Goal: Information Seeking & Learning: Learn about a topic

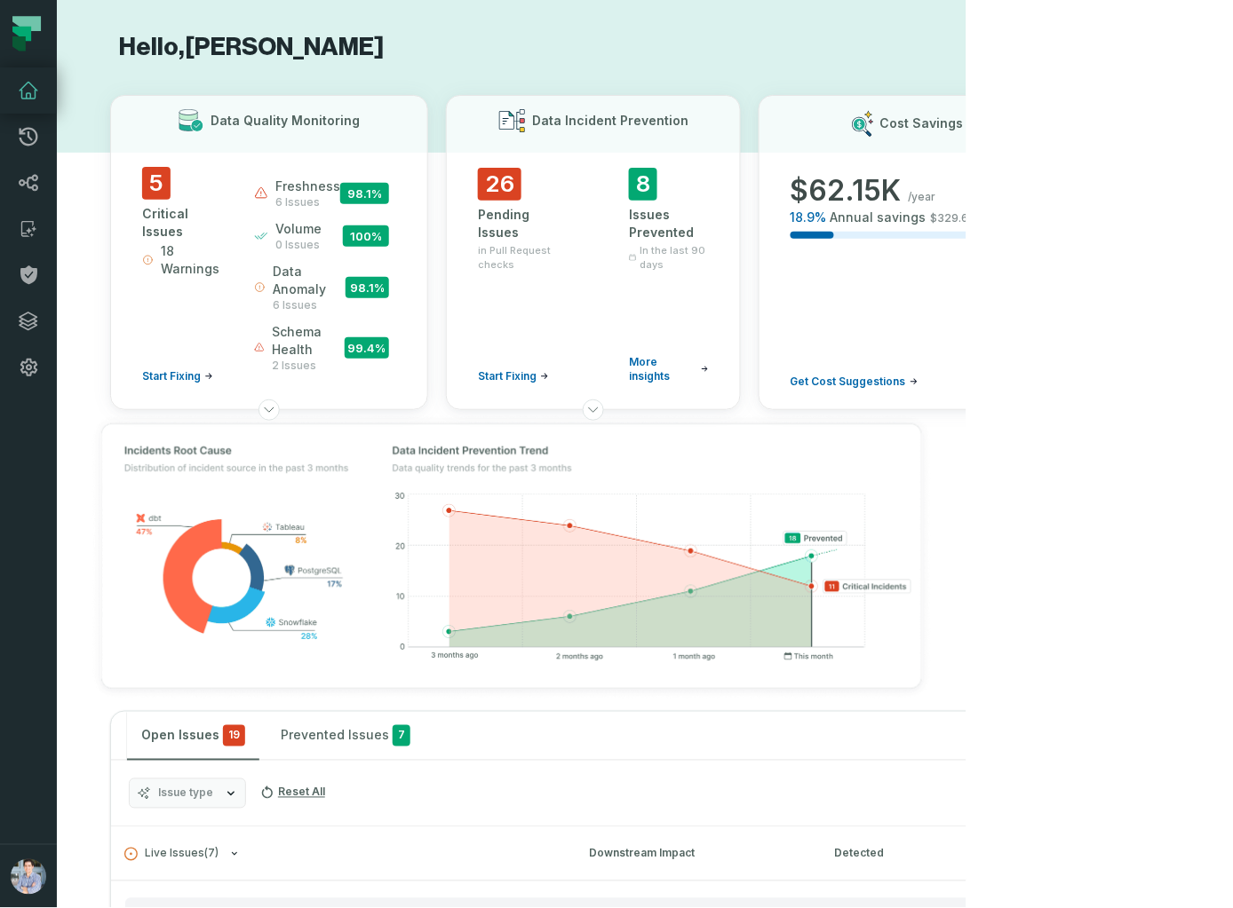
click at [26, 128] on icon at bounding box center [29, 137] width 19 height 19
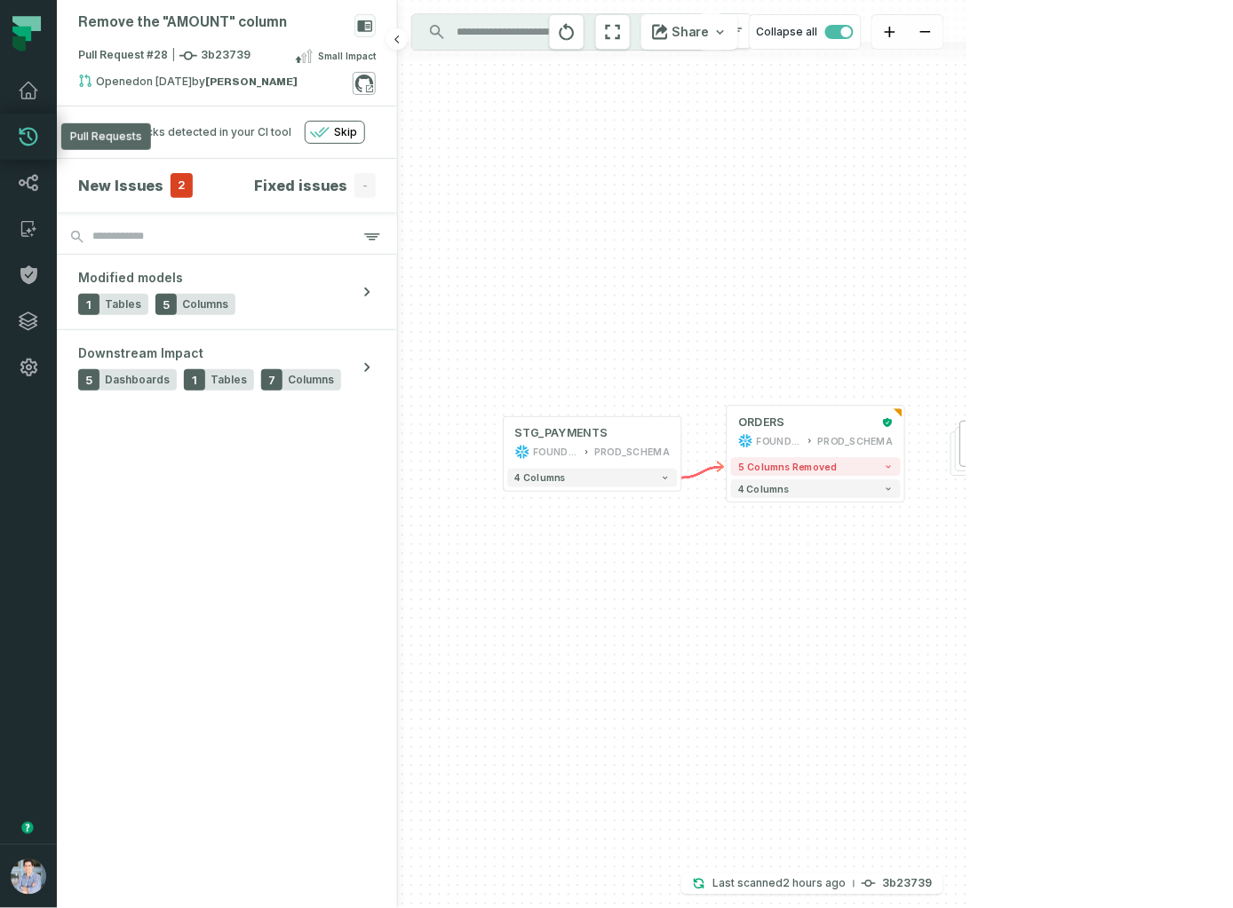
click at [368, 86] on icon at bounding box center [364, 83] width 23 height 23
click at [29, 90] on icon at bounding box center [28, 90] width 21 height 21
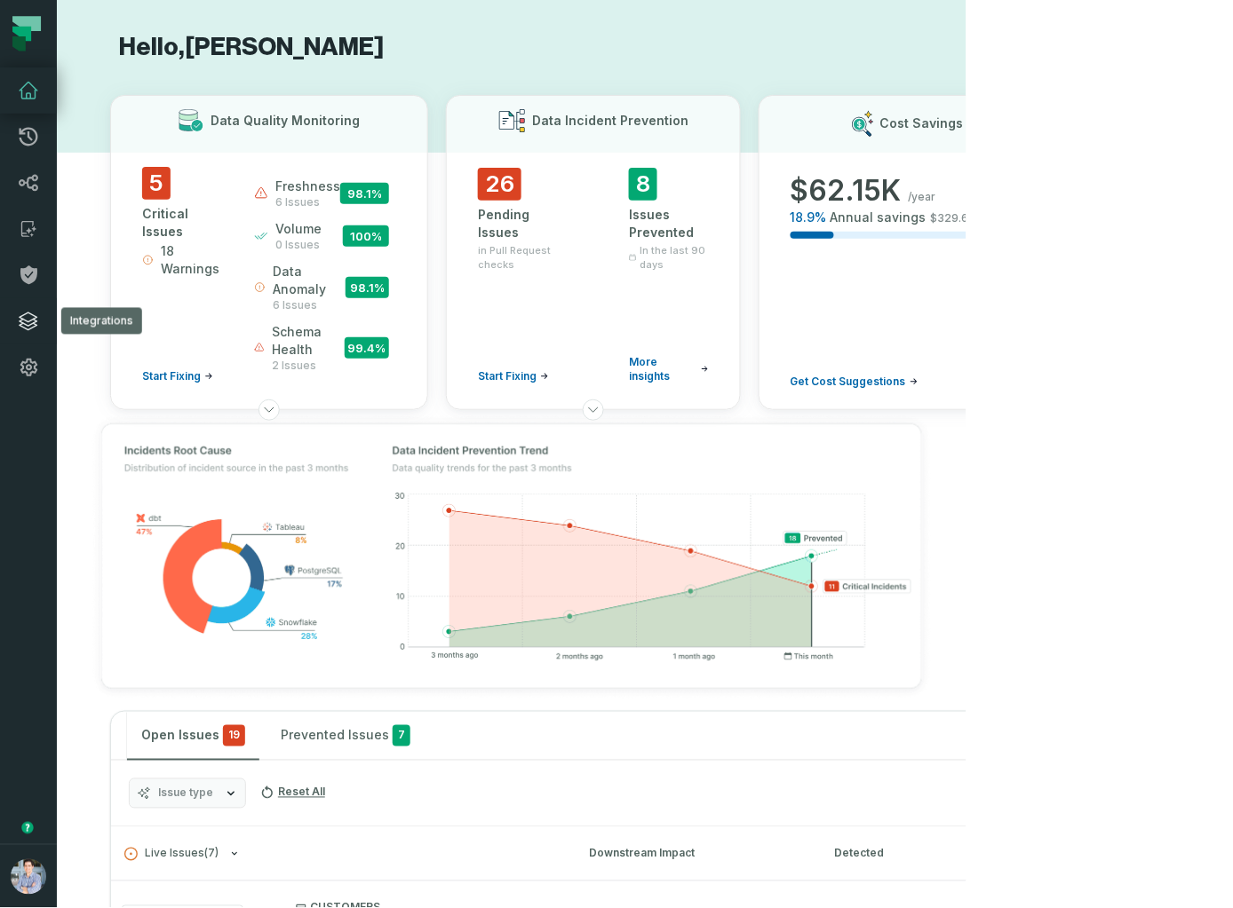
click at [26, 319] on icon at bounding box center [28, 321] width 21 height 21
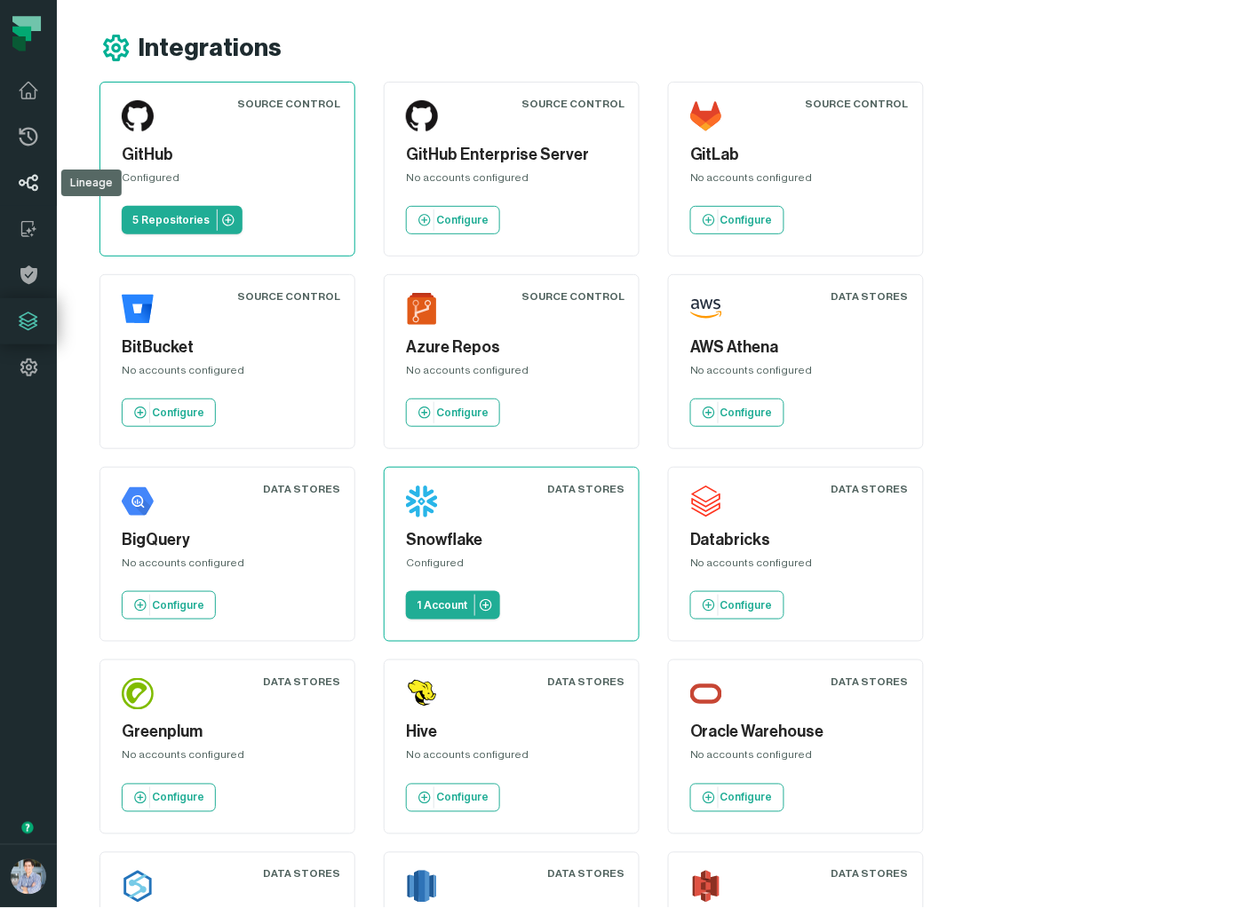
click at [30, 175] on icon at bounding box center [28, 182] width 21 height 21
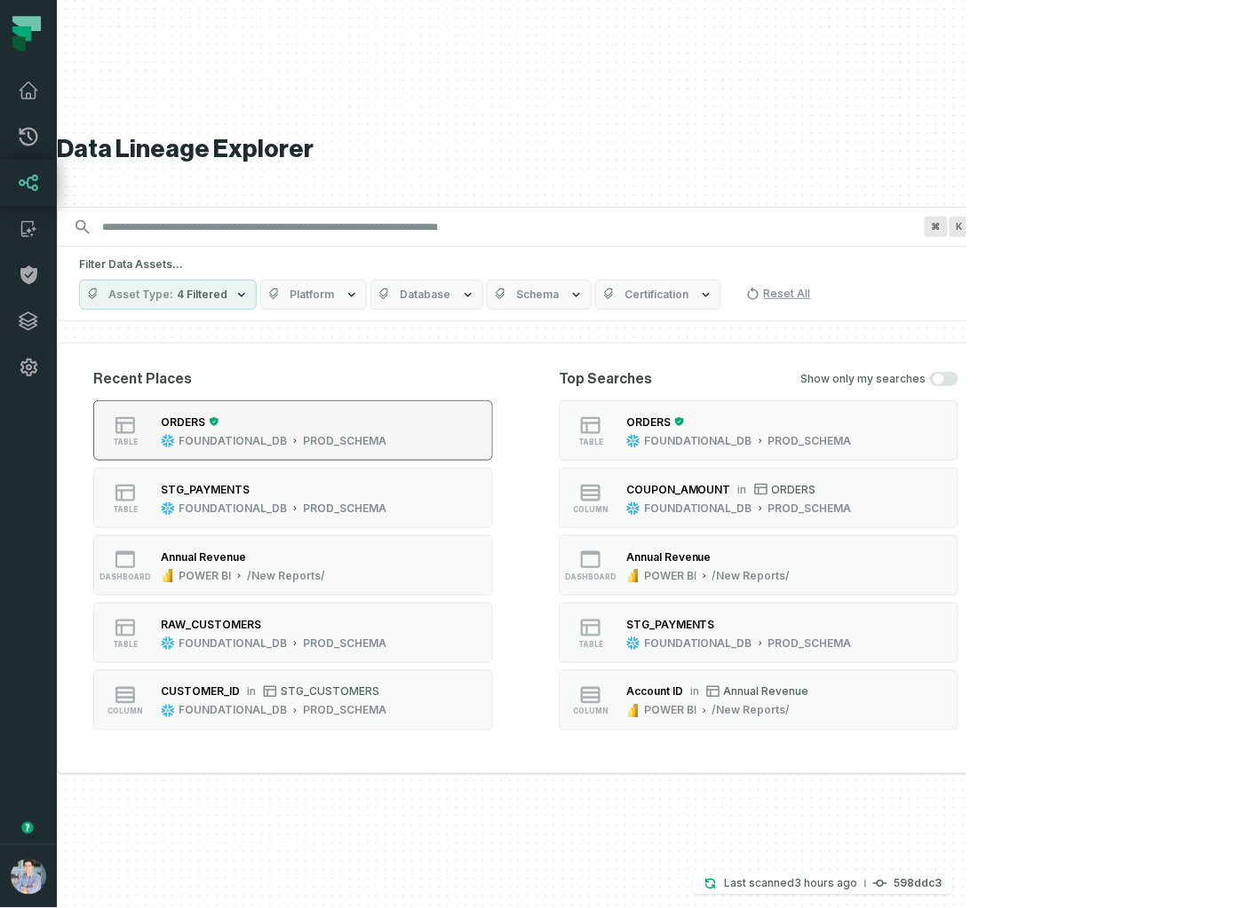
click at [205, 423] on div "ORDERS" at bounding box center [183, 422] width 44 height 13
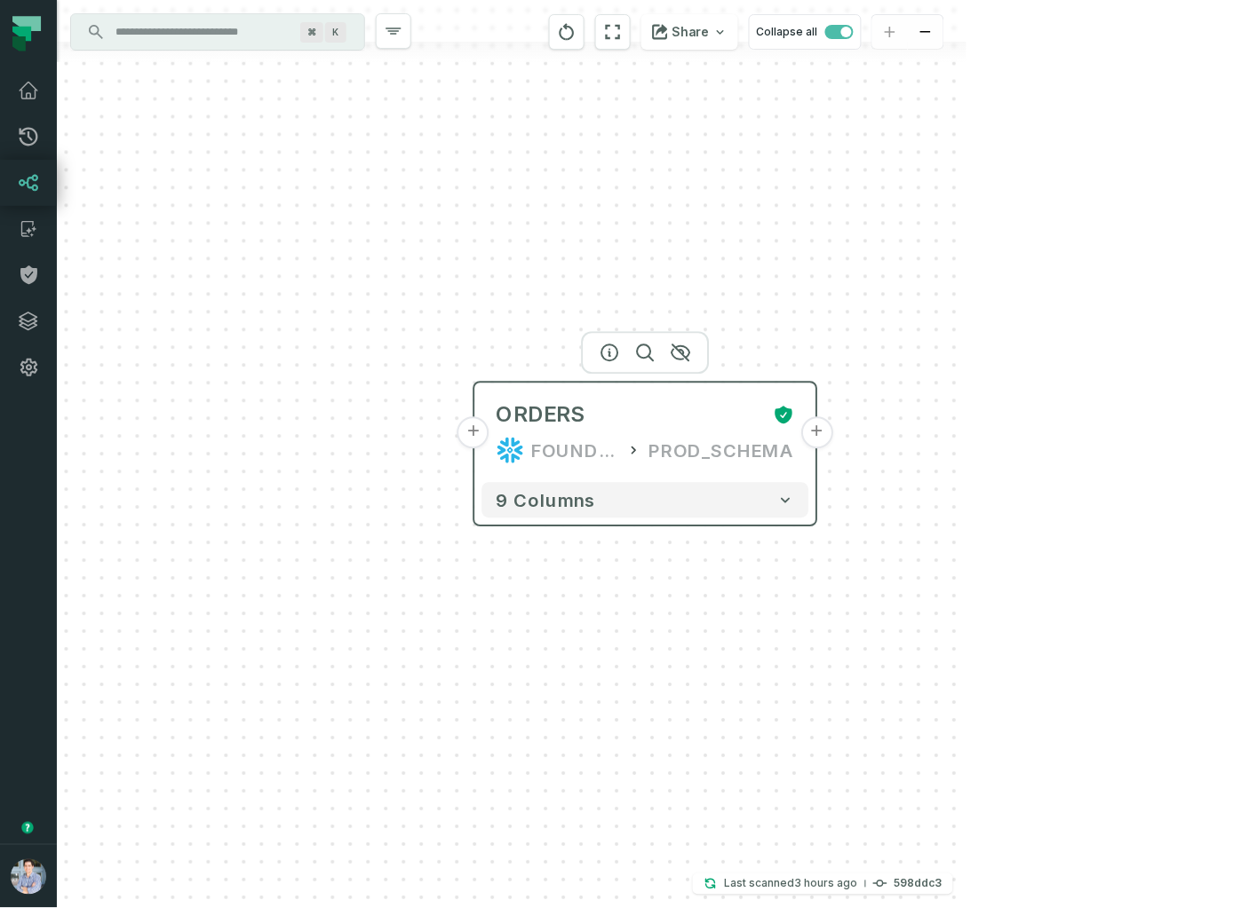
click at [473, 431] on button "+" at bounding box center [473, 433] width 32 height 32
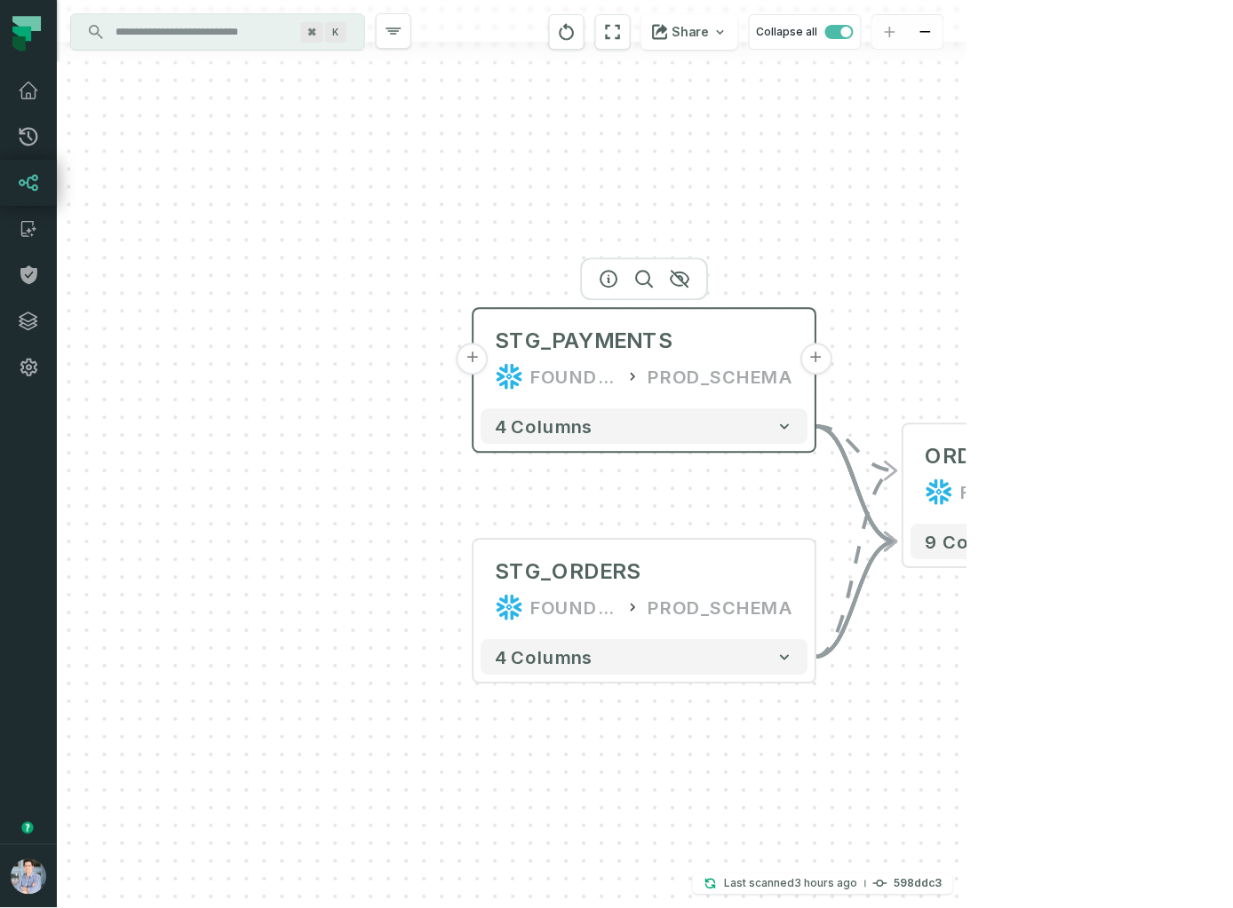
click at [478, 361] on button "+" at bounding box center [472, 360] width 32 height 32
click at [476, 354] on button "+" at bounding box center [472, 360] width 32 height 32
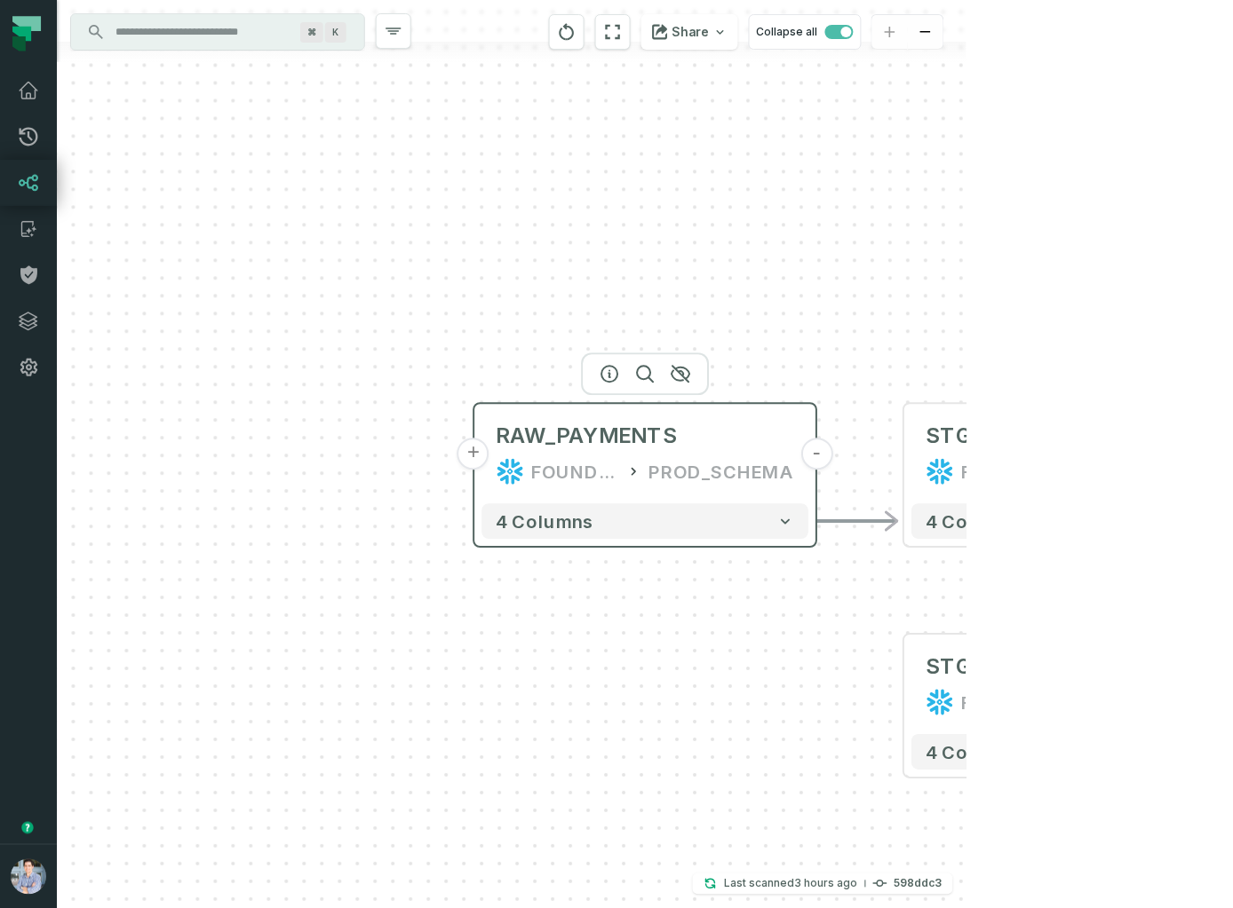
click at [481, 463] on button "+" at bounding box center [473, 455] width 32 height 32
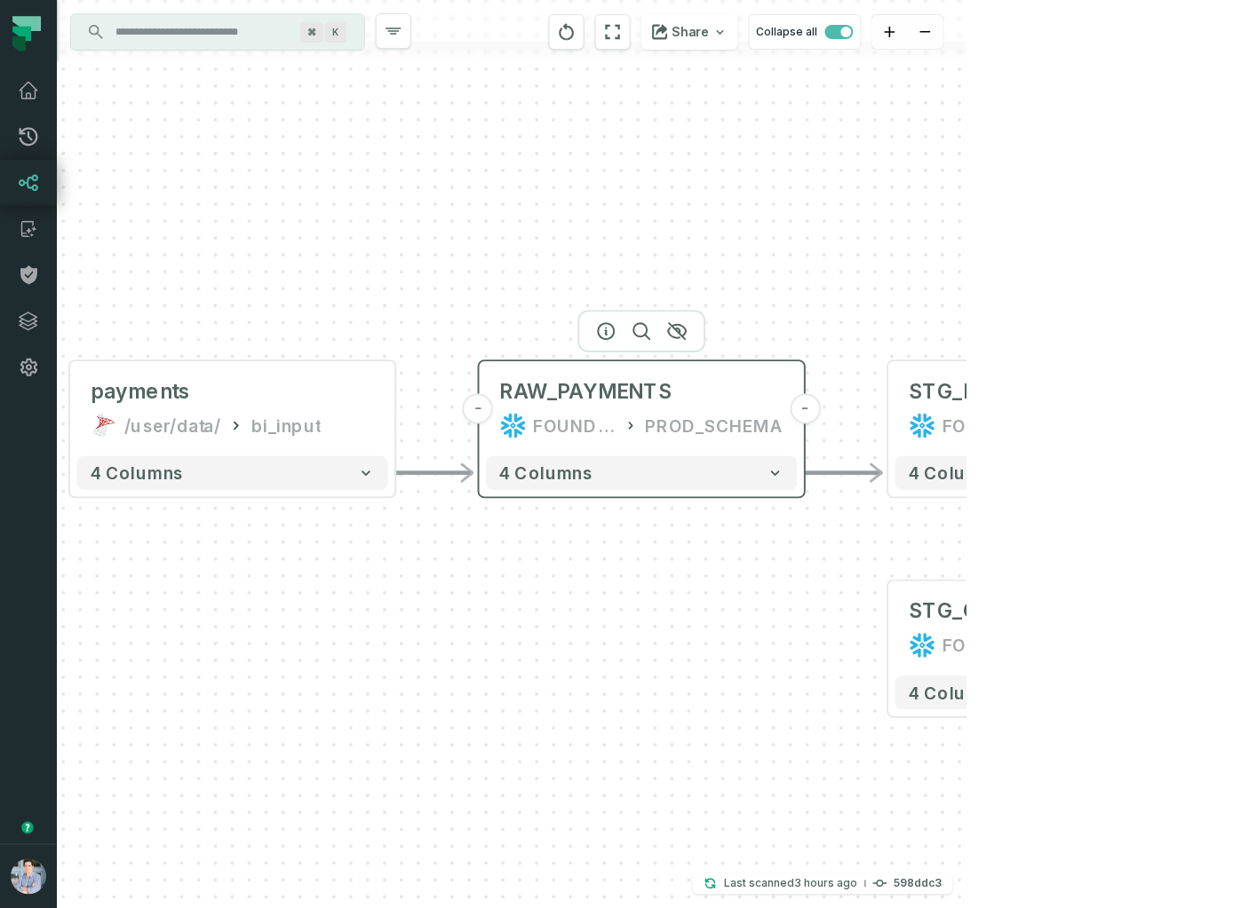
drag, startPoint x: 949, startPoint y: 529, endPoint x: 567, endPoint y: 449, distance: 391.0
click at [567, 449] on div "4 columns" at bounding box center [642, 472] width 325 height 47
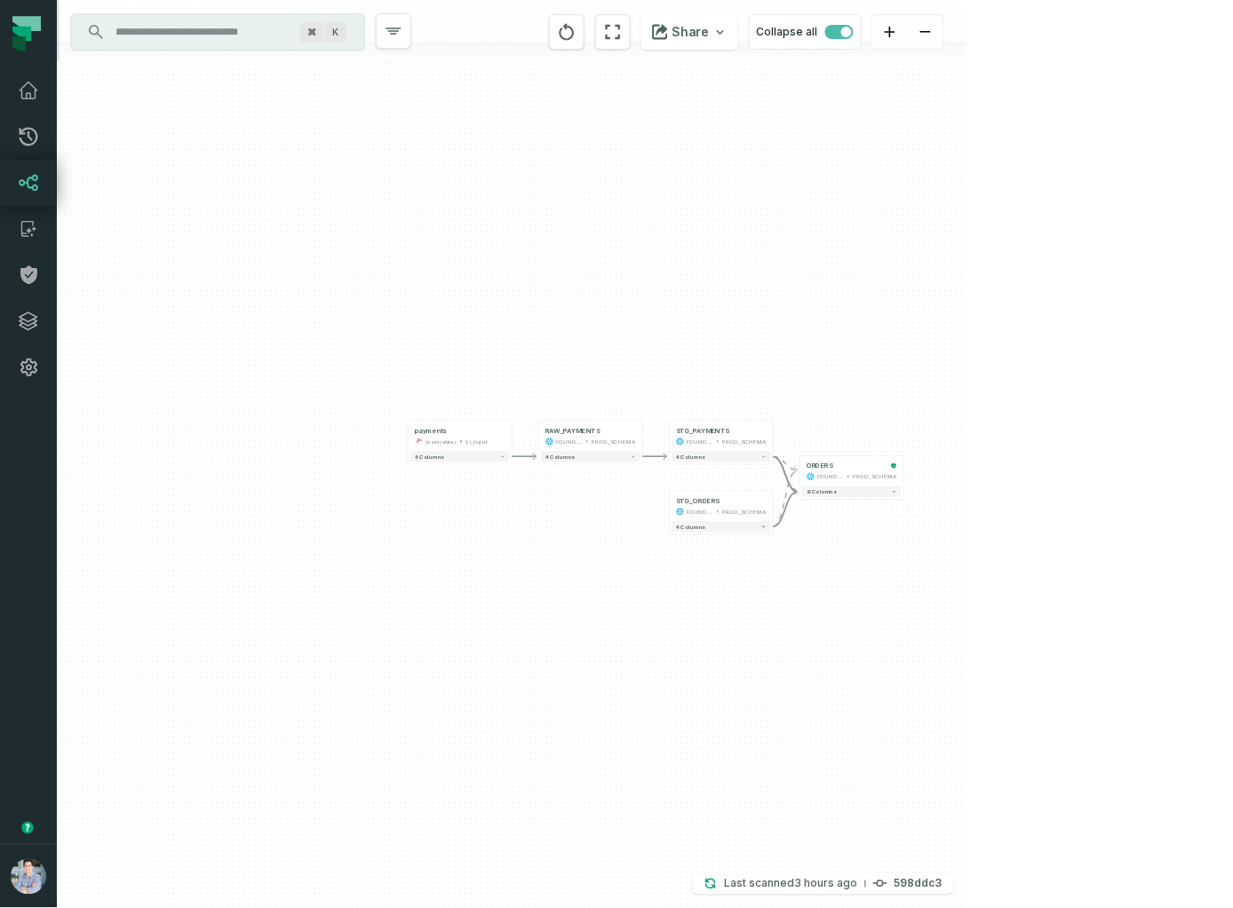
click at [908, 480] on div "+ payments /user/data/ bi_input - 4 columns - RAW_PAYMENTS FOUNDATIONAL_DB PROD…" at bounding box center [511, 454] width 909 height 908
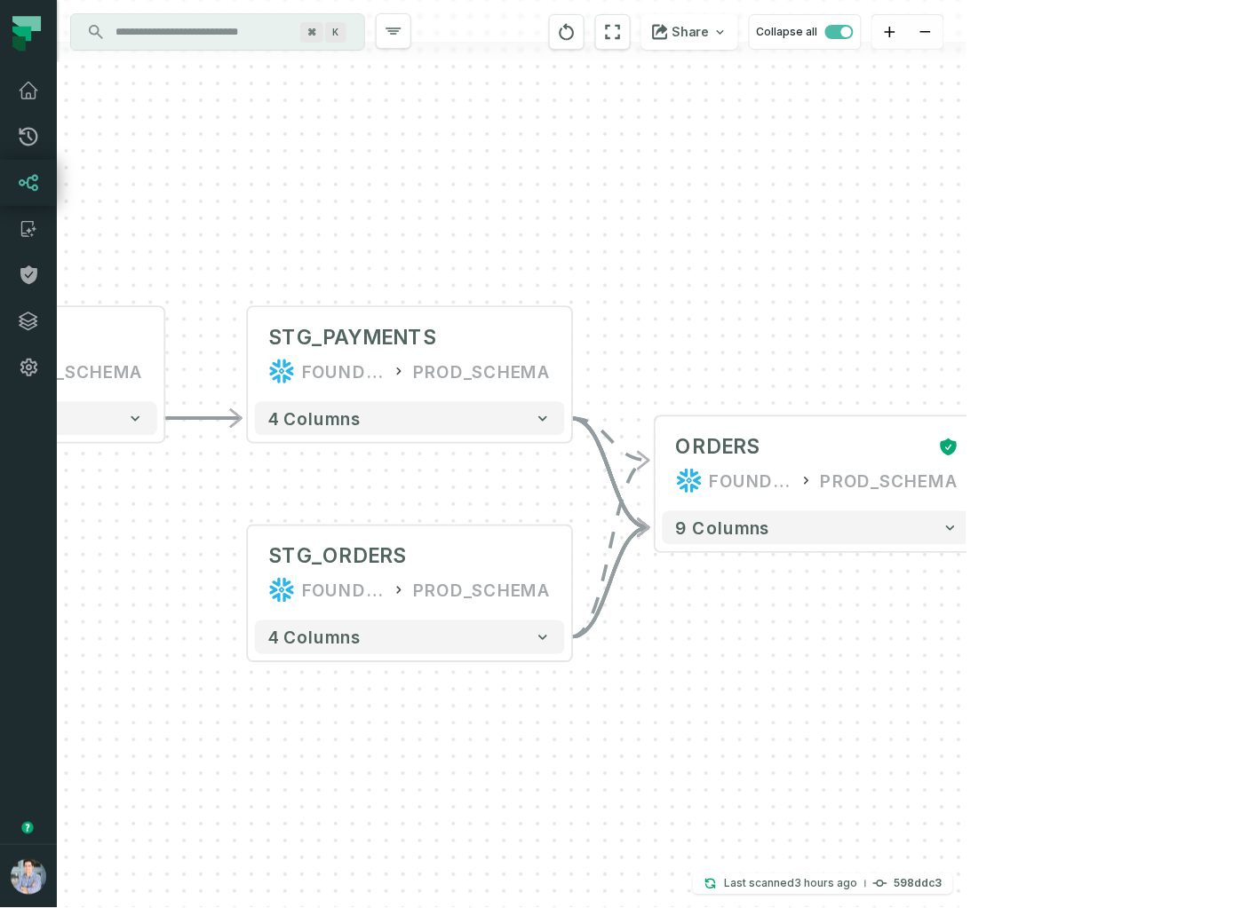
click at [966, 464] on div "+ payments /user/data/ bi_input - 4 columns - RAW_PAYMENTS FOUNDATIONAL_DB PROD…" at bounding box center [511, 454] width 909 height 908
click at [981, 466] on button "+" at bounding box center [979, 464] width 30 height 30
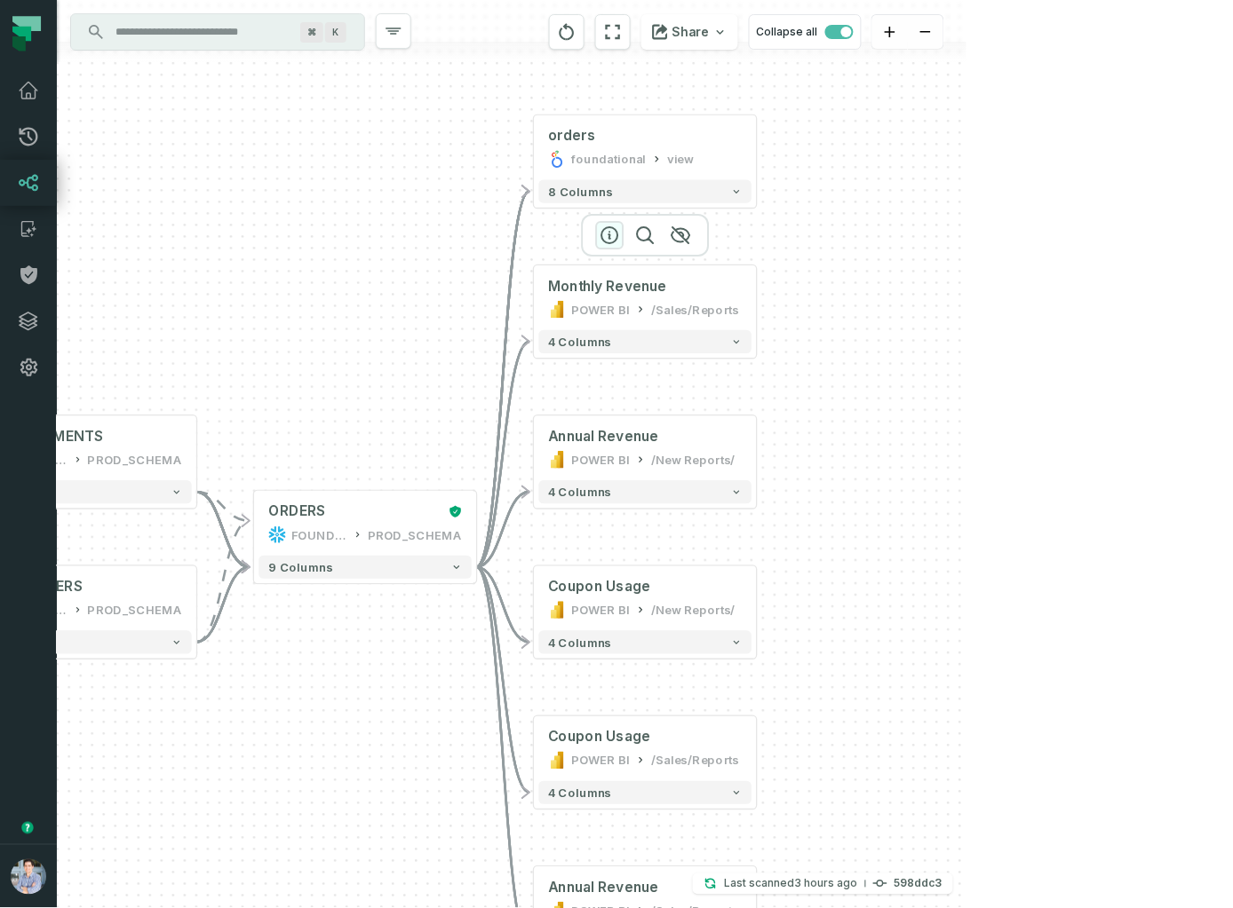
click at [607, 234] on icon "button" at bounding box center [609, 235] width 21 height 21
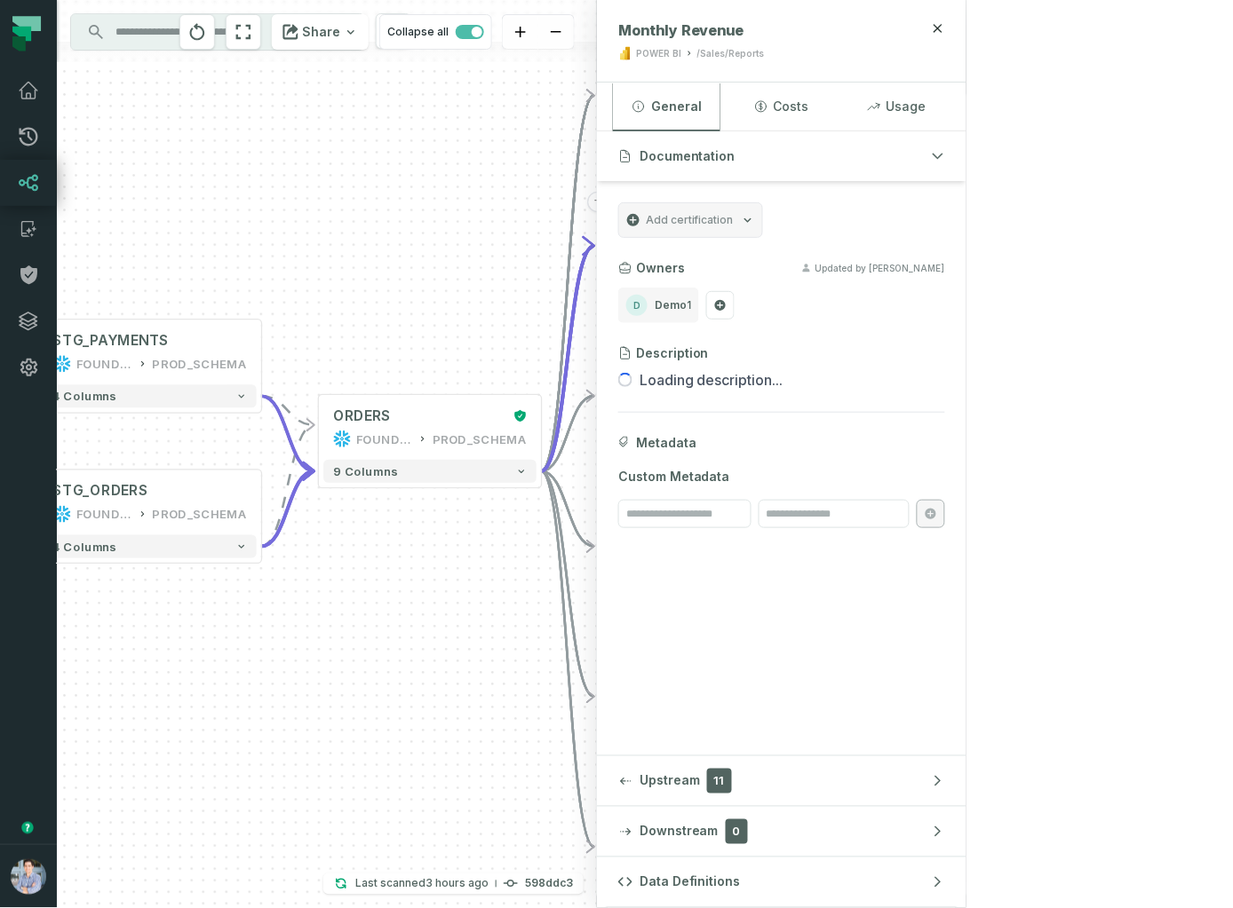
drag, startPoint x: 367, startPoint y: 352, endPoint x: 432, endPoint y: 256, distance: 115.8
click at [432, 256] on div "+ orders foundational view + 8 columns + Monthly Revenue POWER BI /Sales/Report…" at bounding box center [327, 454] width 540 height 908
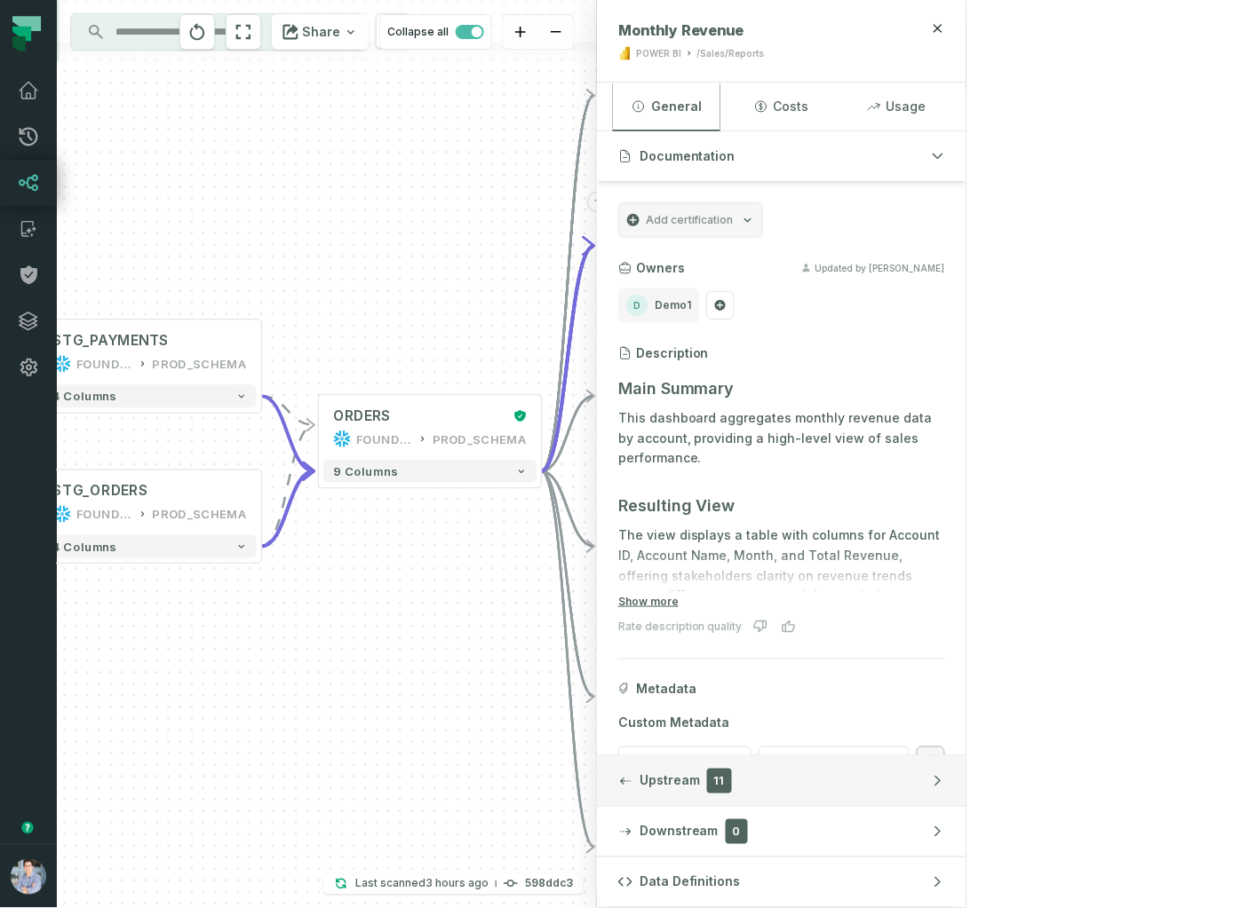
click at [700, 781] on span "Upstream" at bounding box center [669, 782] width 60 height 18
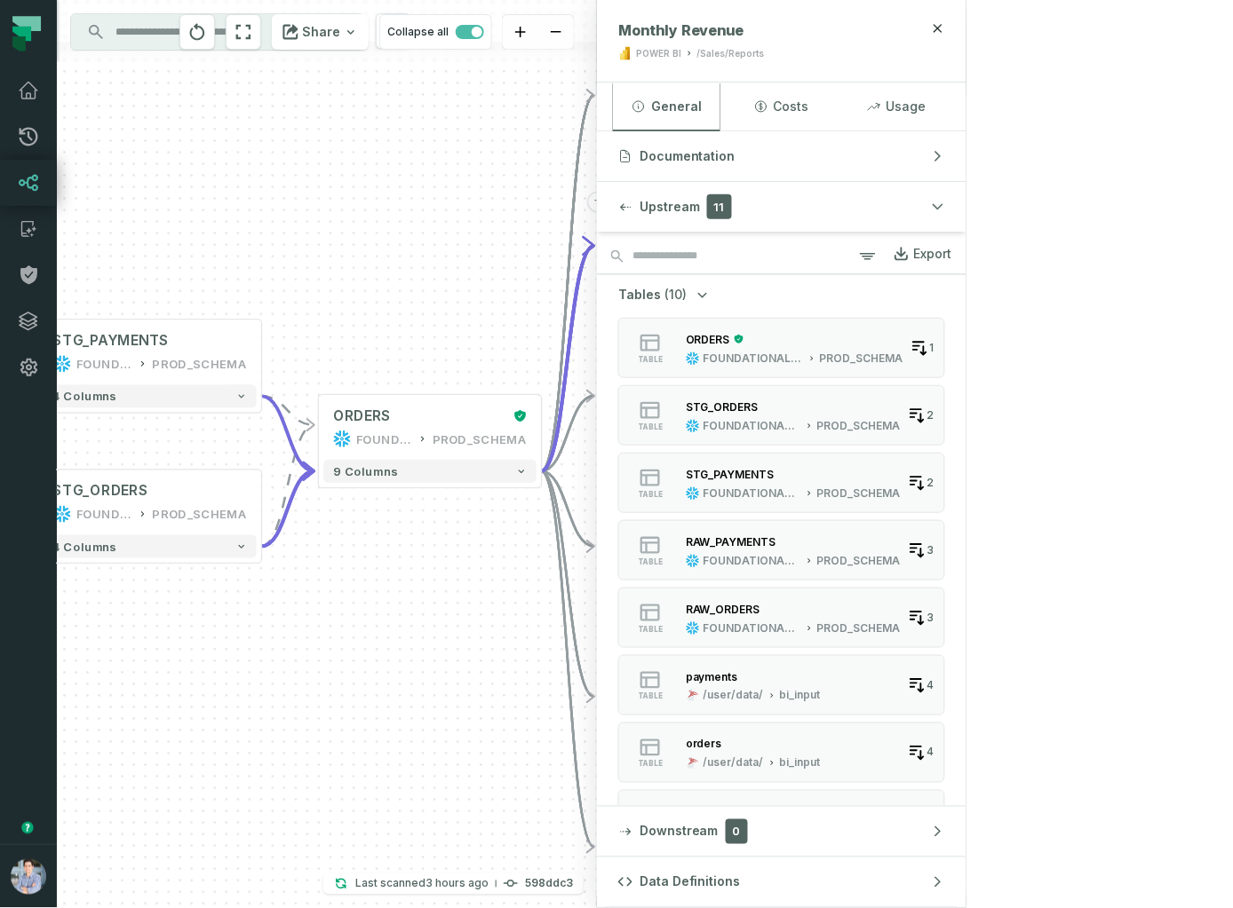
click at [661, 289] on span "Tables" at bounding box center [639, 295] width 43 height 18
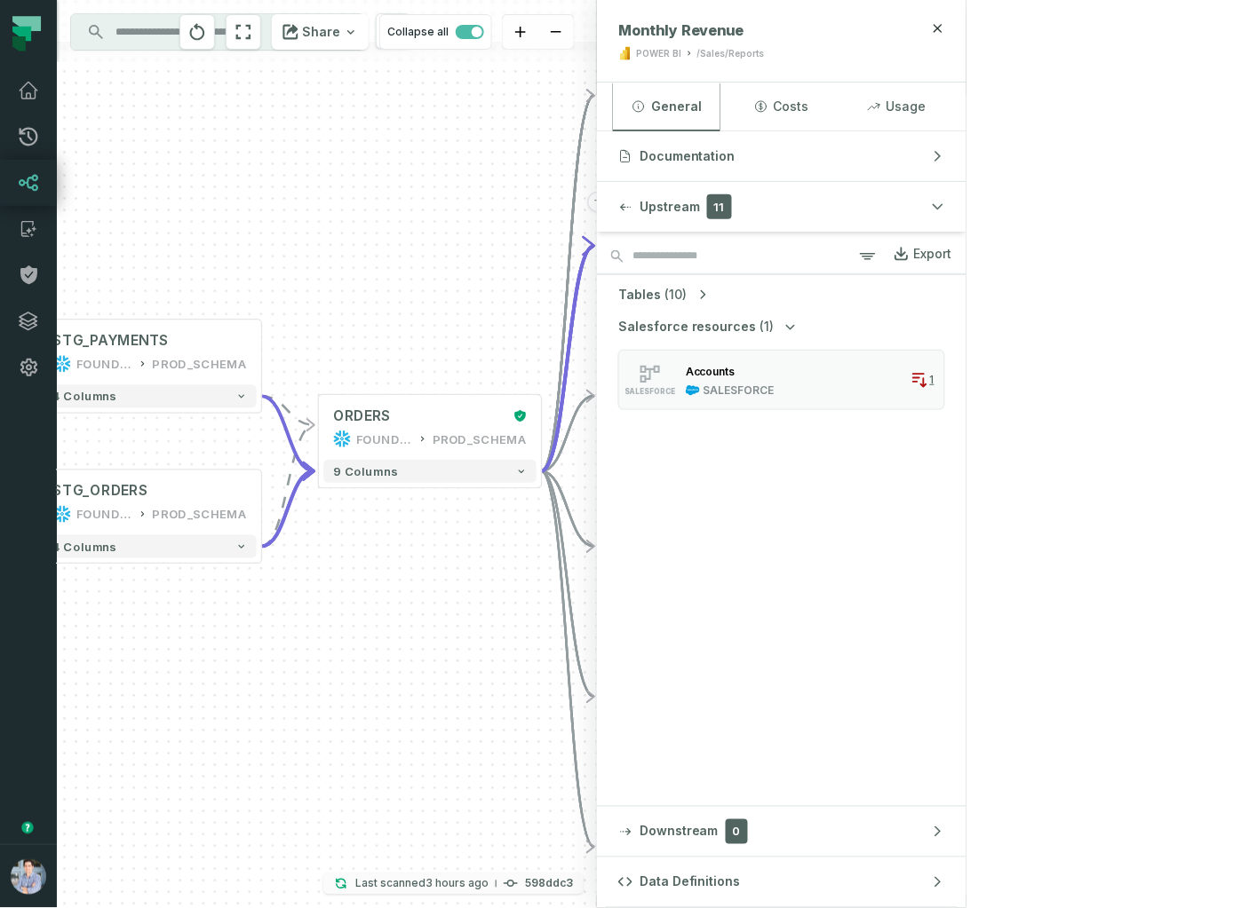
click at [583, 893] on button "Last scanned [DATE] 7:18:08 PM 598ddc3" at bounding box center [453, 884] width 260 height 21
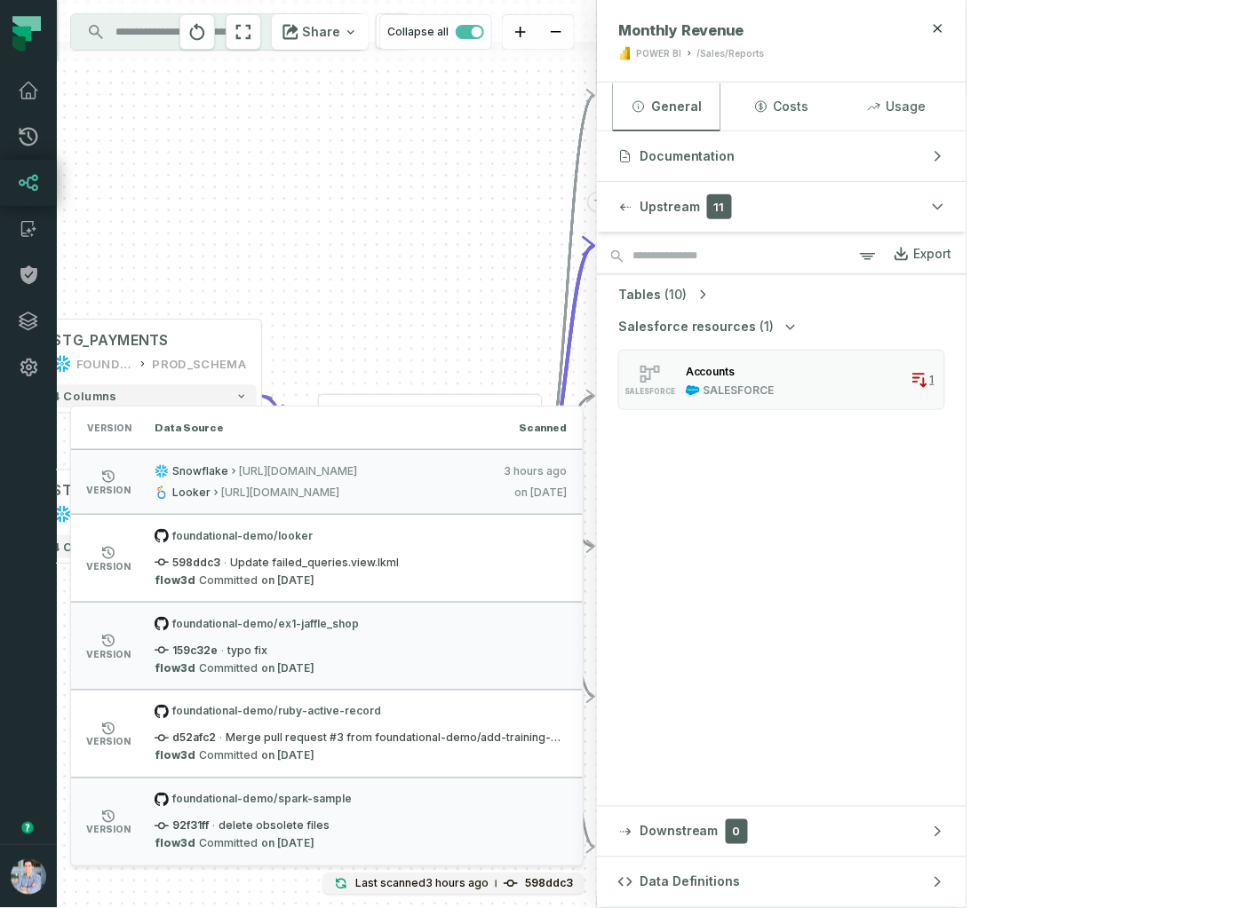
click at [386, 273] on div "+ orders foundational view + 8 columns + Monthly Revenue POWER BI /Sales/Report…" at bounding box center [327, 454] width 540 height 908
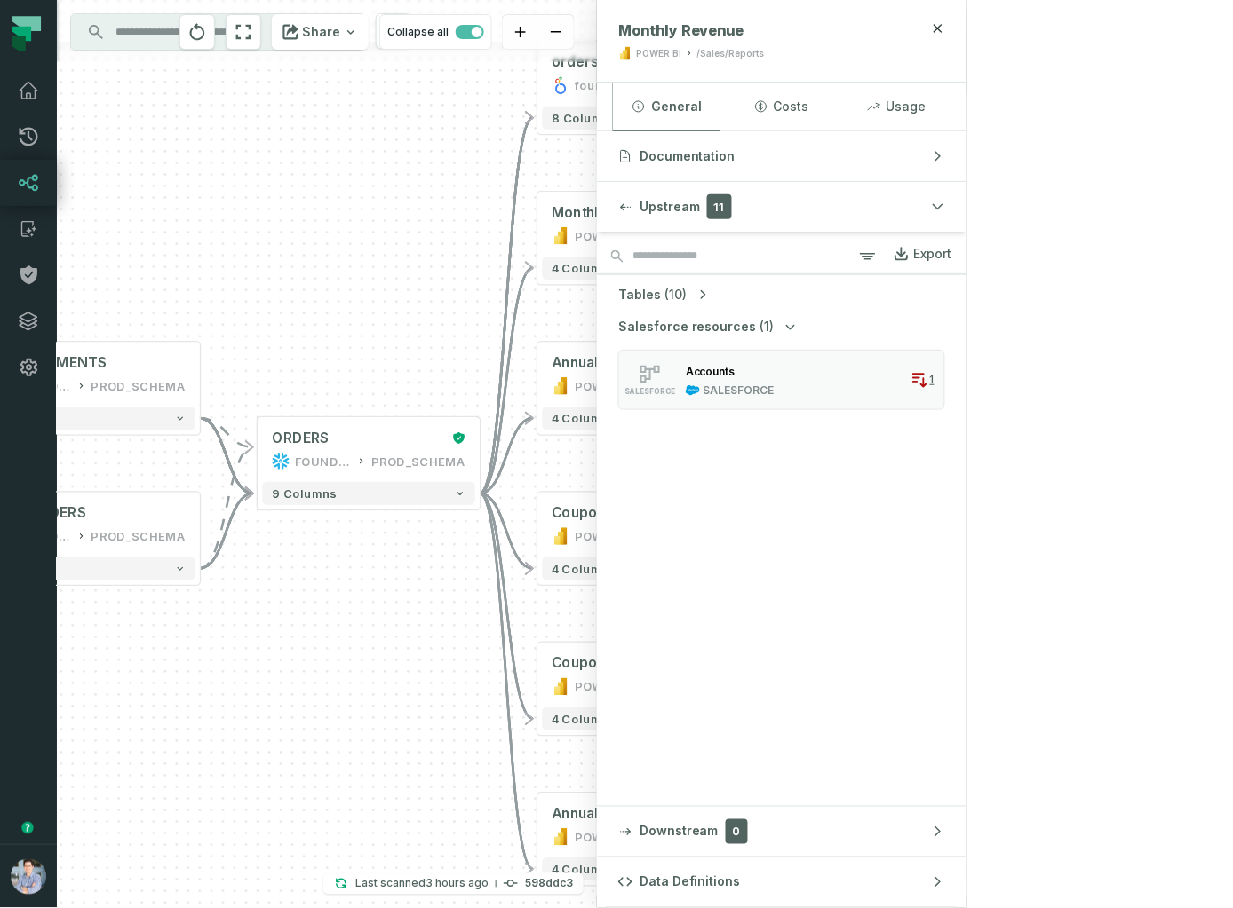
drag, startPoint x: 346, startPoint y: 307, endPoint x: 285, endPoint y: 330, distance: 65.5
click at [285, 330] on div "+ orders foundational view + 8 columns + Monthly Revenue POWER BI /Sales/Report…" at bounding box center [327, 454] width 540 height 908
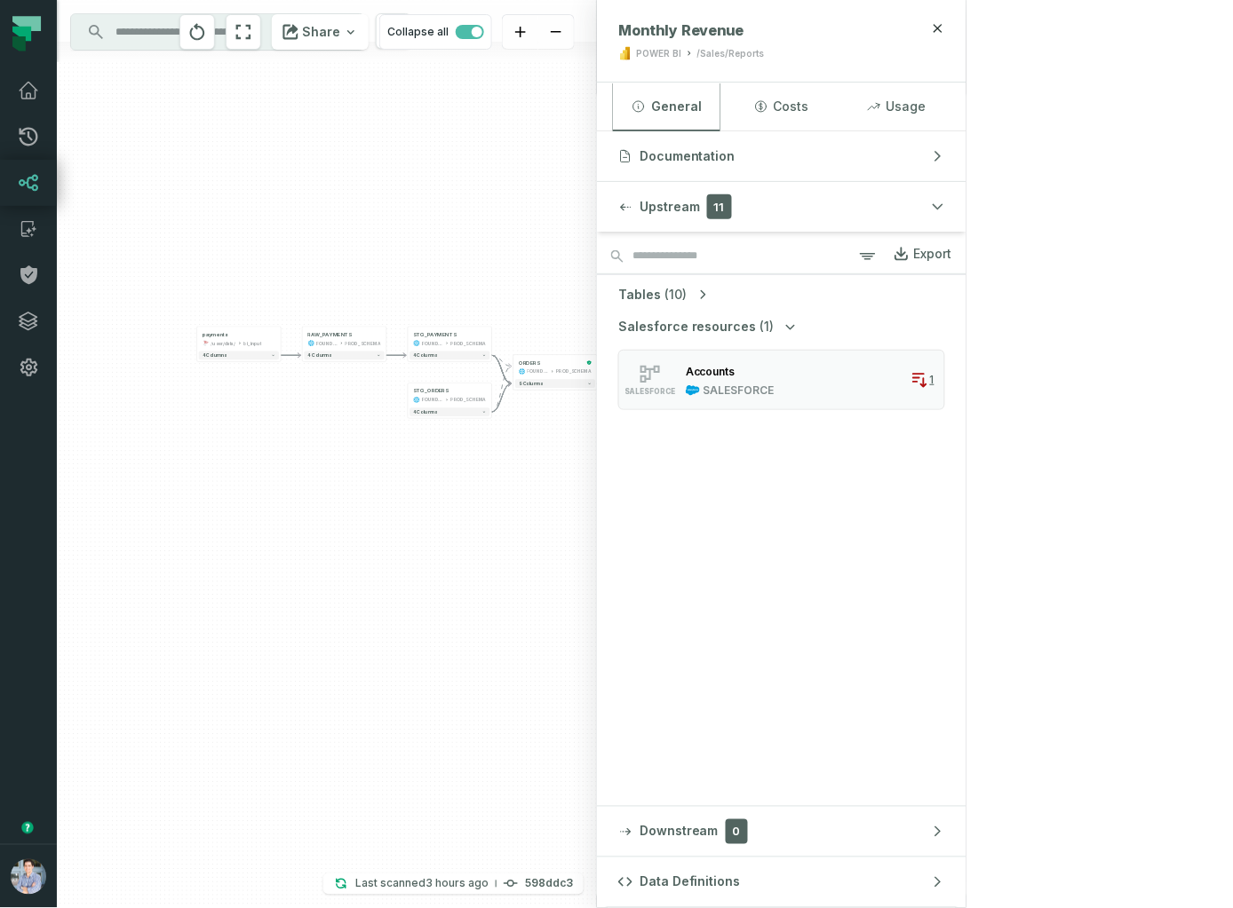
drag, startPoint x: 505, startPoint y: 294, endPoint x: 740, endPoint y: 317, distance: 235.6
click at [597, 316] on div "+ orders foundational view + 8 columns + Monthly Revenue POWER BI /Sales/Report…" at bounding box center [327, 454] width 540 height 908
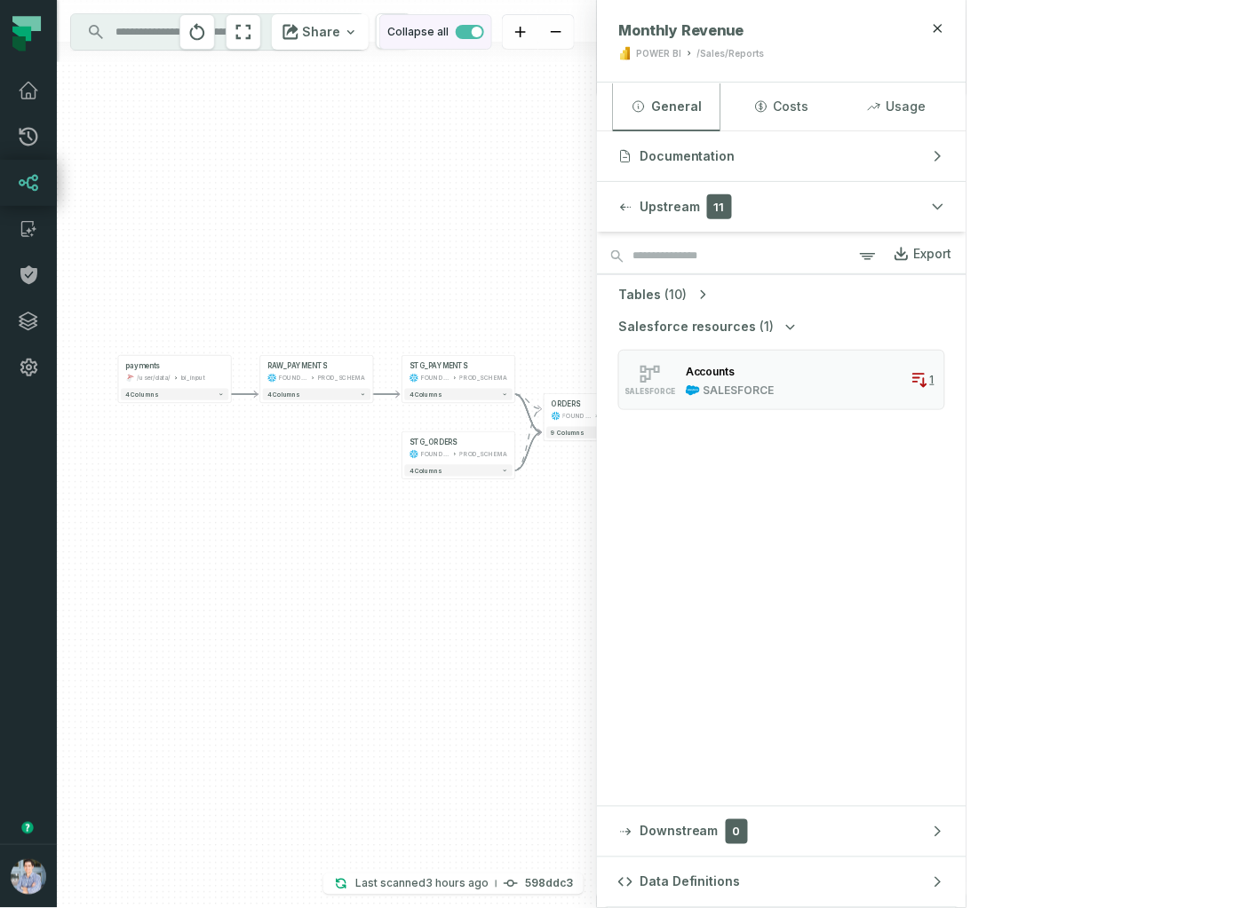
click at [482, 28] on span "button" at bounding box center [477, 32] width 11 height 11
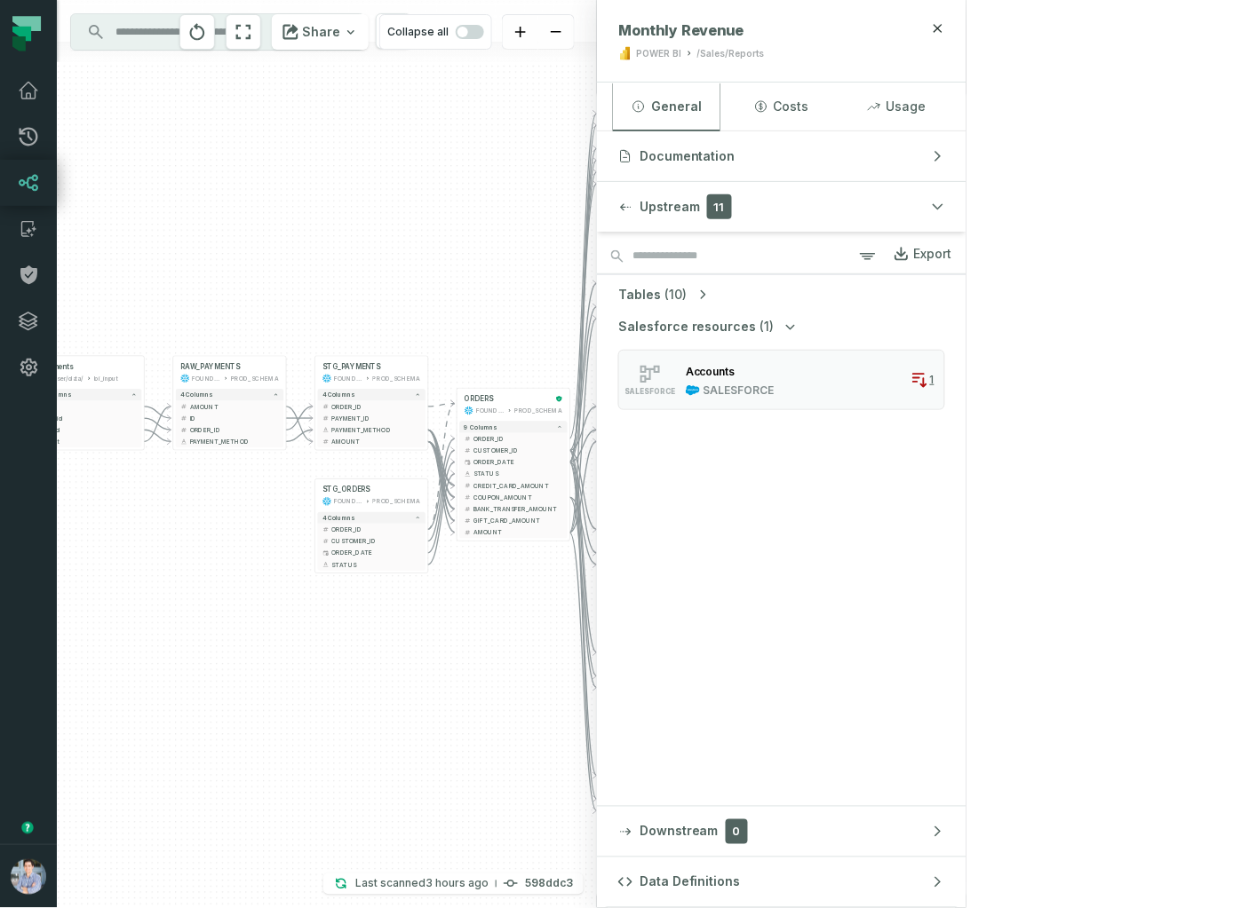
drag, startPoint x: 600, startPoint y: 428, endPoint x: 509, endPoint y: 279, distance: 175.0
click at [508, 279] on div "+ orders foundational view + 8 columns - id - order_amount + time_of_order - ti…" at bounding box center [327, 454] width 540 height 908
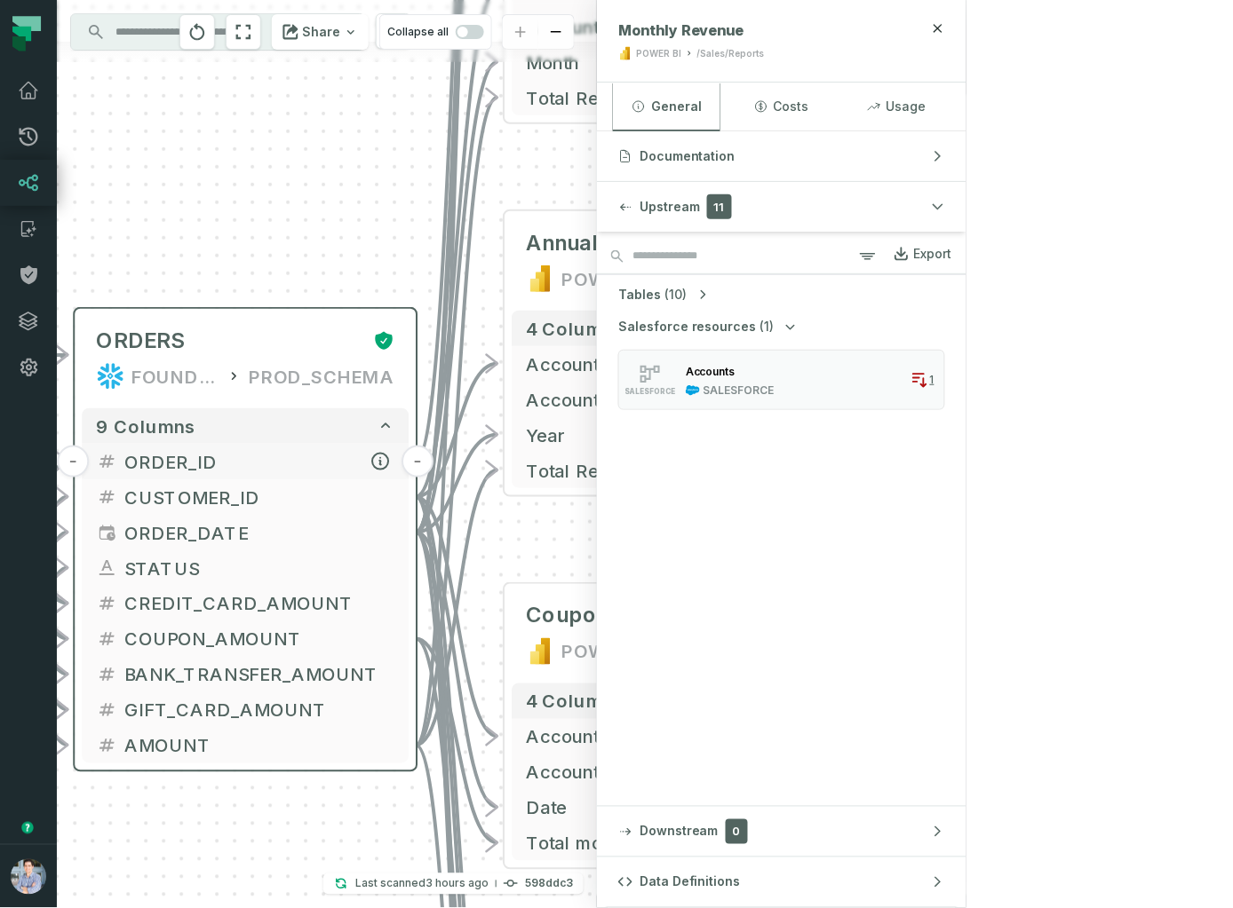
click at [415, 463] on button "-" at bounding box center [417, 462] width 32 height 32
click at [415, 463] on button "+" at bounding box center [417, 462] width 32 height 32
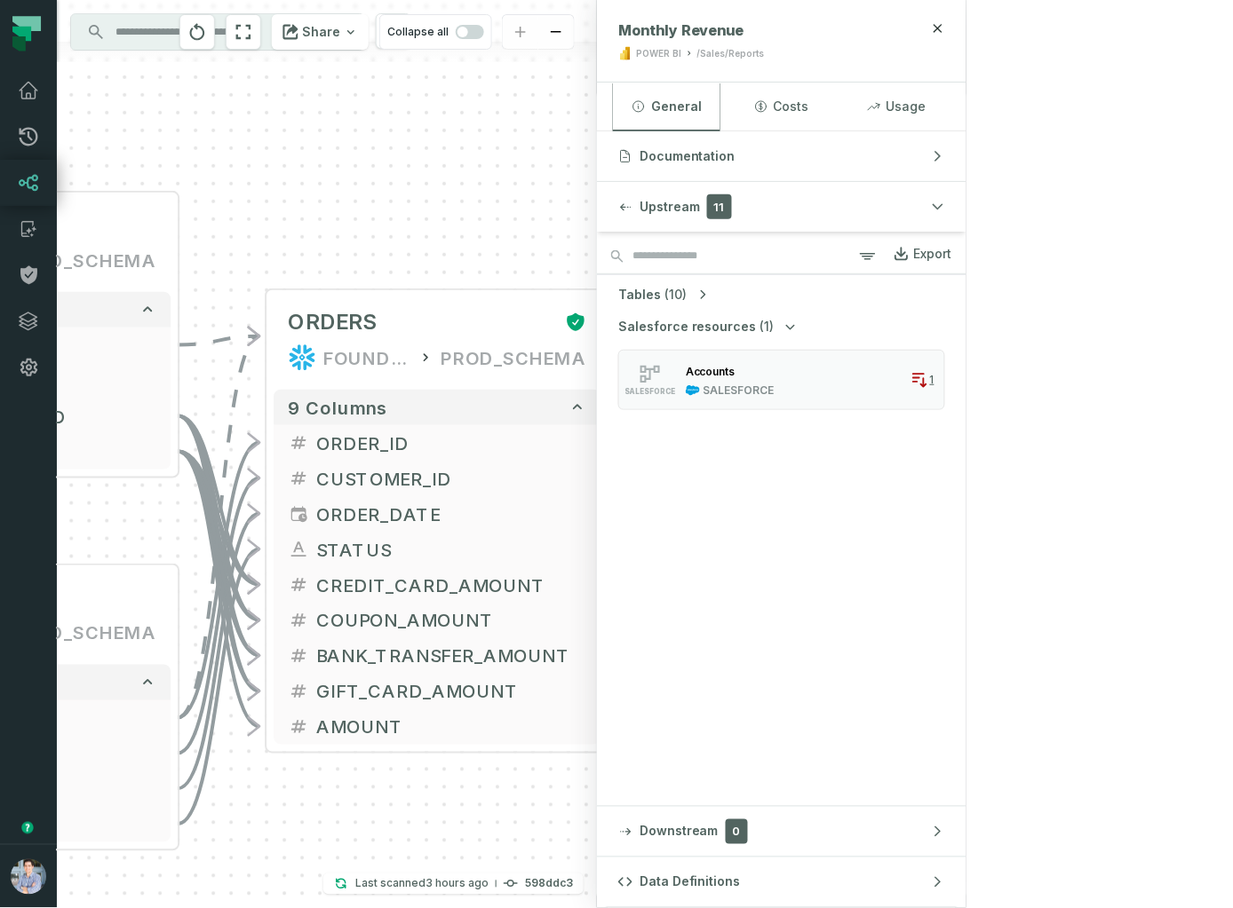
drag, startPoint x: 223, startPoint y: 160, endPoint x: 415, endPoint y: 140, distance: 192.8
click at [415, 140] on div "+ orders foundational view + 8 columns - id - order_amount + time_of_order - ti…" at bounding box center [327, 454] width 540 height 908
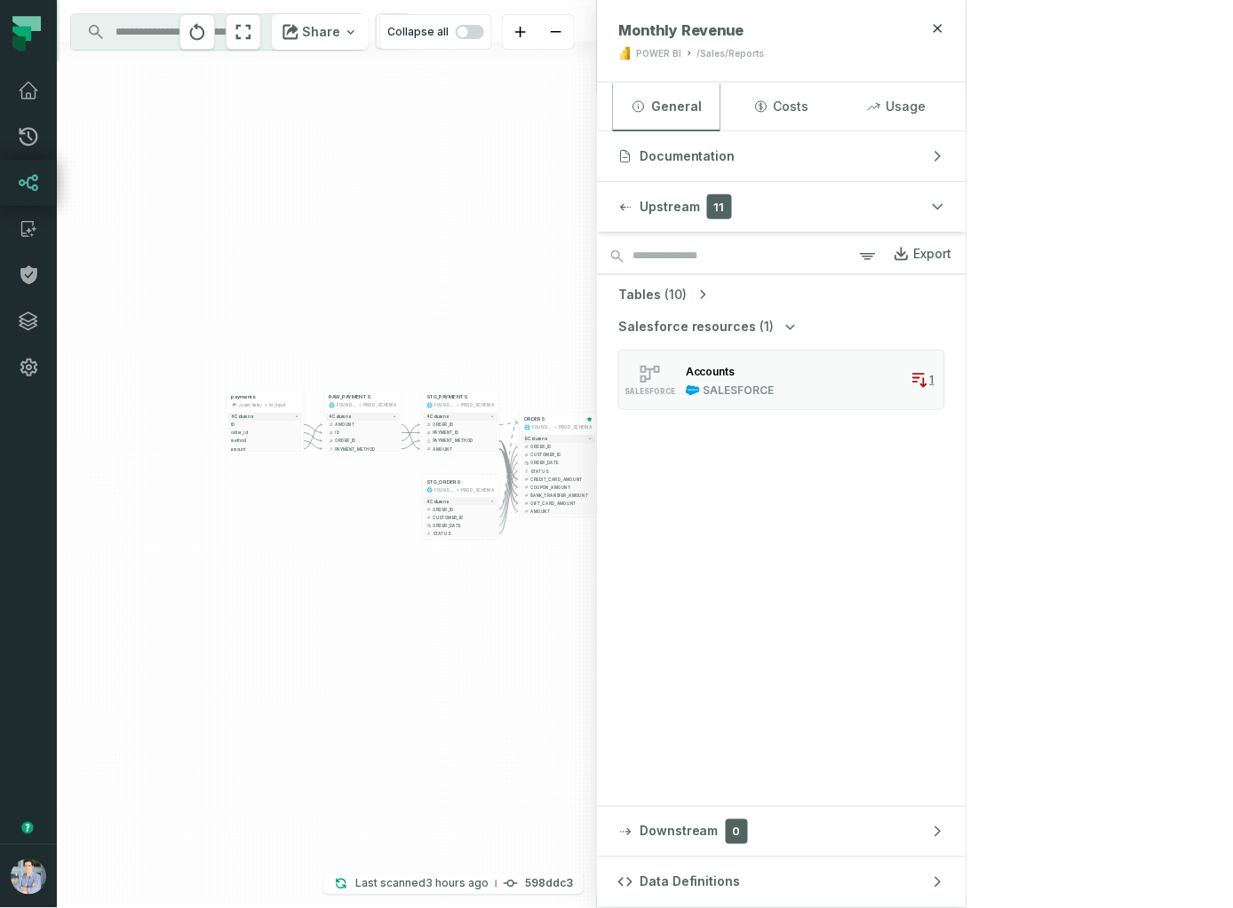
drag, startPoint x: 280, startPoint y: 345, endPoint x: 395, endPoint y: 285, distance: 130.3
click at [395, 285] on div "+ orders foundational view + 8 columns - id - order_amount + time_of_order - ti…" at bounding box center [327, 454] width 540 height 908
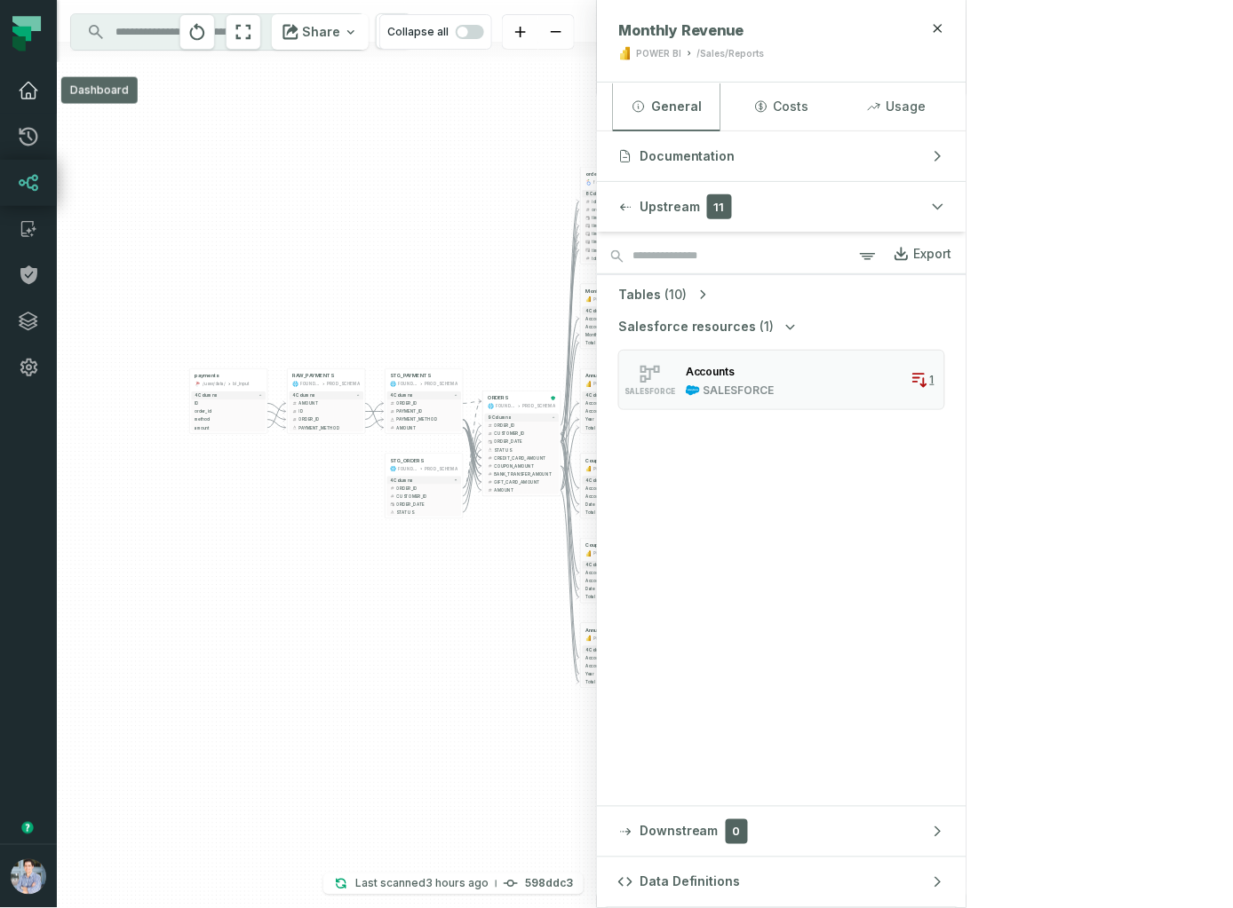
click at [24, 83] on icon at bounding box center [28, 90] width 21 height 21
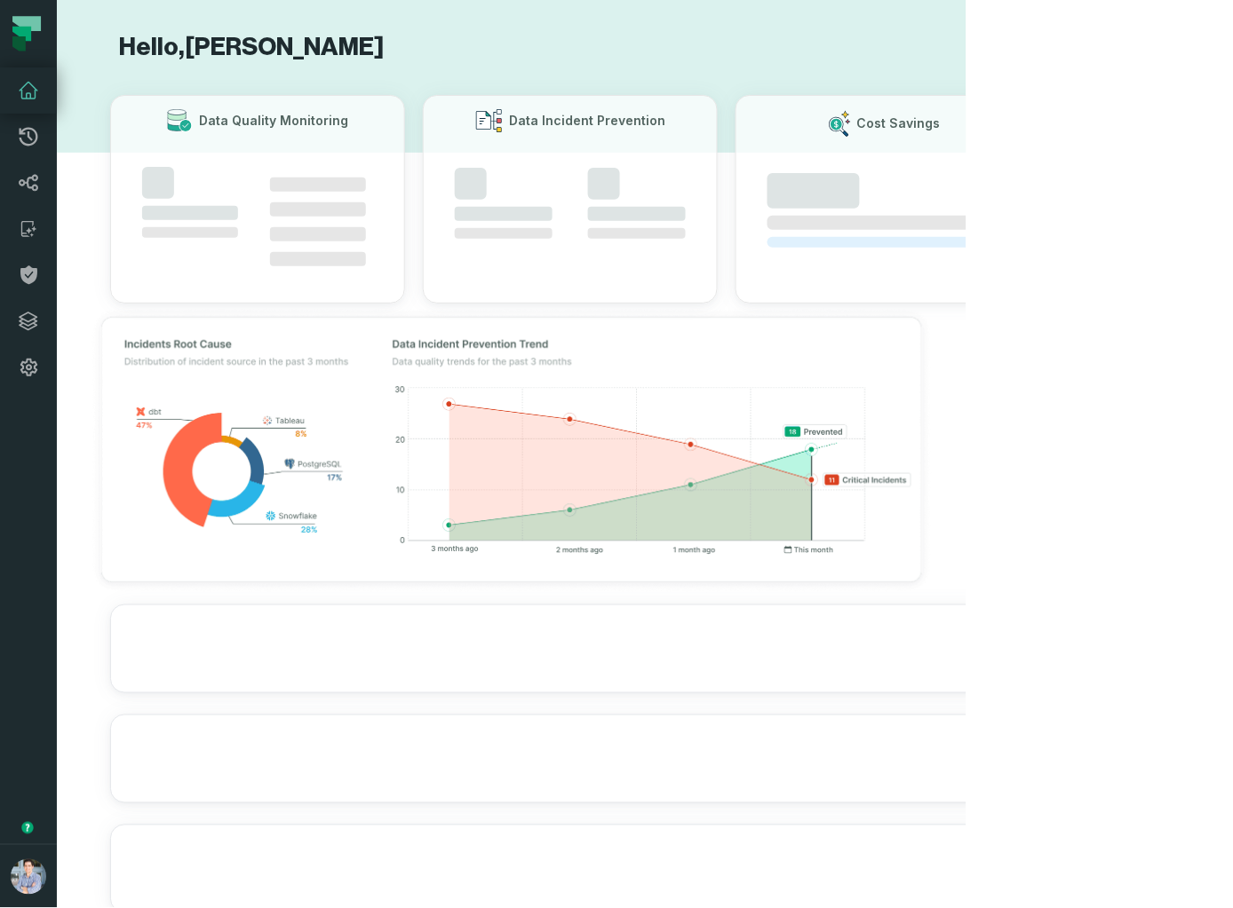
click at [28, 91] on icon at bounding box center [28, 90] width 21 height 21
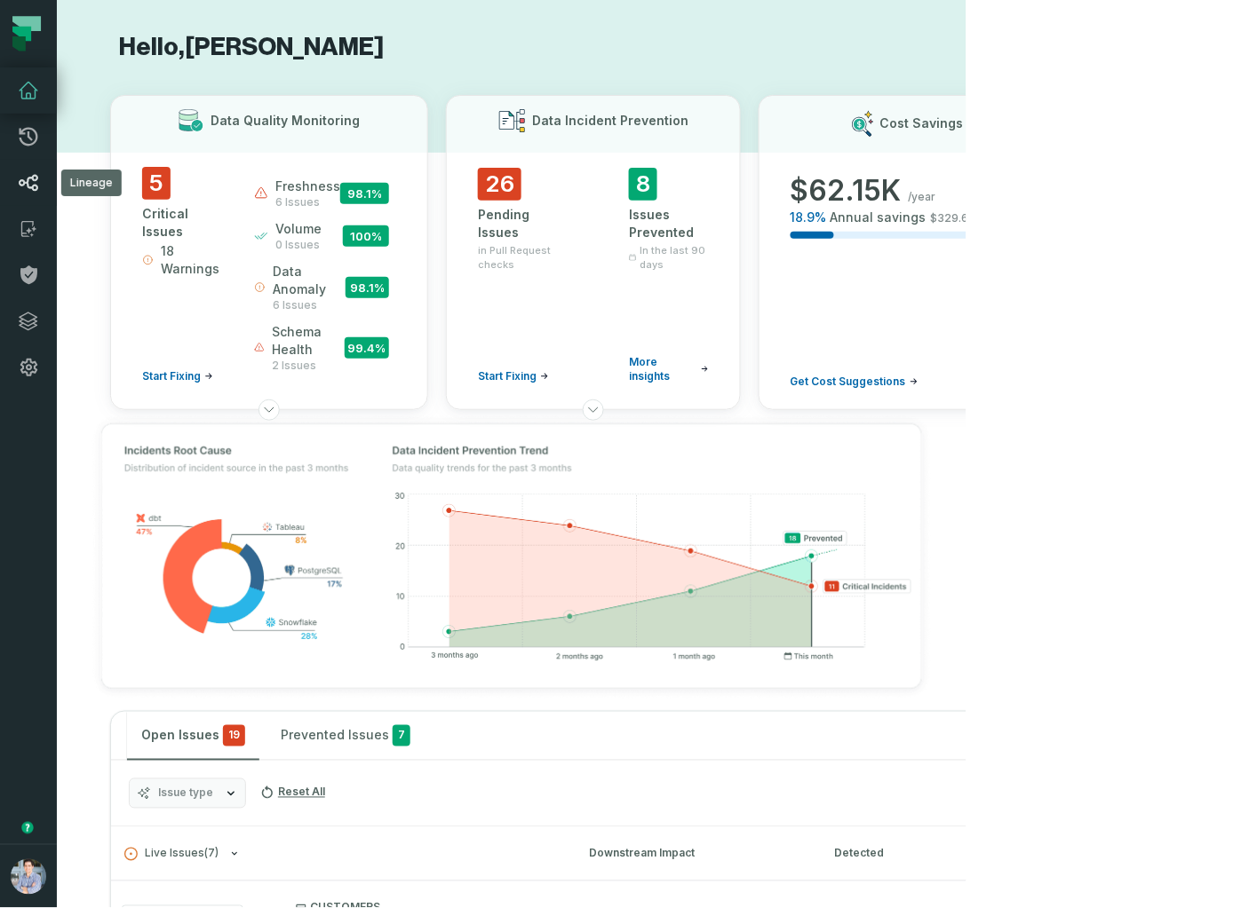
click at [20, 190] on icon at bounding box center [28, 182] width 21 height 21
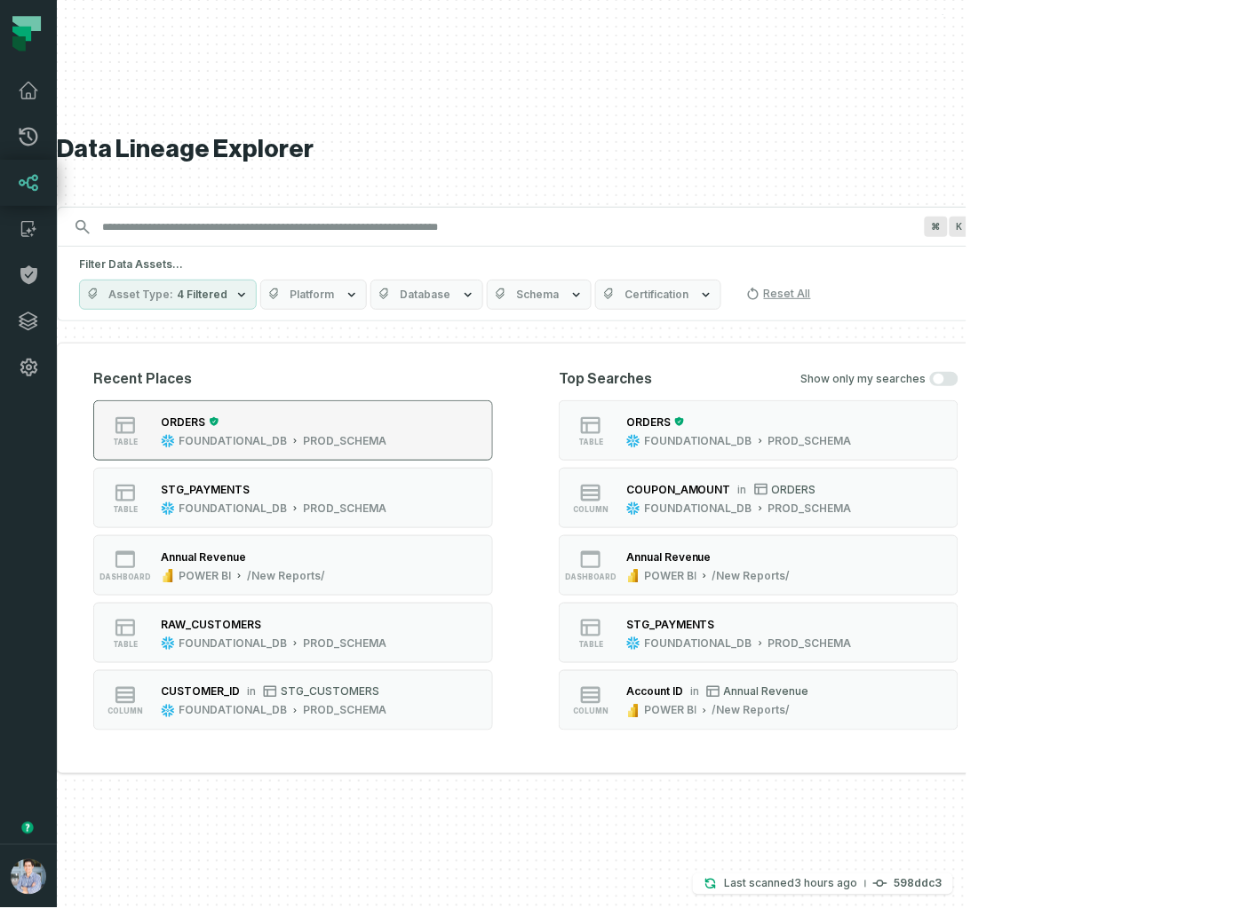
click at [304, 431] on div "ORDERS FOUNDATIONAL_DB PROD_SCHEMA" at bounding box center [274, 431] width 240 height 36
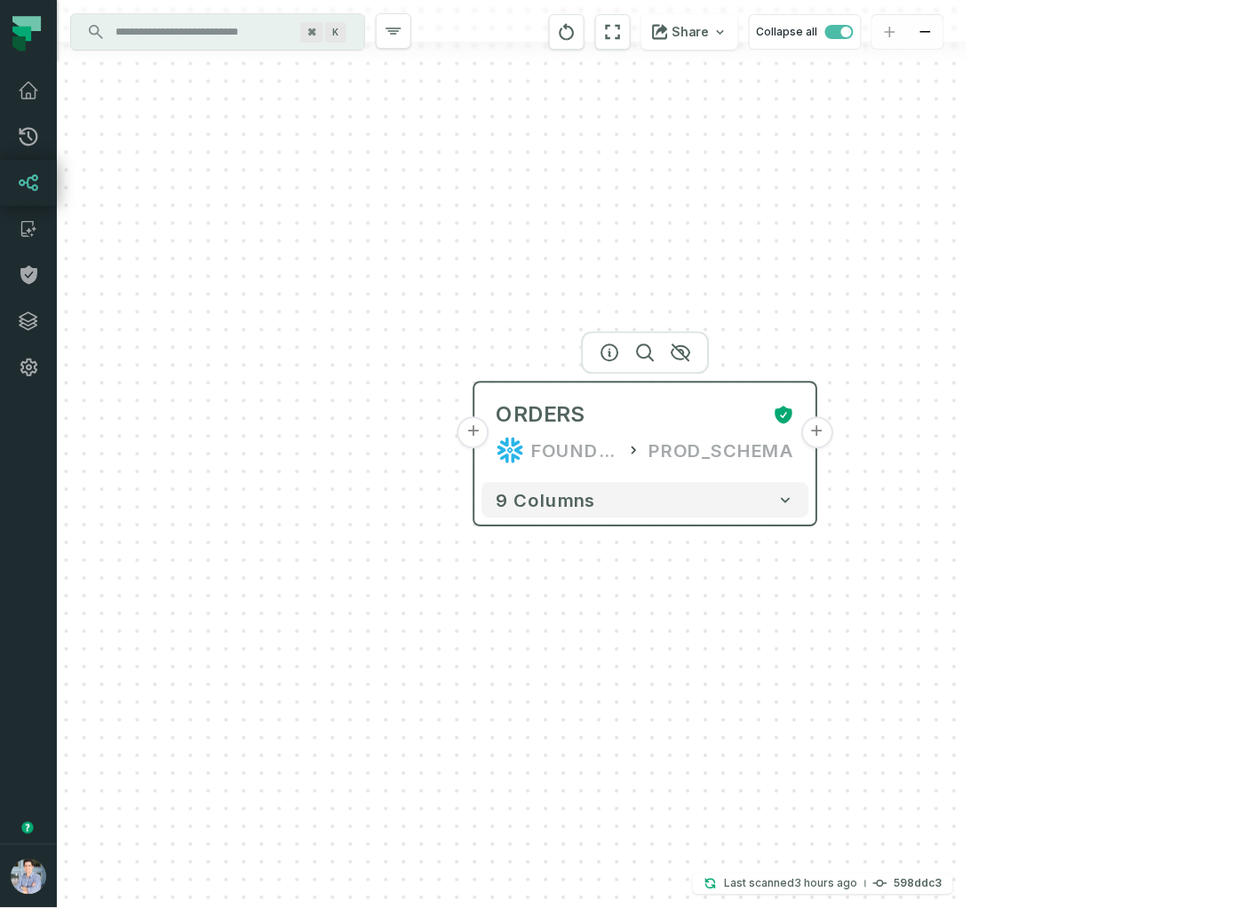
click at [550, 433] on div "ORDERS FOUNDATIONAL_DB PROD_SCHEMA" at bounding box center [645, 433] width 327 height 85
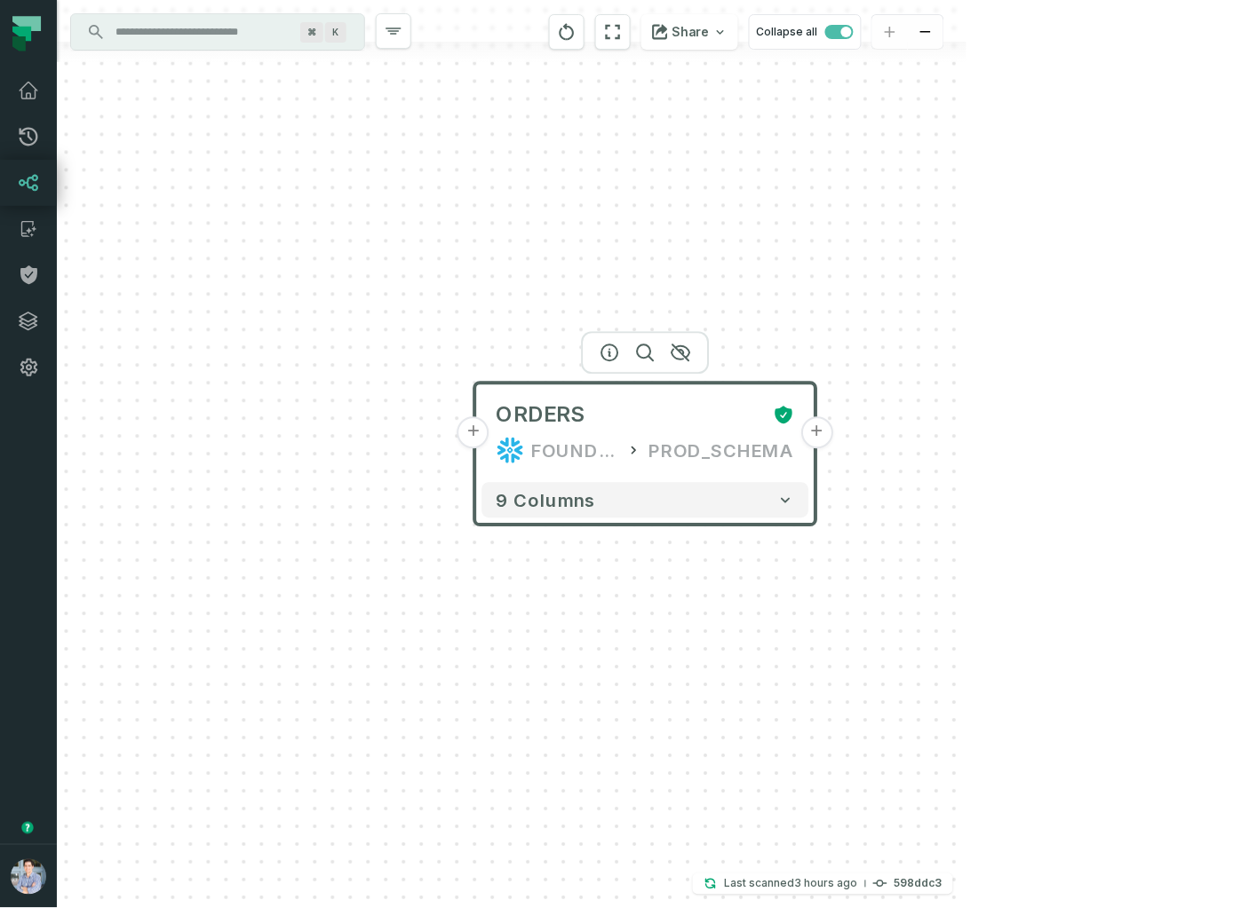
click at [471, 443] on button "+" at bounding box center [473, 433] width 32 height 32
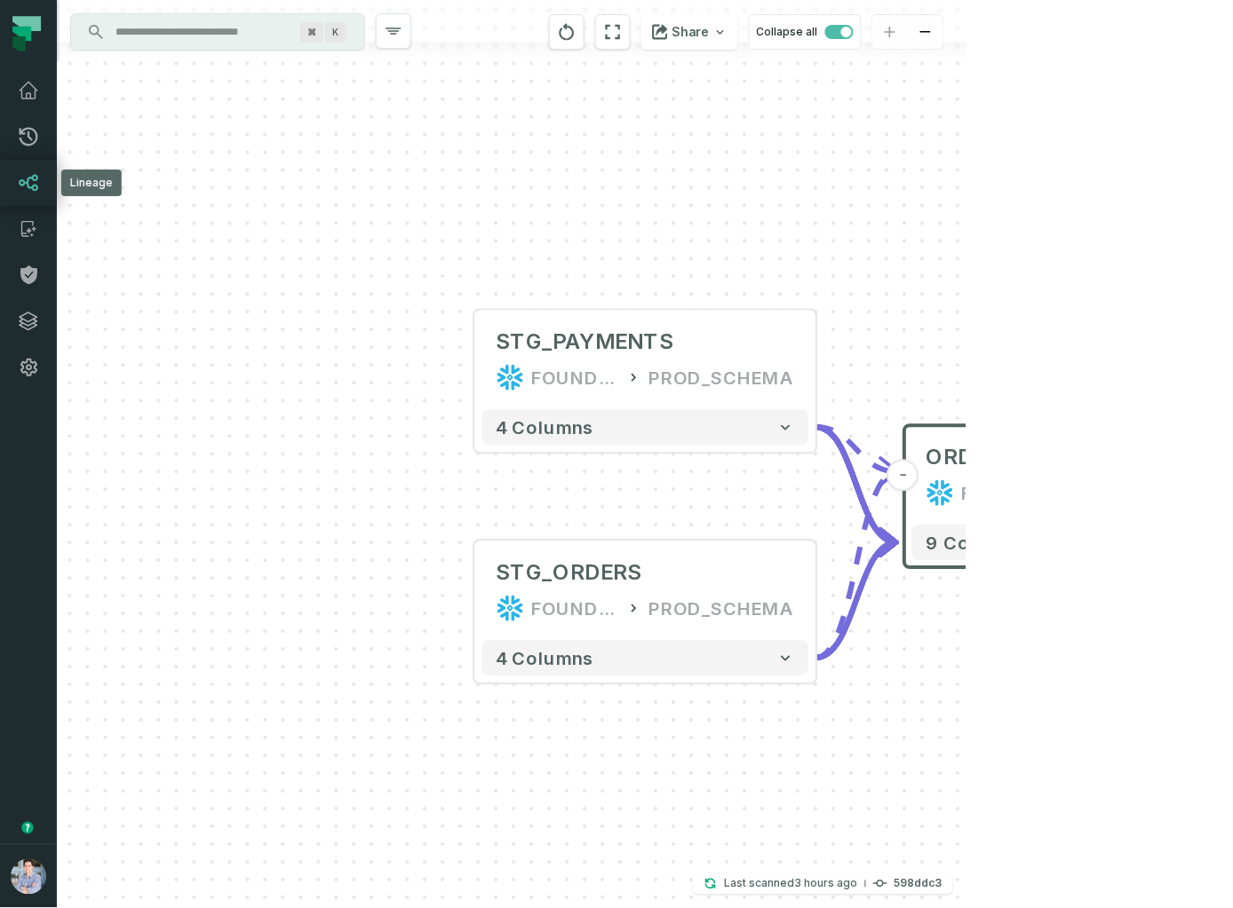
click at [34, 174] on icon at bounding box center [28, 182] width 21 height 21
click at [22, 126] on icon at bounding box center [28, 136] width 21 height 21
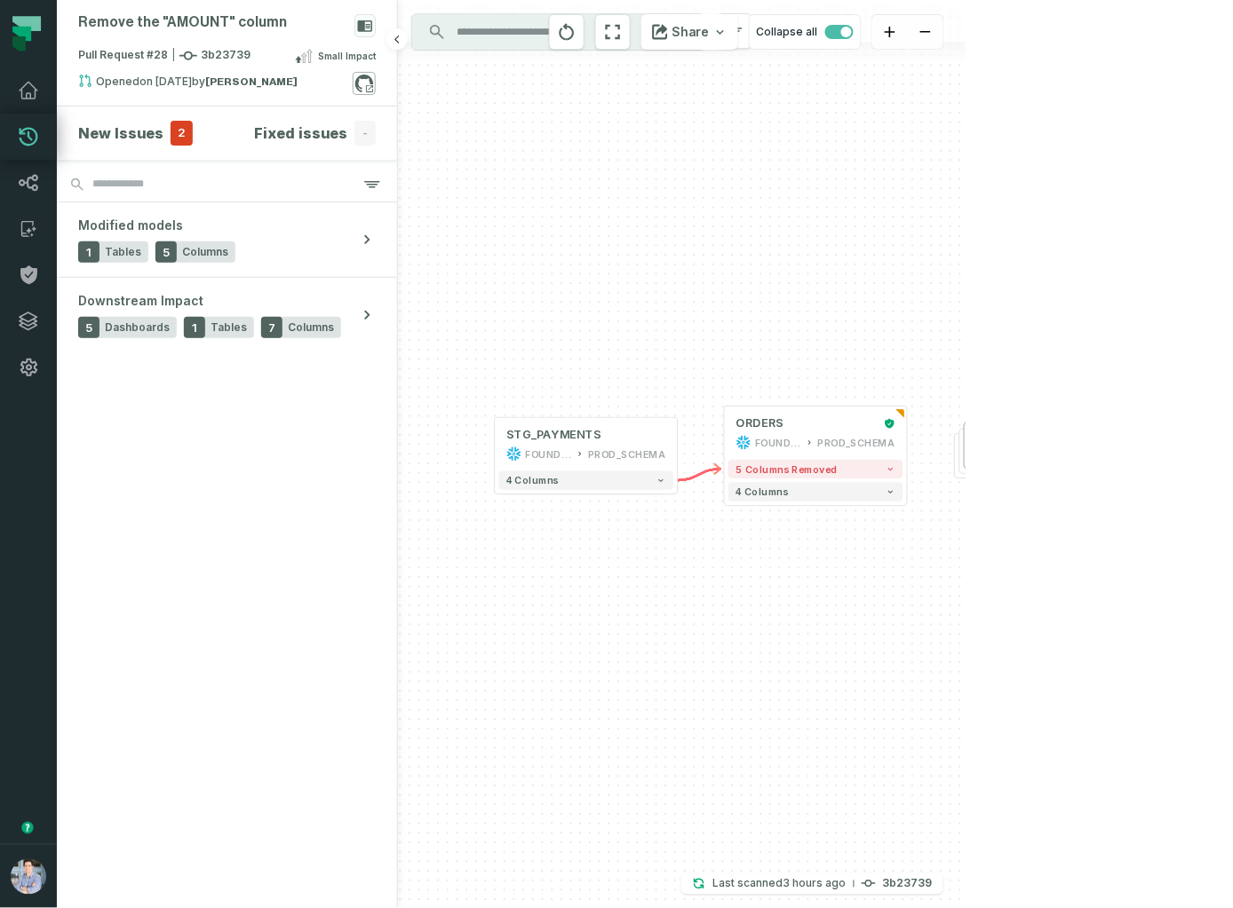
click at [361, 81] on icon at bounding box center [364, 83] width 23 height 23
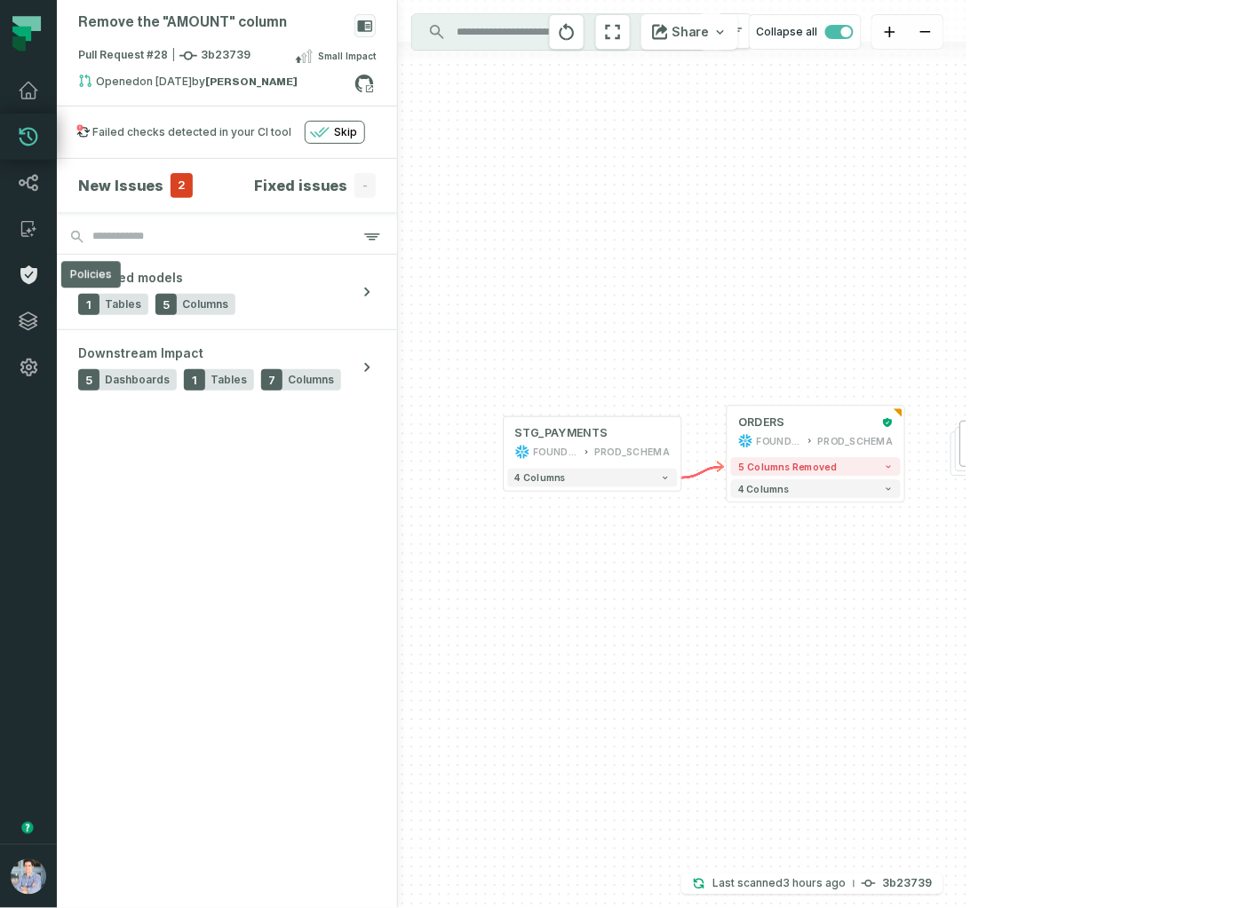
click at [28, 269] on icon at bounding box center [28, 275] width 17 height 19
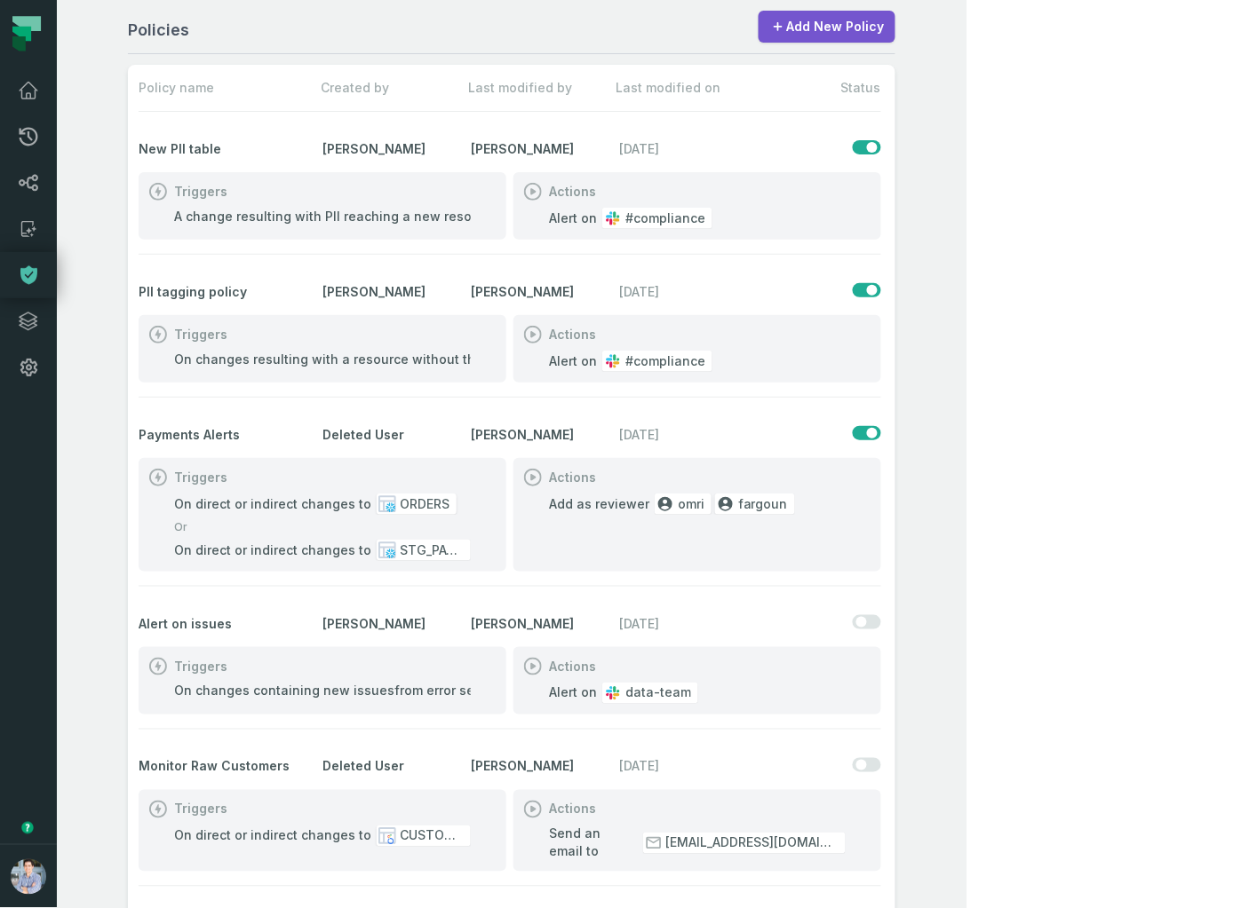
click at [92, 508] on div "Policies Add New Policy Policy name Created by Last modified by Last modified o…" at bounding box center [511, 454] width 909 height 908
click at [20, 226] on icon at bounding box center [28, 228] width 21 height 21
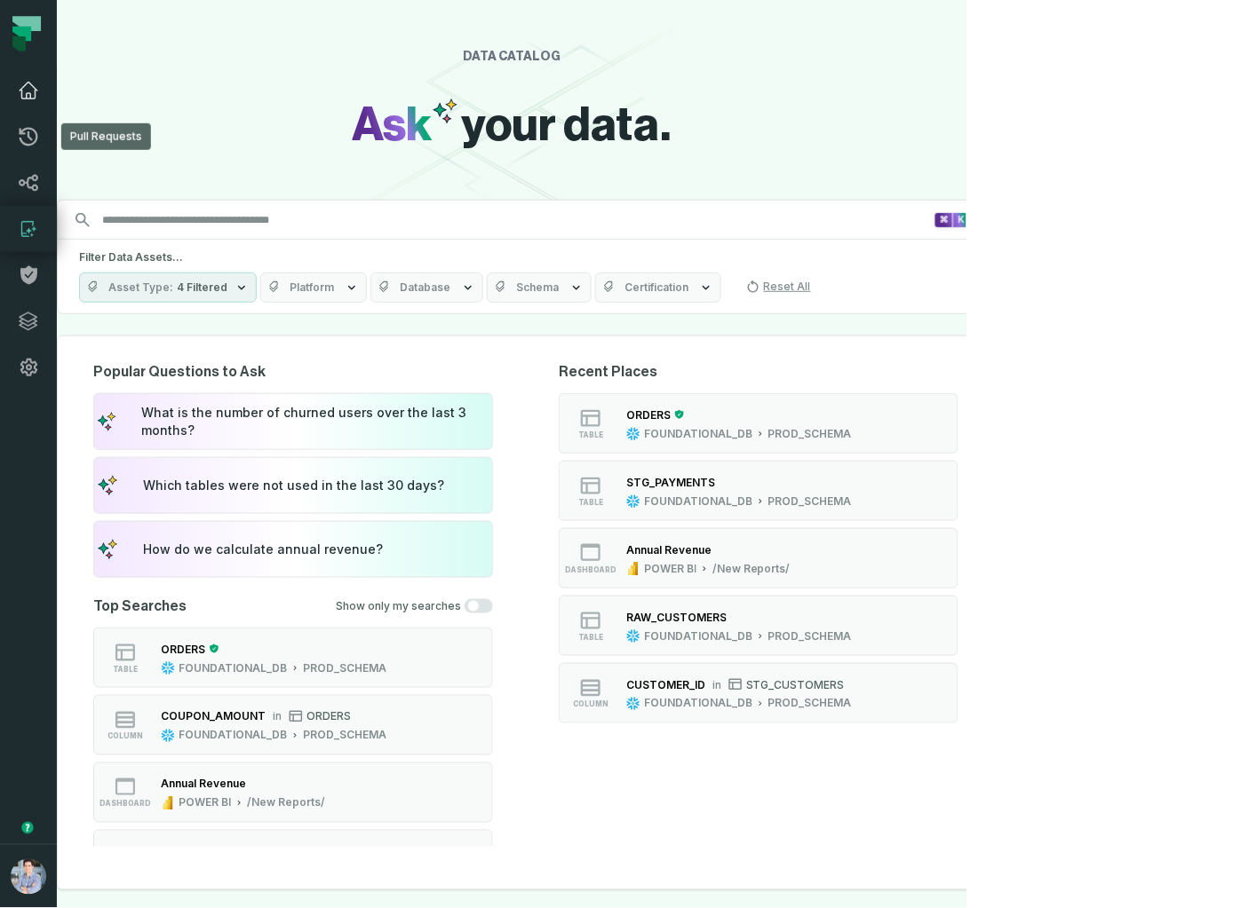
click at [34, 91] on icon at bounding box center [28, 90] width 21 height 21
click at [31, 72] on link "Dashboard" at bounding box center [28, 90] width 57 height 46
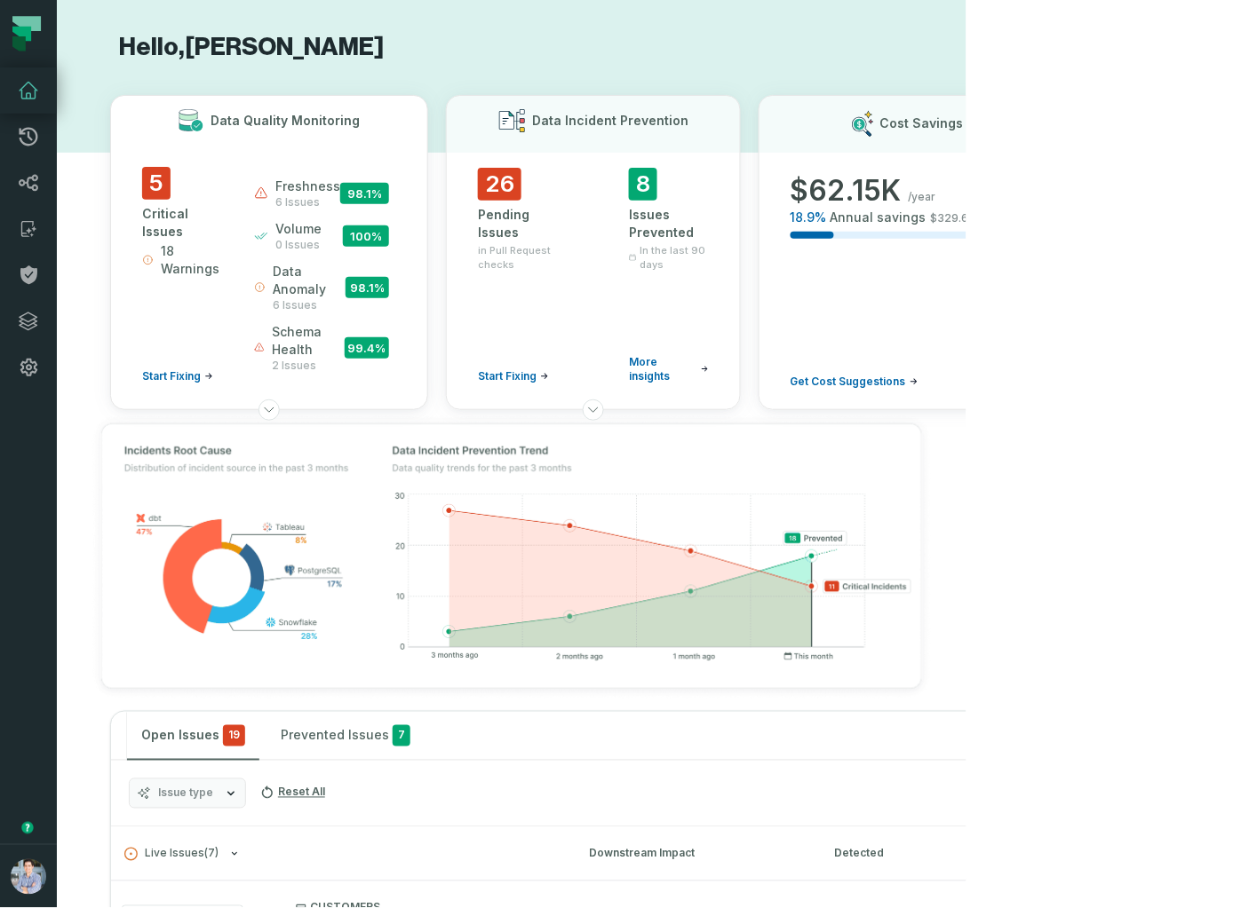
click at [255, 123] on h3 "Data Quality Monitoring" at bounding box center [285, 121] width 149 height 18
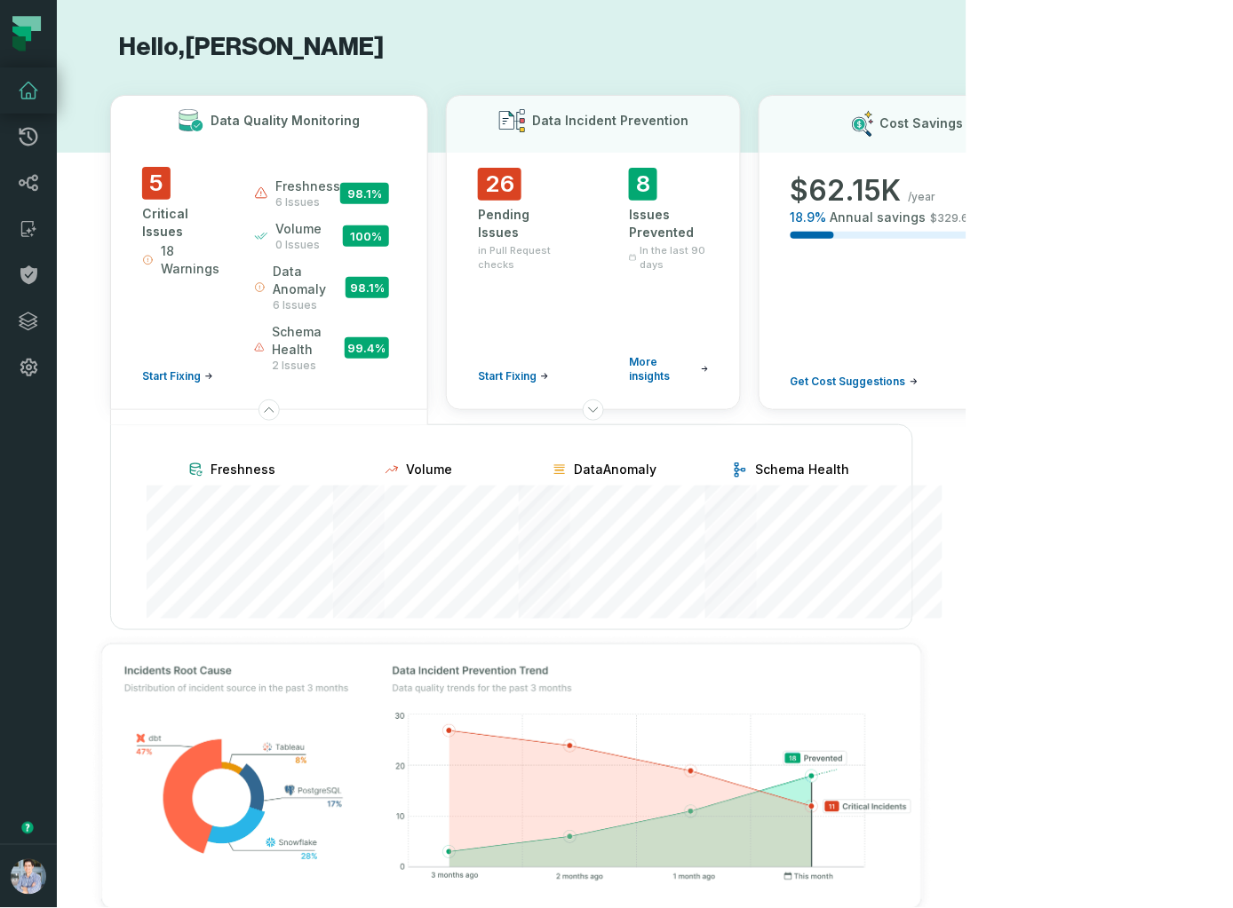
click at [250, 114] on h3 "Data Quality Monitoring" at bounding box center [285, 121] width 149 height 18
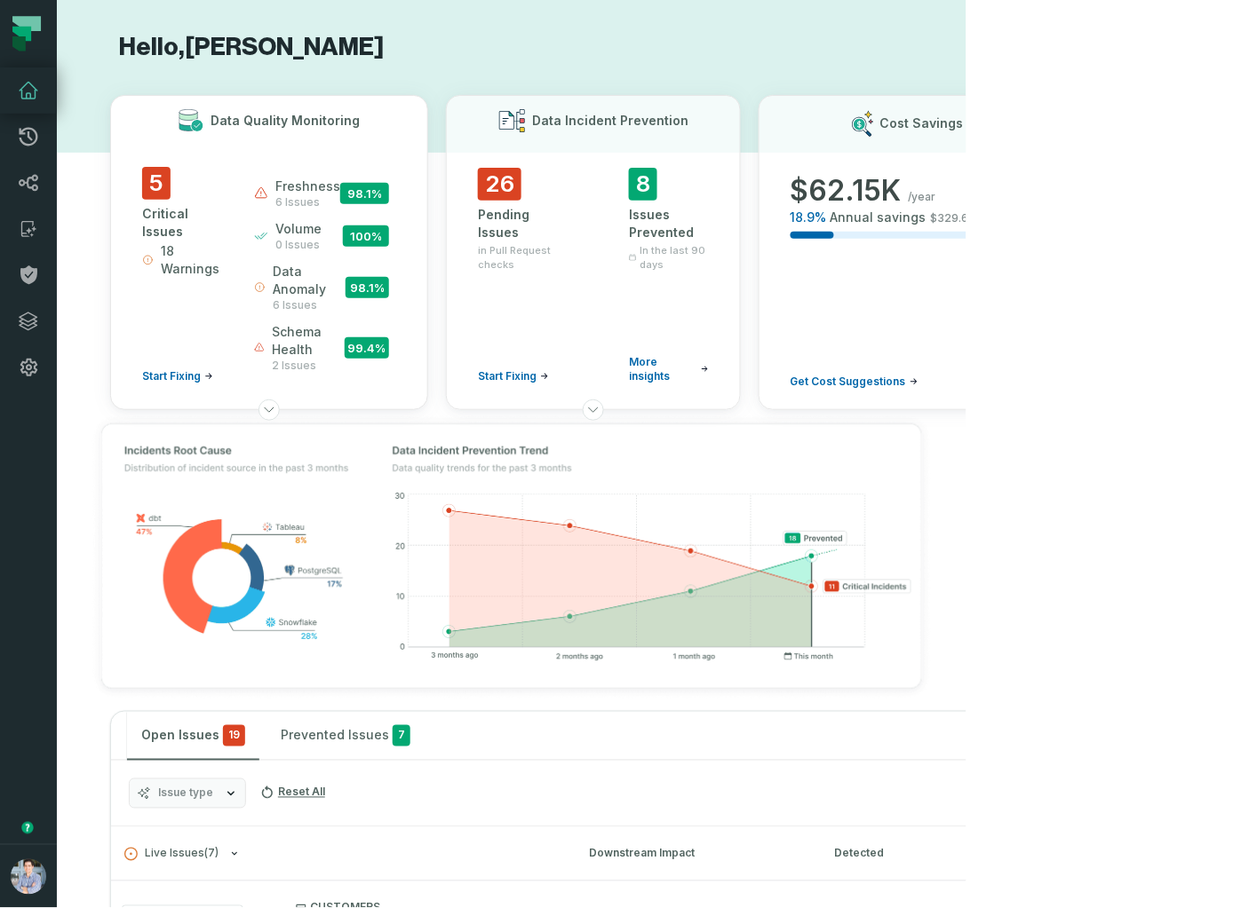
click at [161, 183] on span "5" at bounding box center [156, 183] width 28 height 33
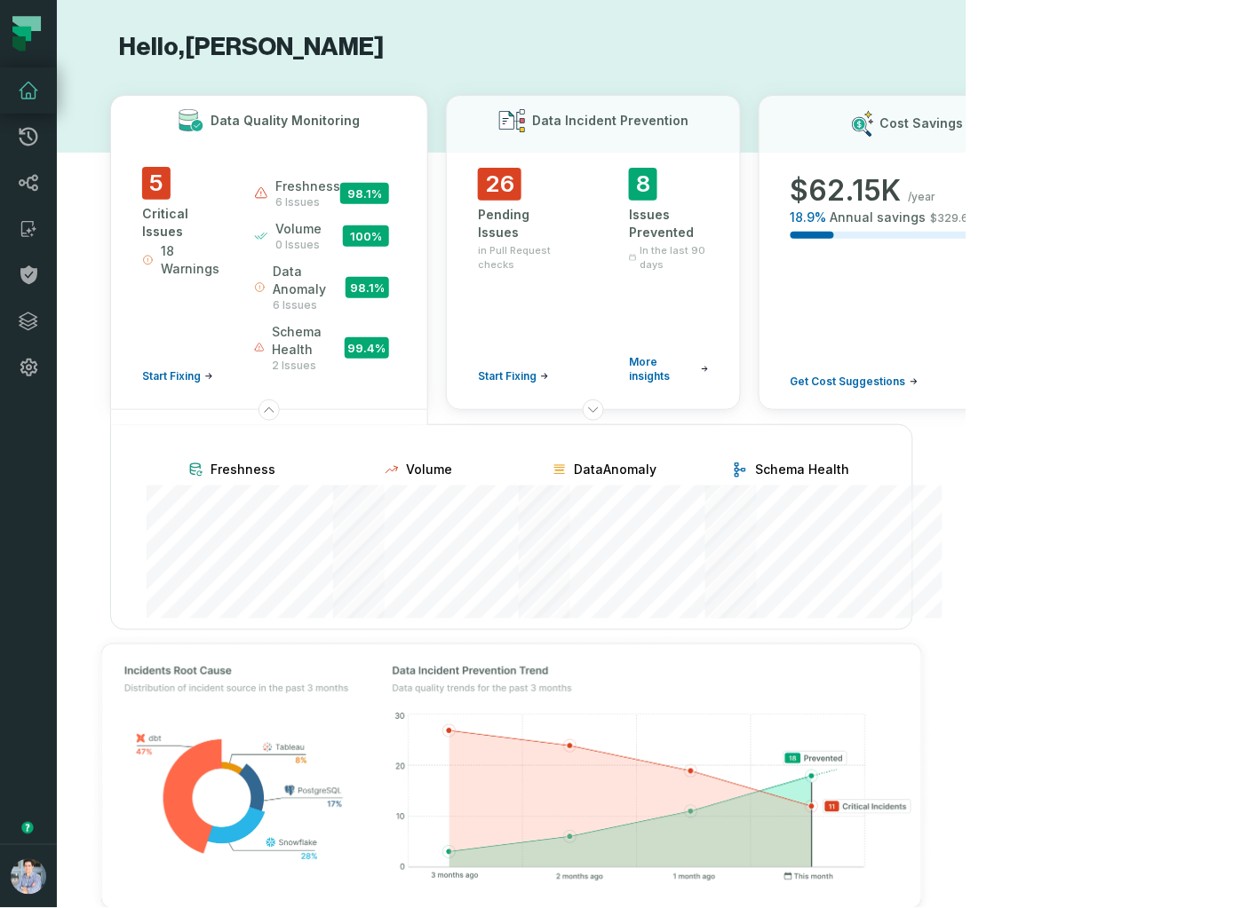
click at [371, 181] on div "freshness 6 issues 98.1 %" at bounding box center [321, 194] width 135 height 32
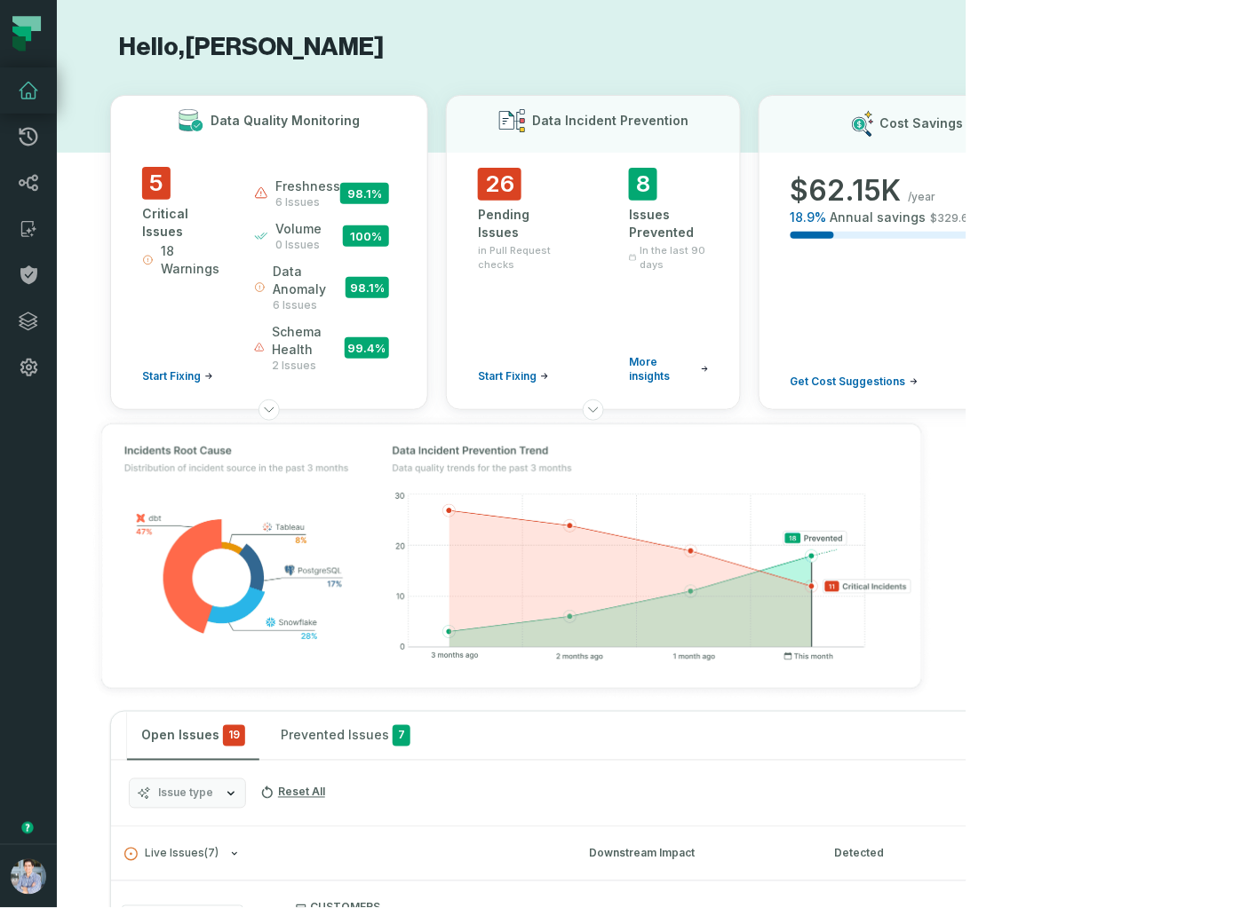
click at [378, 181] on div "freshness 6 issues 98.1 %" at bounding box center [321, 194] width 135 height 32
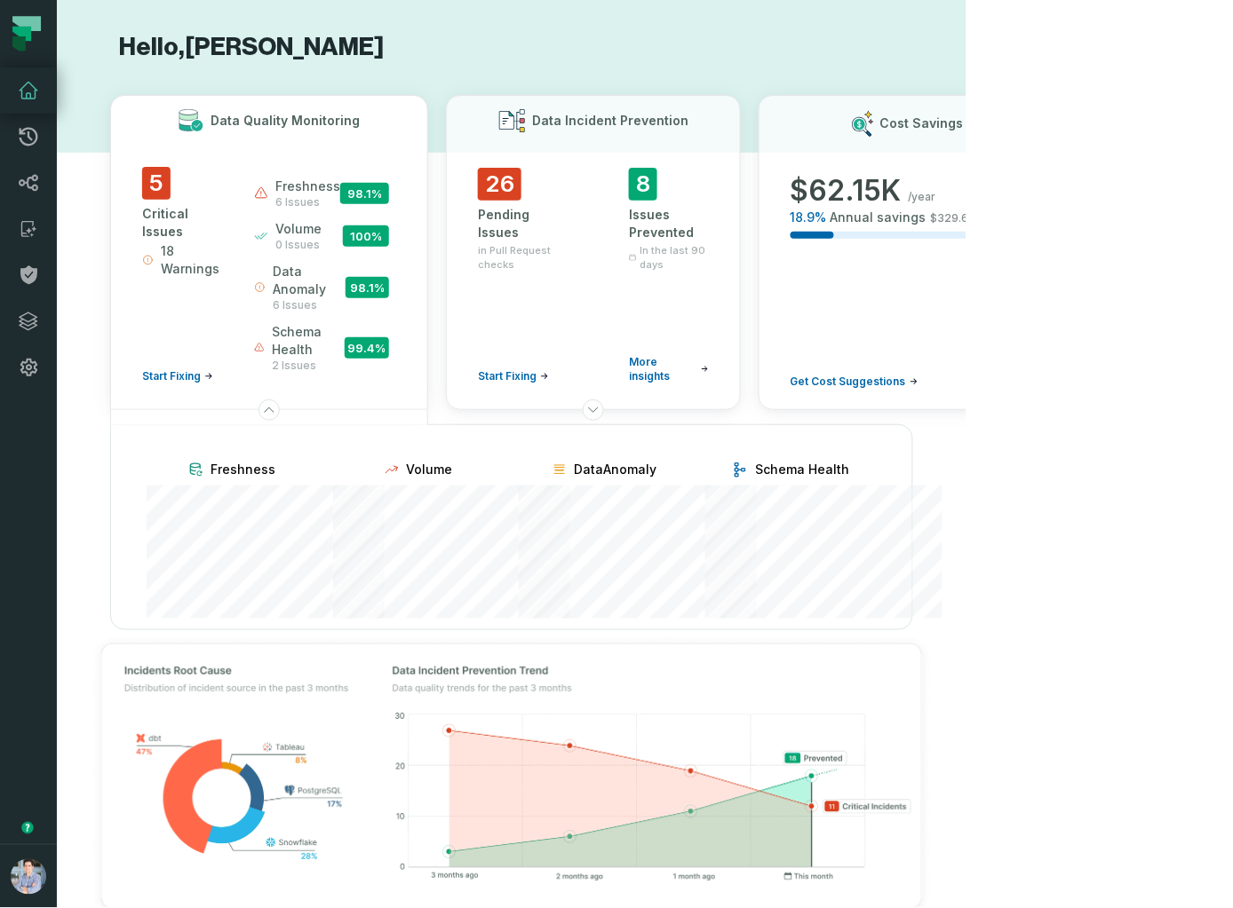
click at [164, 372] on span "Start Fixing" at bounding box center [171, 376] width 59 height 14
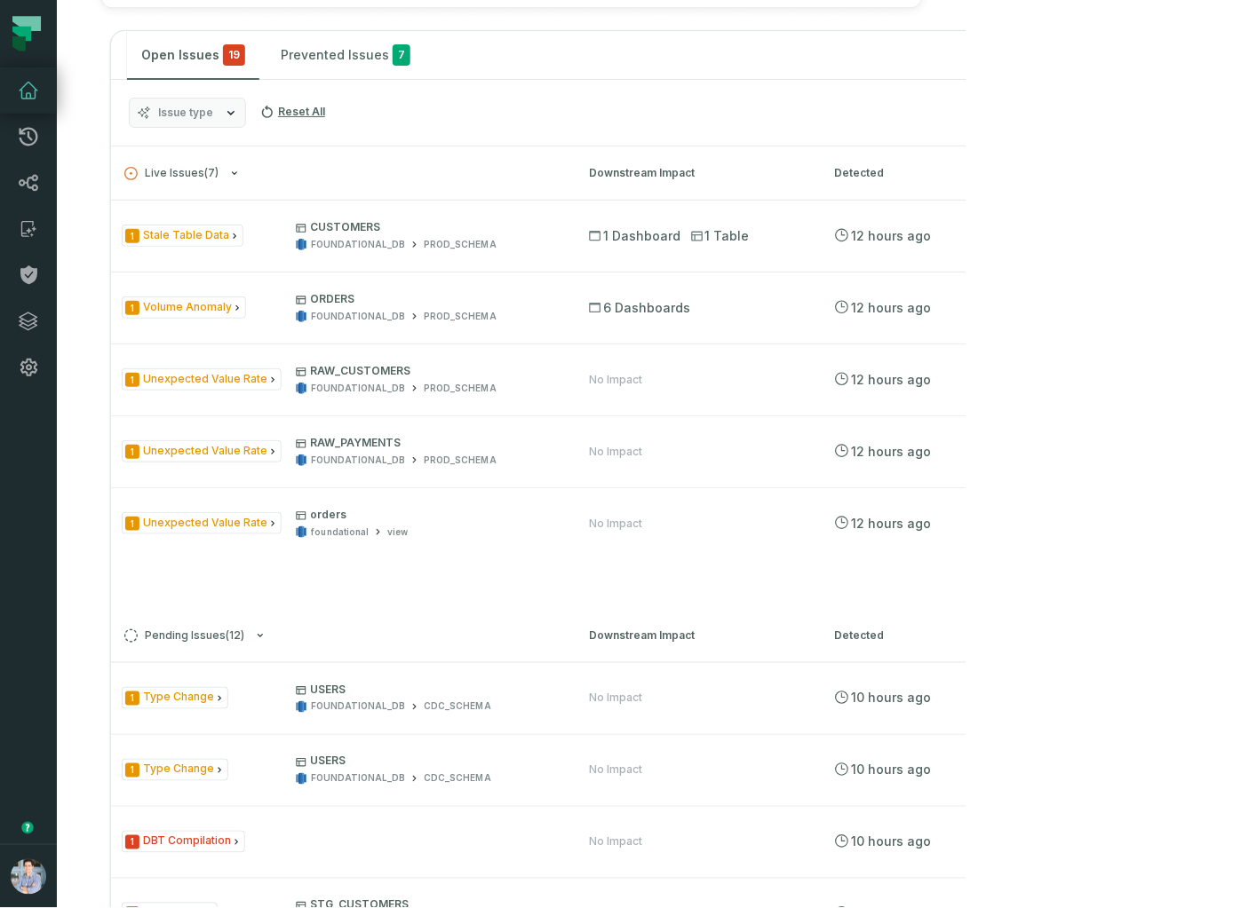
scroll to position [912, 0]
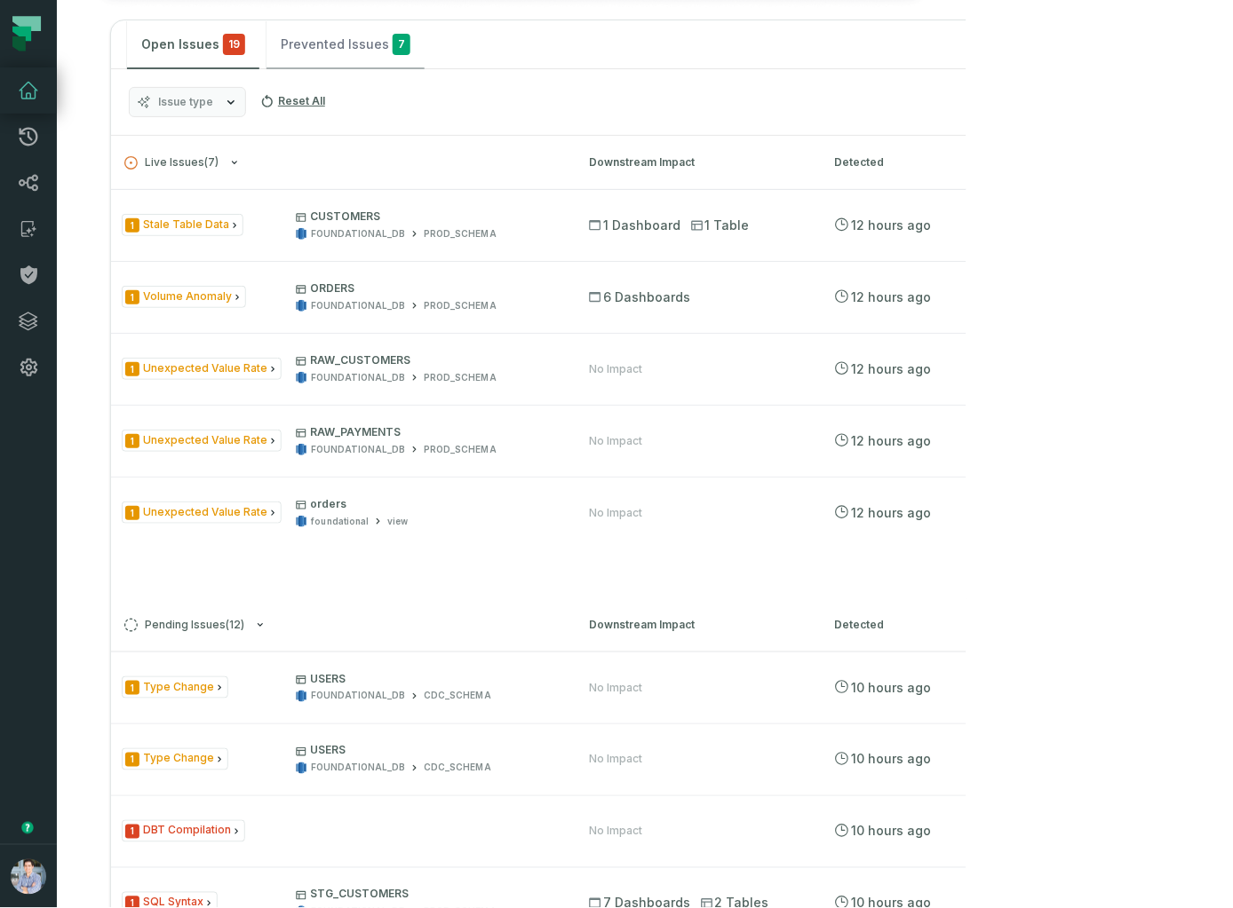
click at [316, 68] on button "Prevented Issues 7" at bounding box center [345, 44] width 158 height 48
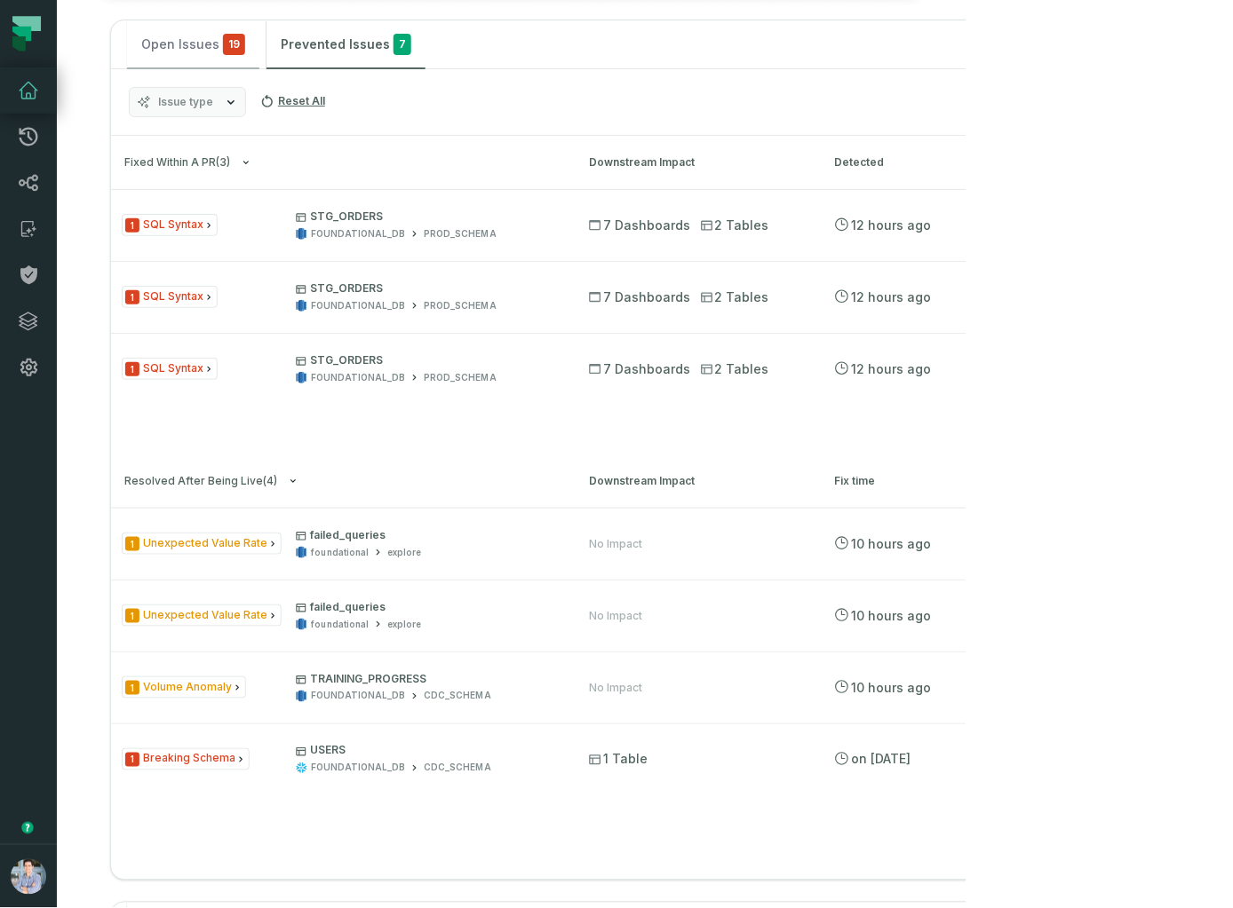
click at [174, 68] on button "Open Issues 19" at bounding box center [193, 44] width 132 height 48
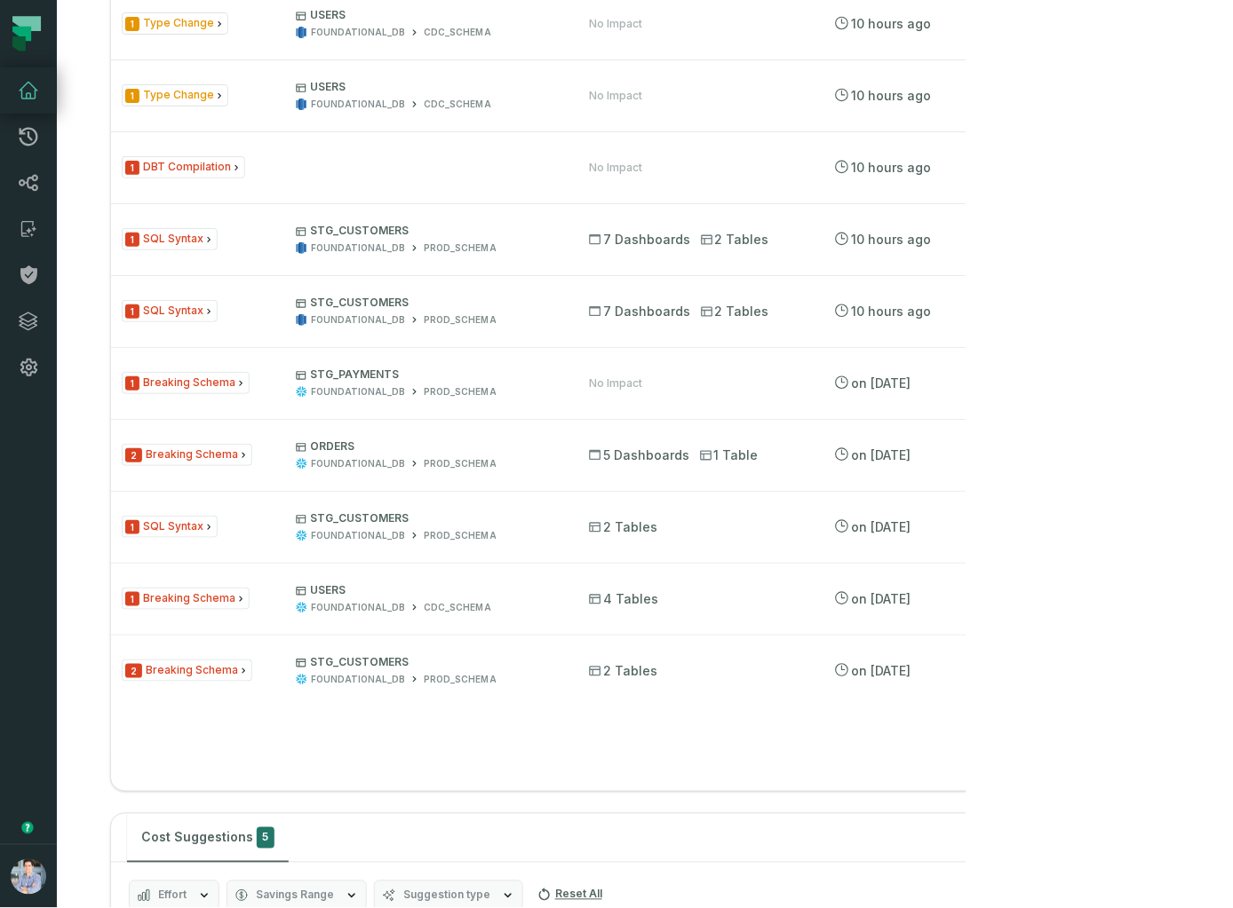
scroll to position [0, 0]
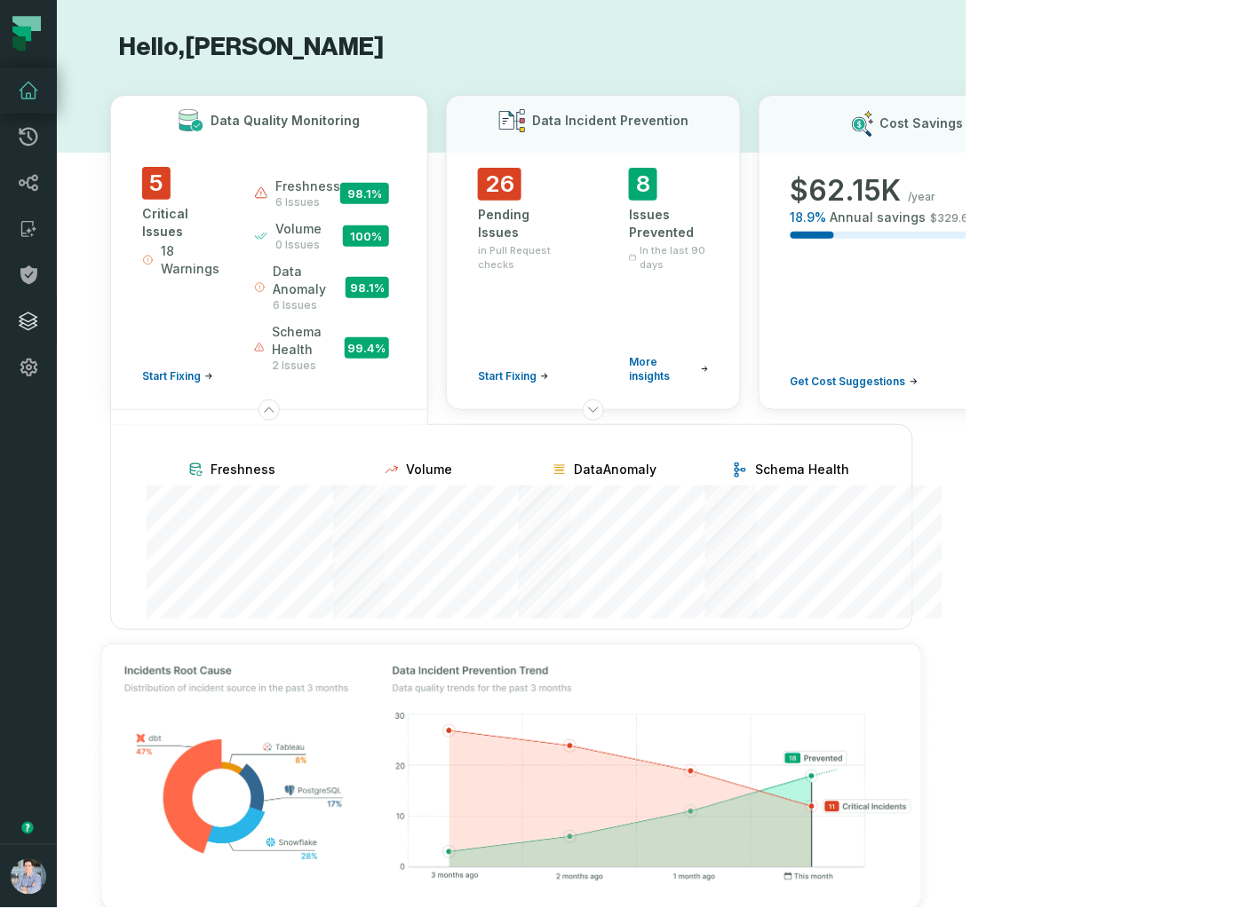
click at [14, 321] on link "Integrations" at bounding box center [28, 321] width 57 height 46
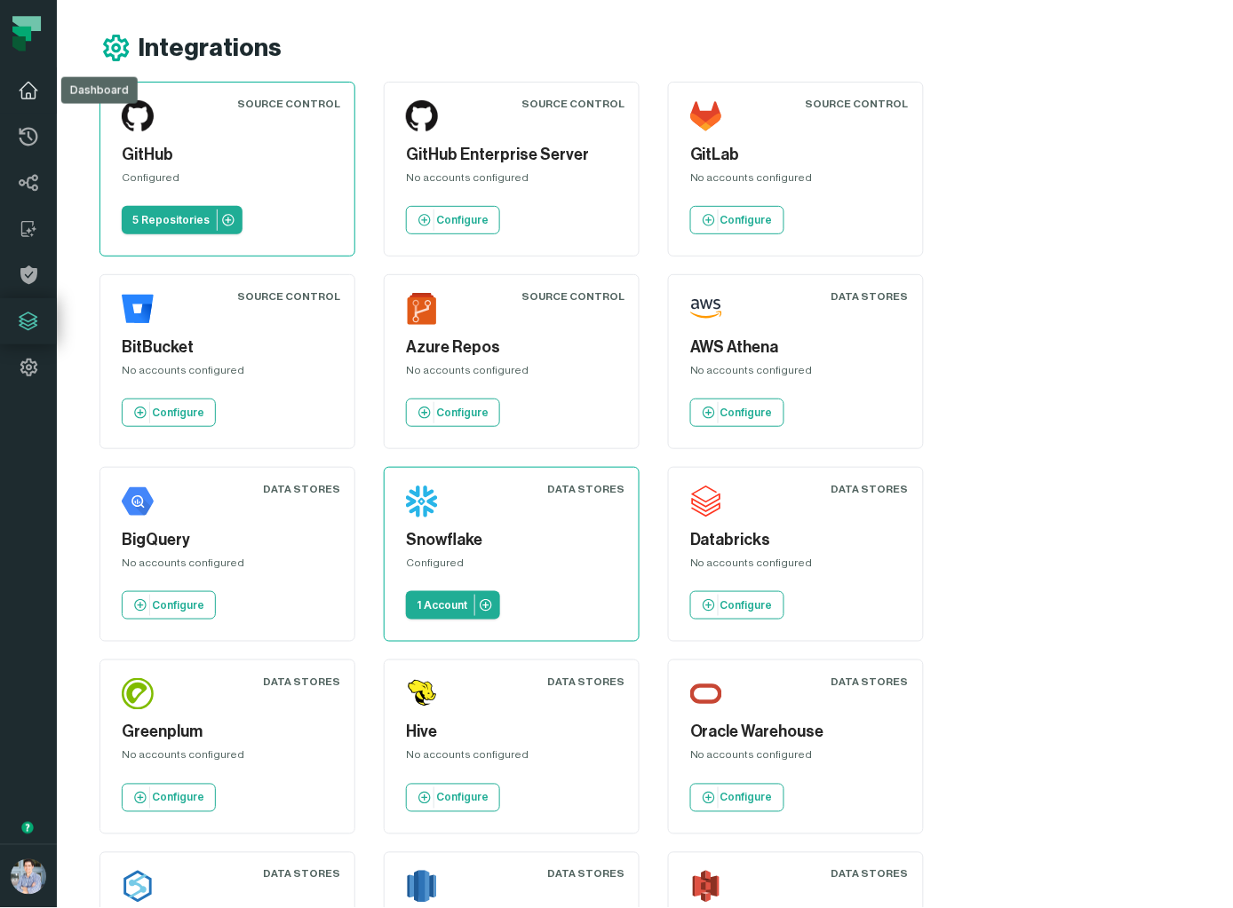
click at [21, 100] on icon at bounding box center [28, 90] width 21 height 21
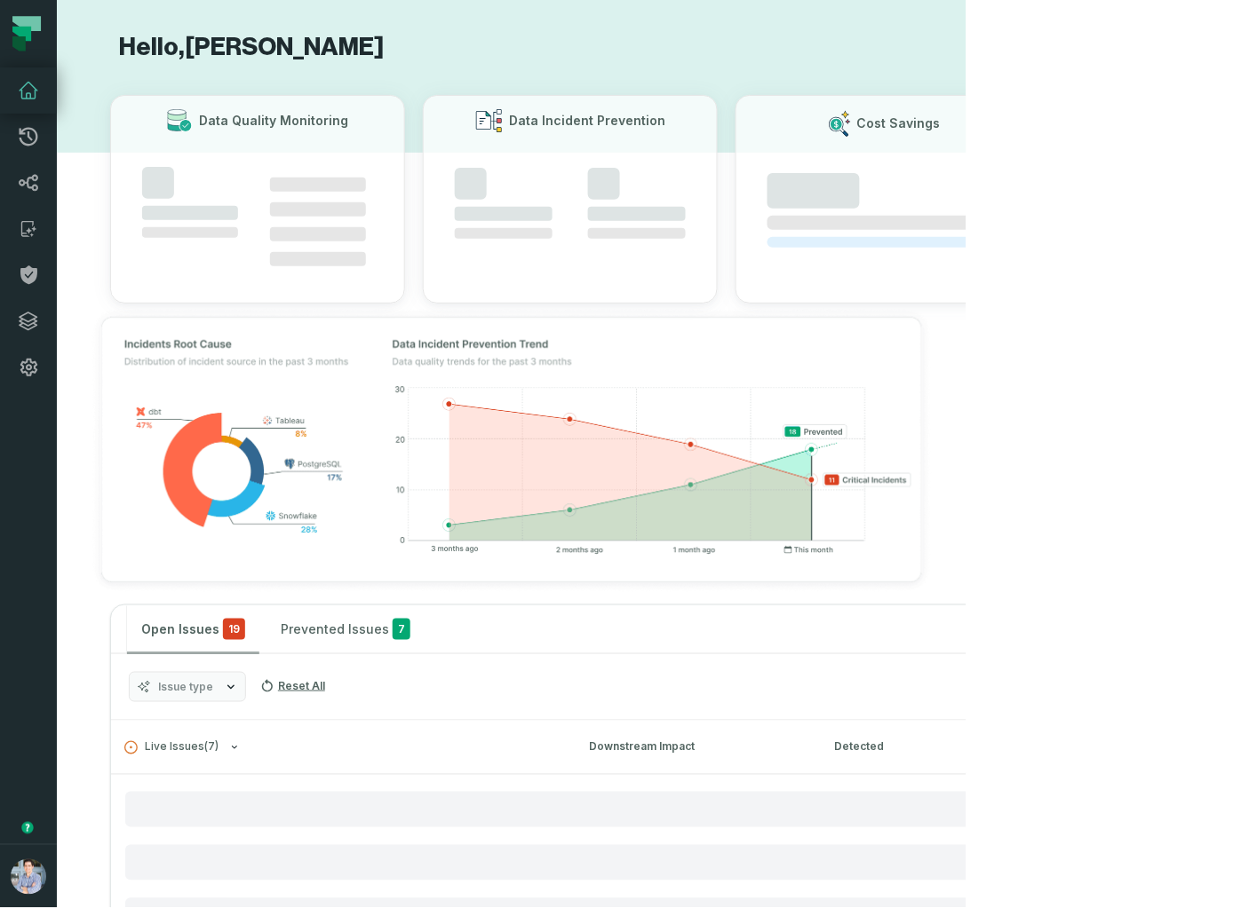
click at [32, 86] on icon at bounding box center [29, 91] width 18 height 16
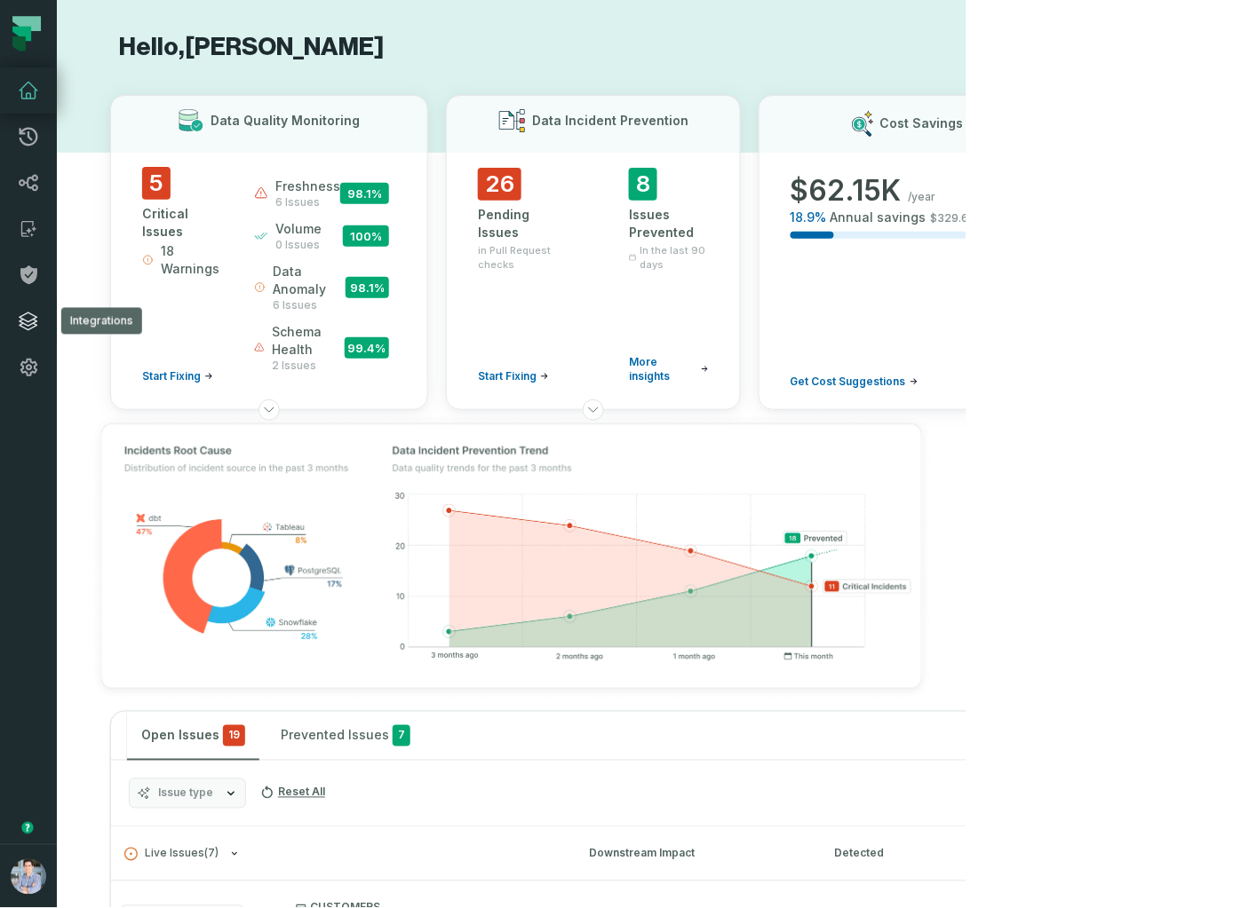
click at [41, 324] on link "Integrations" at bounding box center [28, 321] width 57 height 46
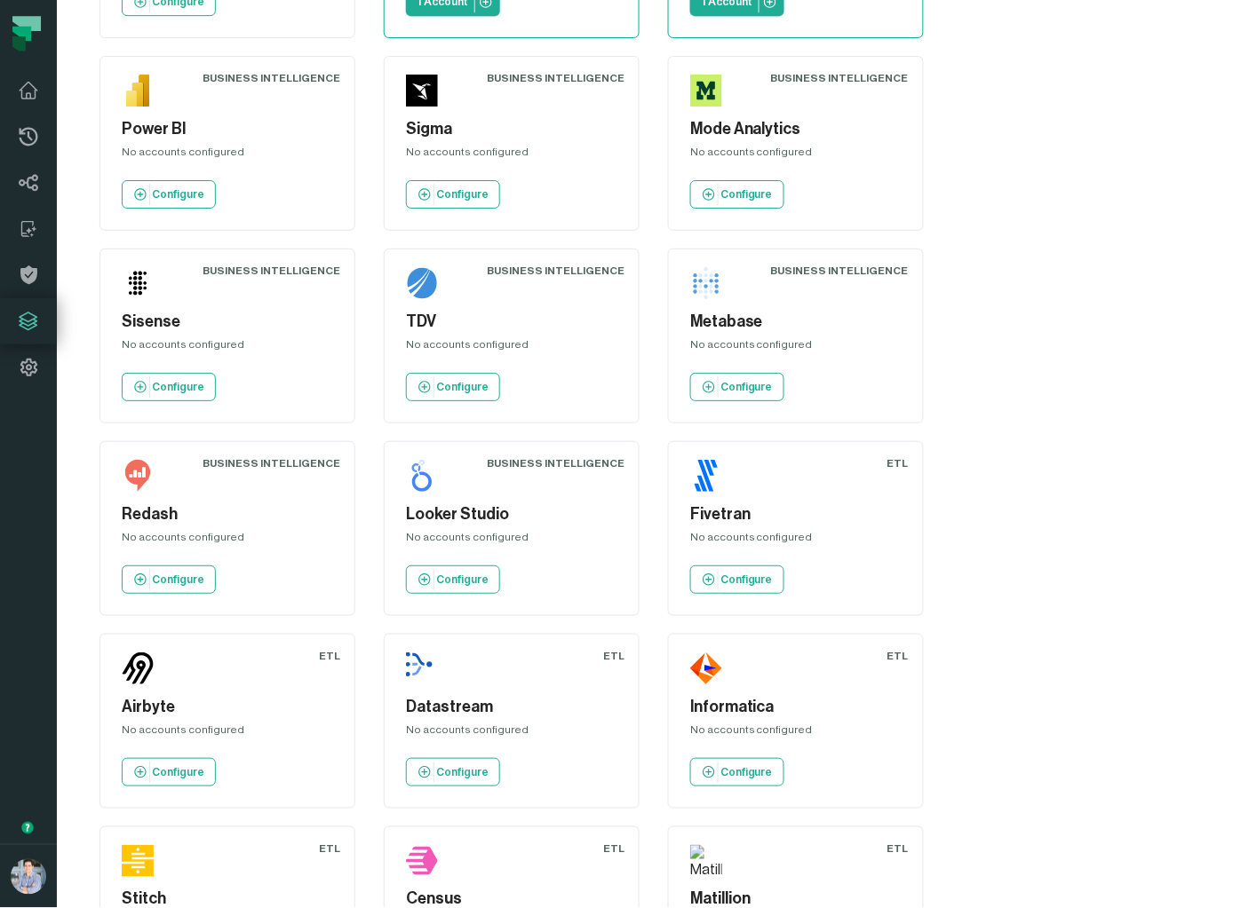
scroll to position [1182, 0]
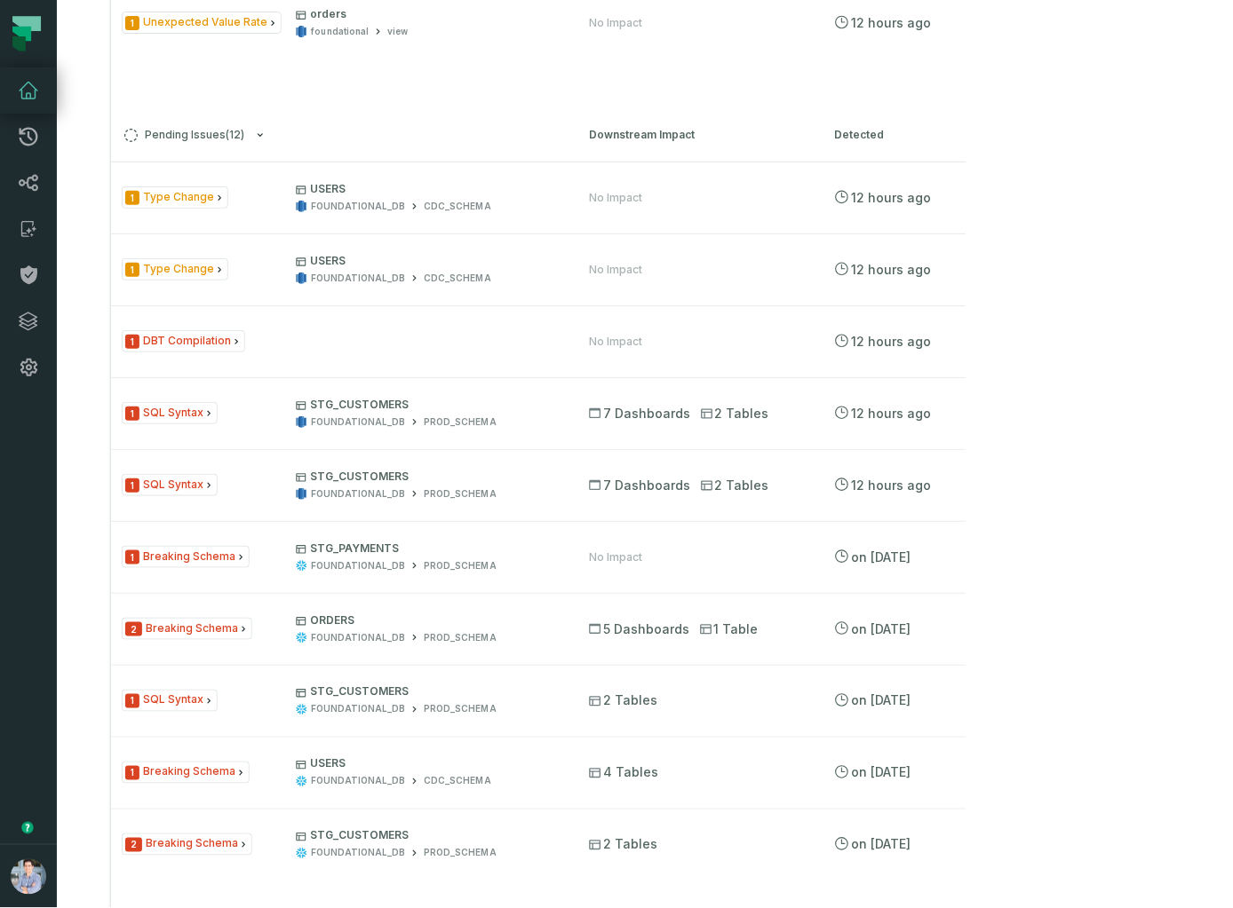
scroll to position [2359, 0]
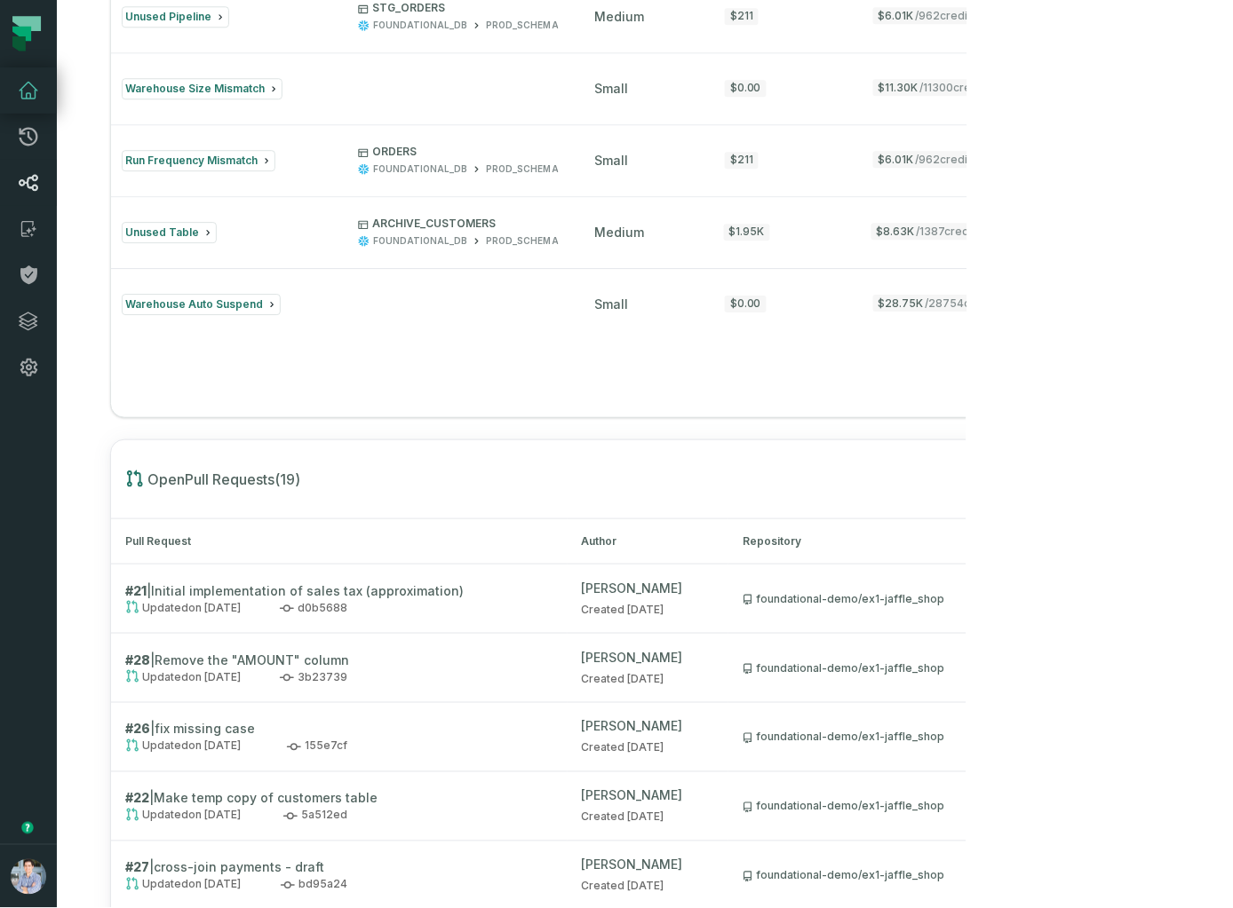
click at [23, 182] on icon at bounding box center [29, 183] width 20 height 17
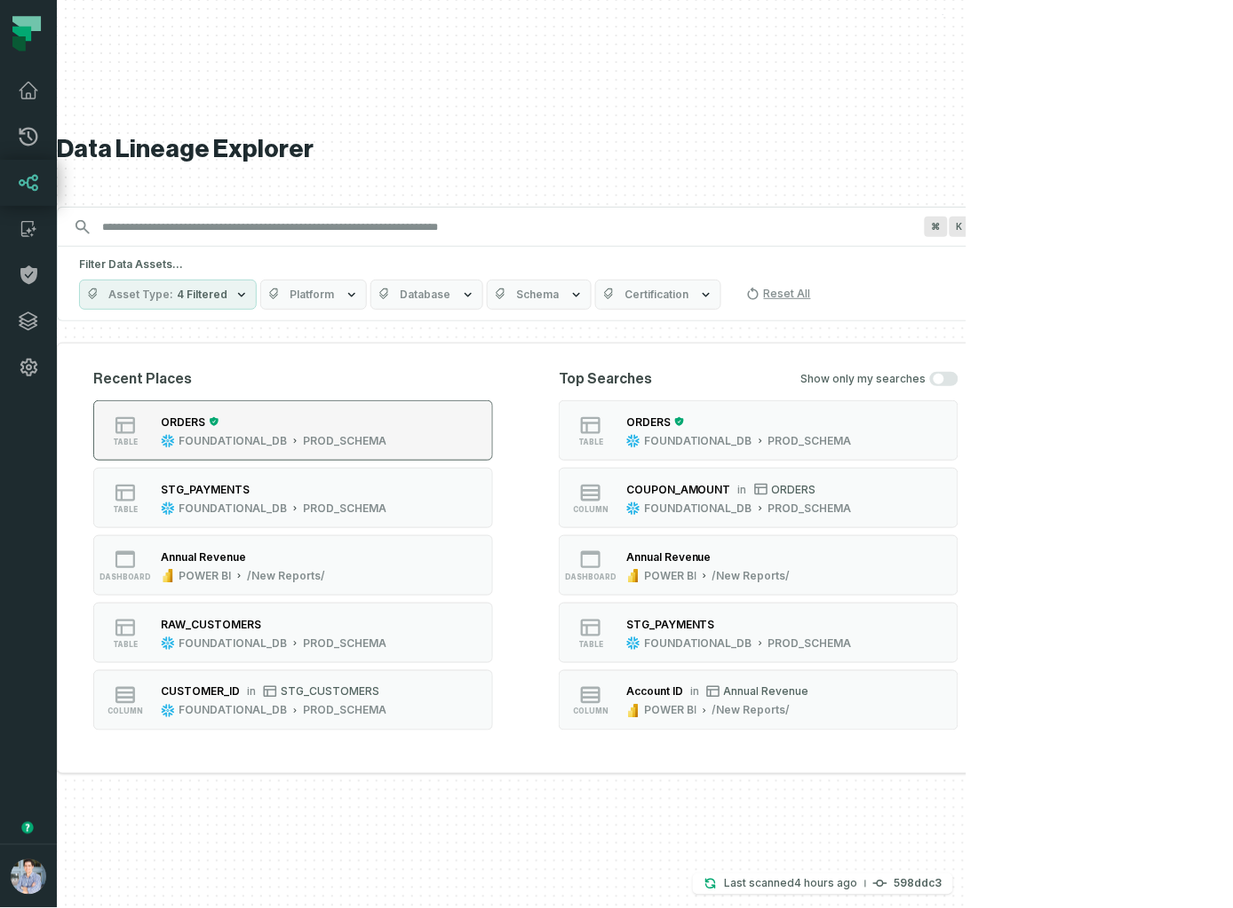
click at [154, 419] on div "table" at bounding box center [125, 431] width 57 height 32
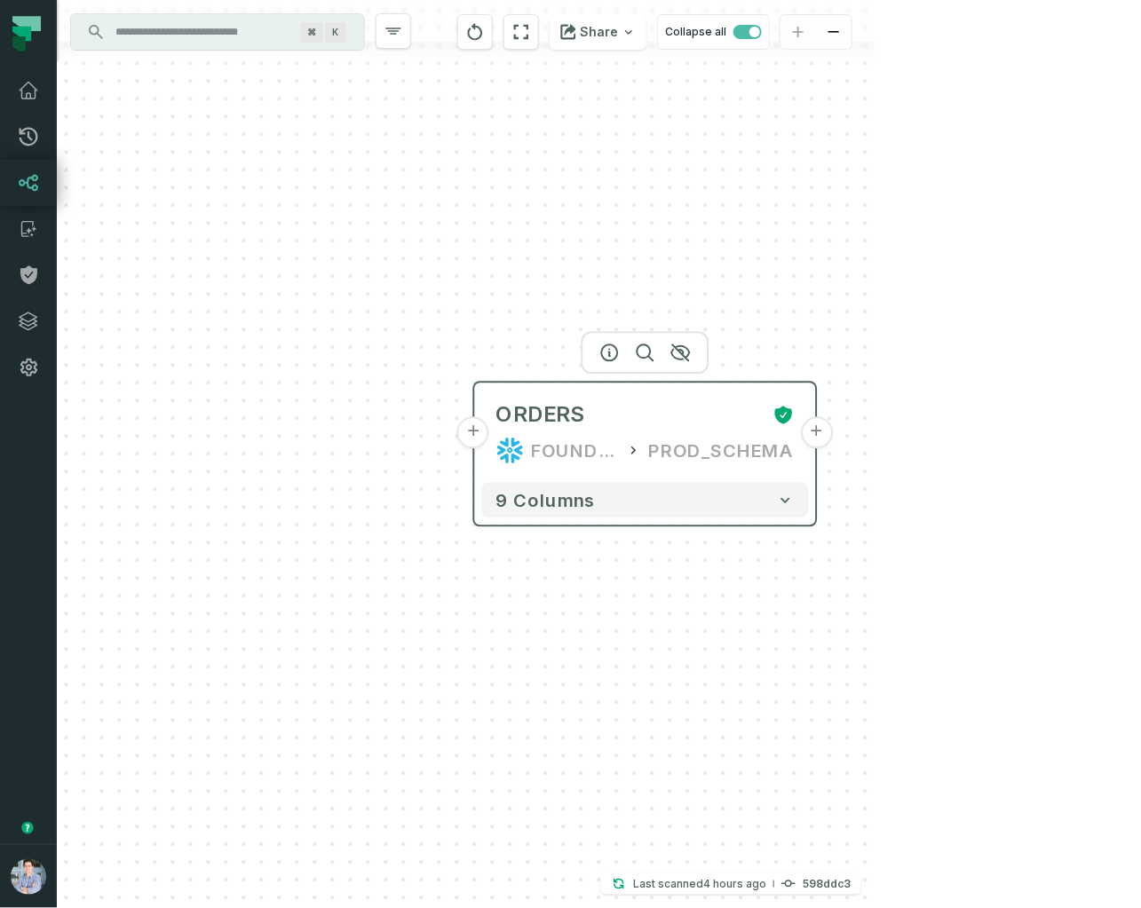
click at [480, 448] on header "+ ORDERS FOUNDATIONAL_DB PROD_SCHEMA +" at bounding box center [645, 430] width 341 height 92
click at [472, 432] on button "+" at bounding box center [473, 432] width 32 height 32
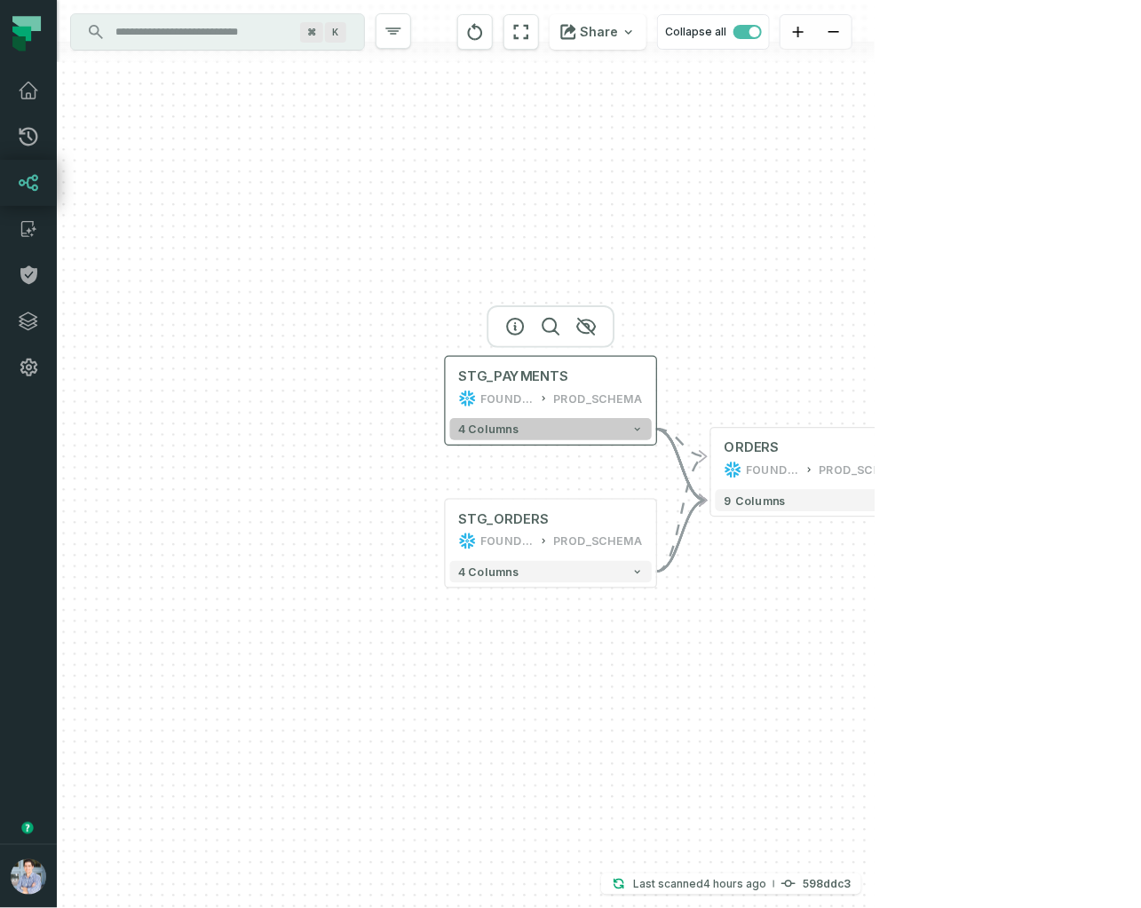
click at [497, 431] on span "4 columns" at bounding box center [489, 429] width 60 height 13
click at [639, 430] on icon "button" at bounding box center [637, 431] width 5 height 4
click at [645, 437] on button "4 columns" at bounding box center [551, 431] width 202 height 22
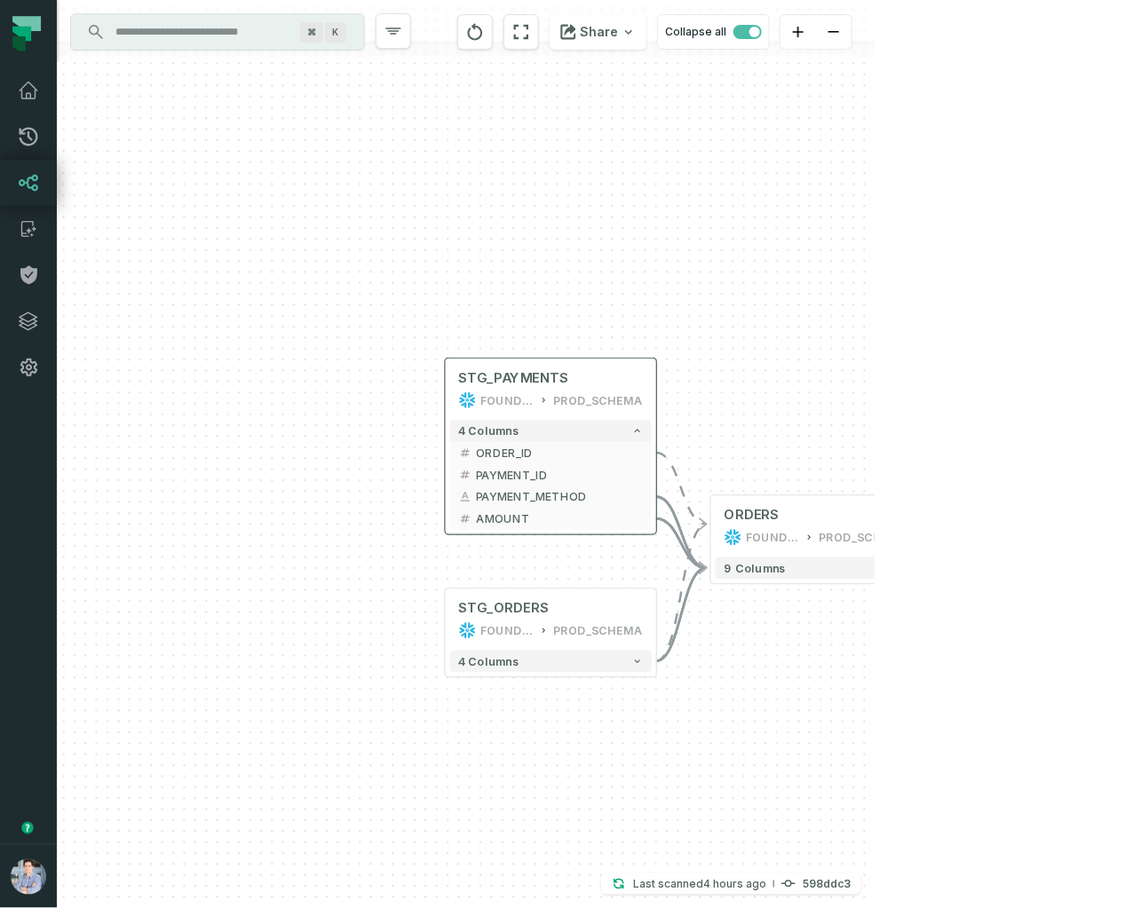
click at [446, 454] on div "4 columns + ORDER_ID + + PAYMENT_ID + + PAYMENT_METHOD - + AMOUNT +" at bounding box center [551, 475] width 210 height 118
click at [444, 388] on button "+" at bounding box center [445, 390] width 20 height 20
click at [446, 386] on button "+" at bounding box center [445, 389] width 20 height 20
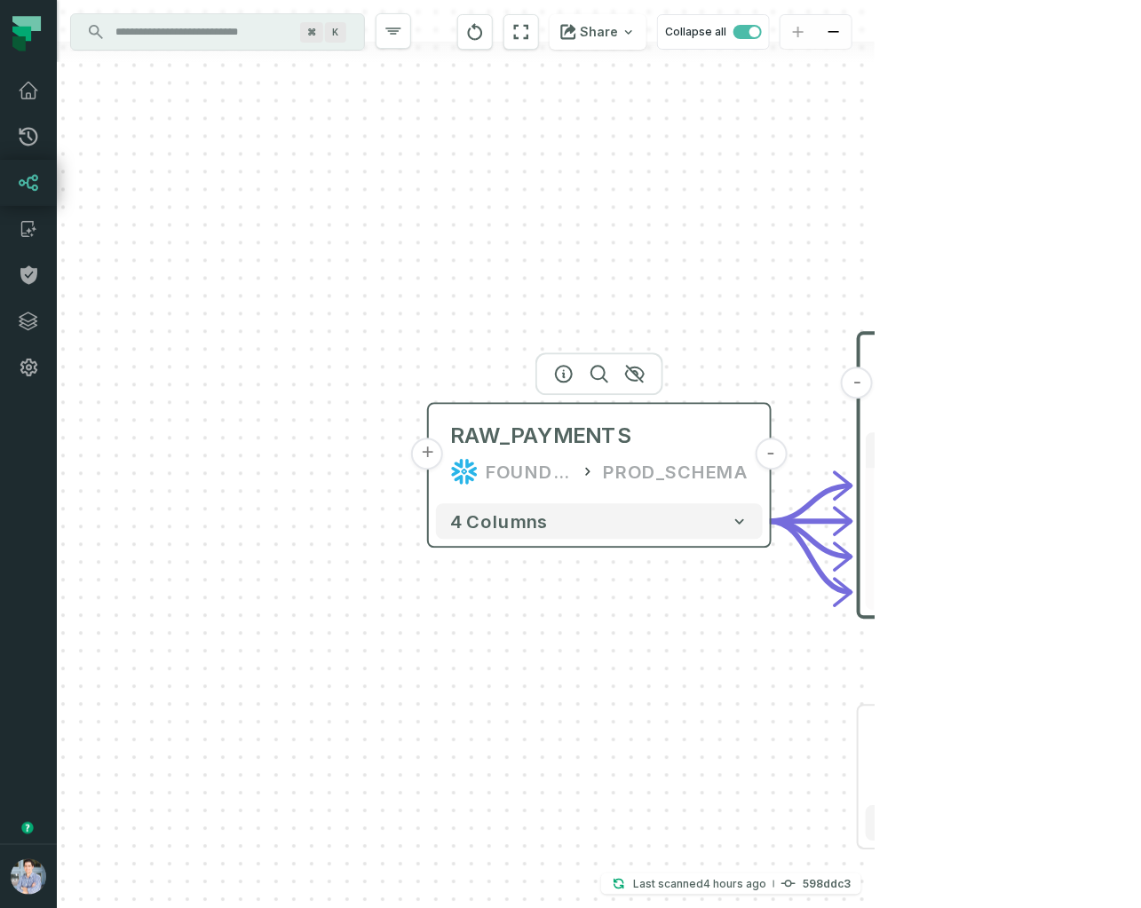
click at [429, 461] on button "+" at bounding box center [428, 455] width 32 height 32
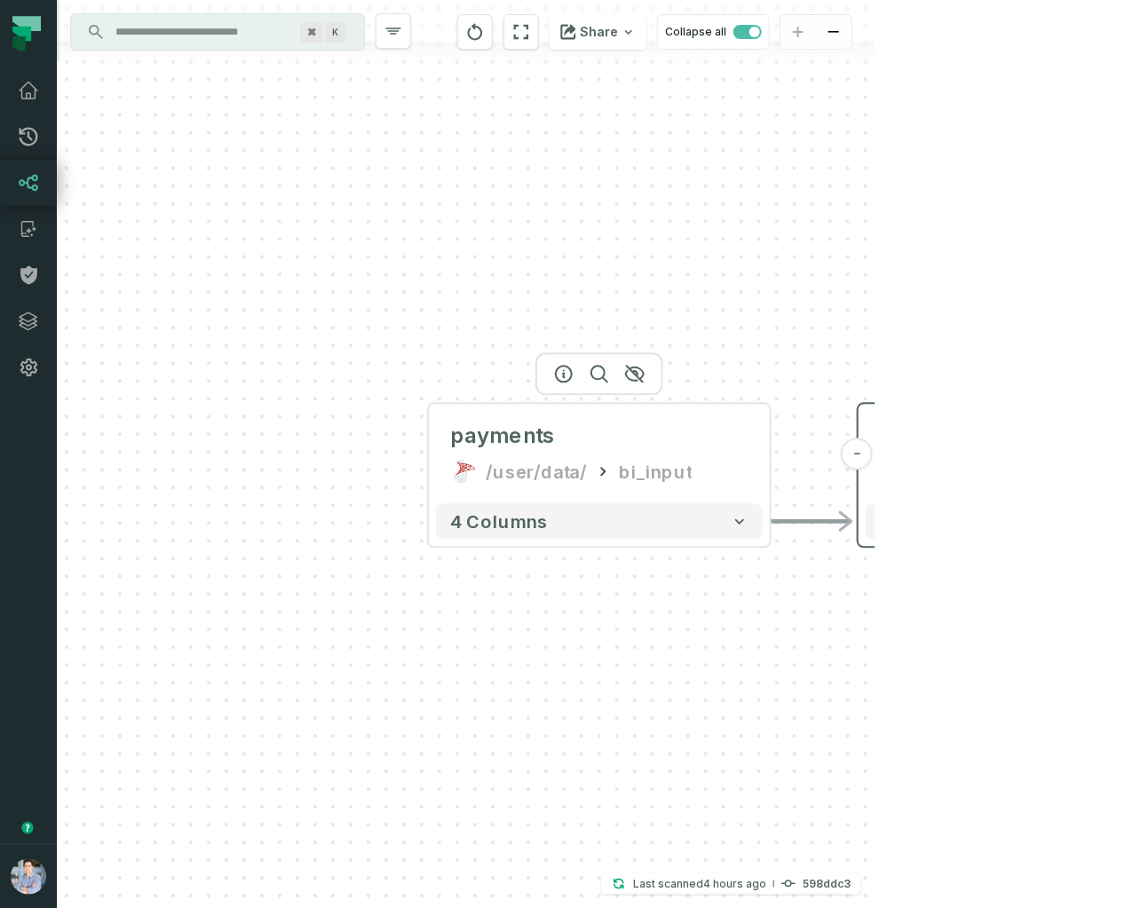
click at [0, 0] on button "+" at bounding box center [0, 0] width 0 height 0
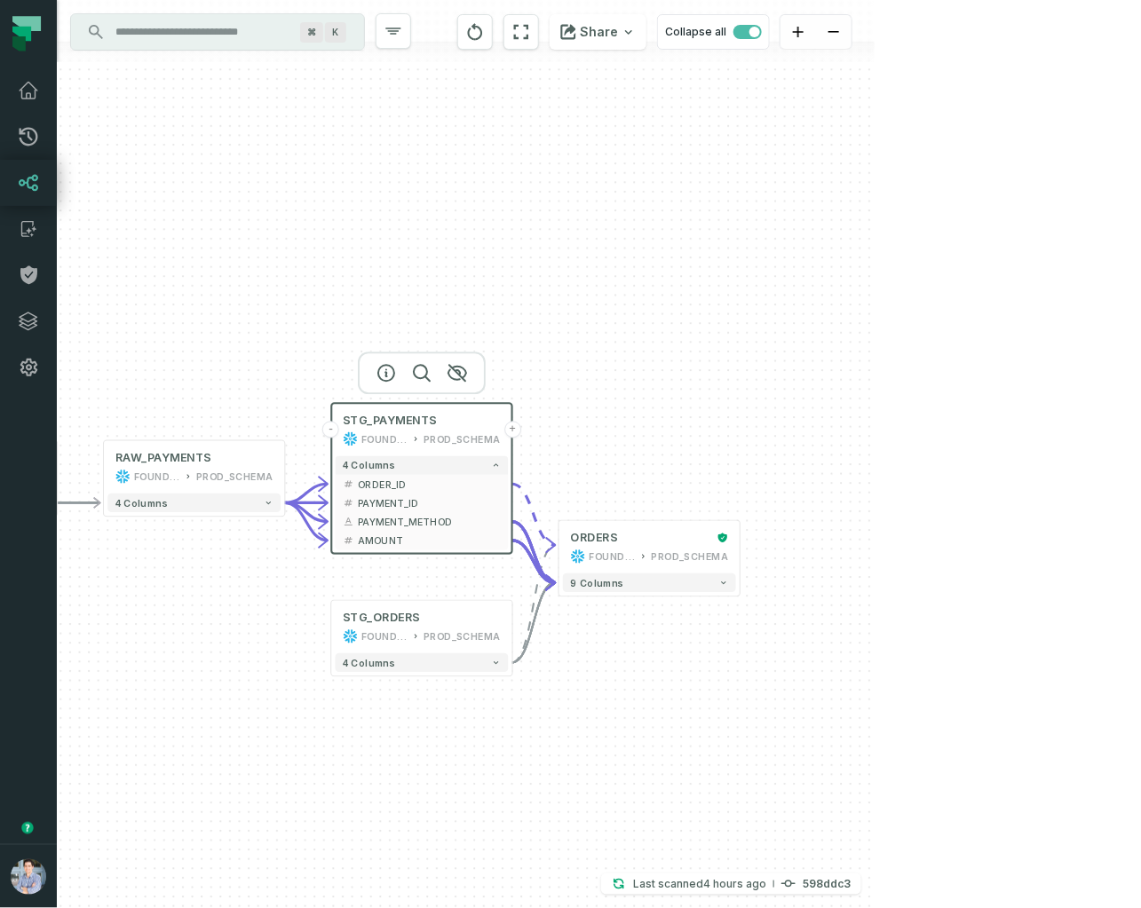
drag, startPoint x: 638, startPoint y: 559, endPoint x: -79, endPoint y: 561, distance: 716.6
click at [0, 561] on html "Pull Requests Dashboard Lineage Catalog Policies Integrations Settings Alon Naf…" at bounding box center [570, 454] width 1141 height 908
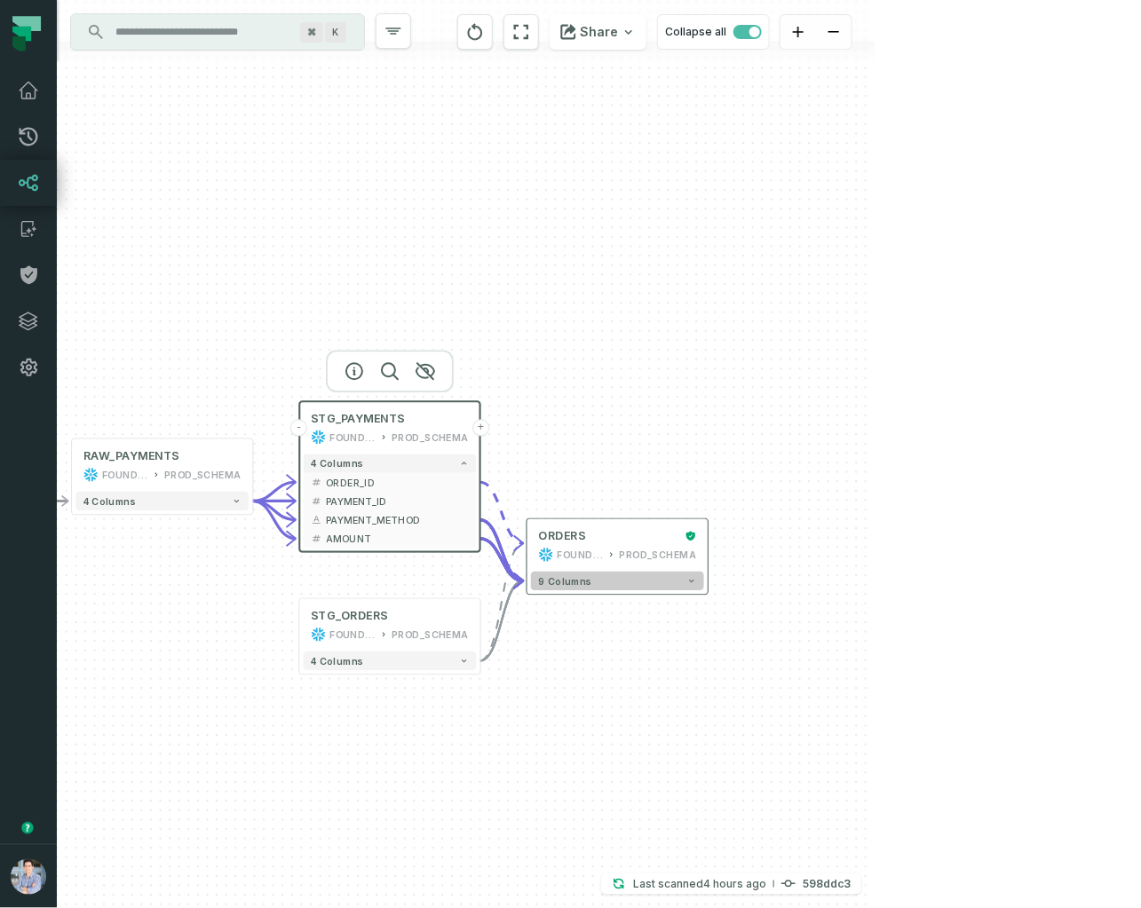
click at [694, 576] on icon "button" at bounding box center [692, 581] width 10 height 10
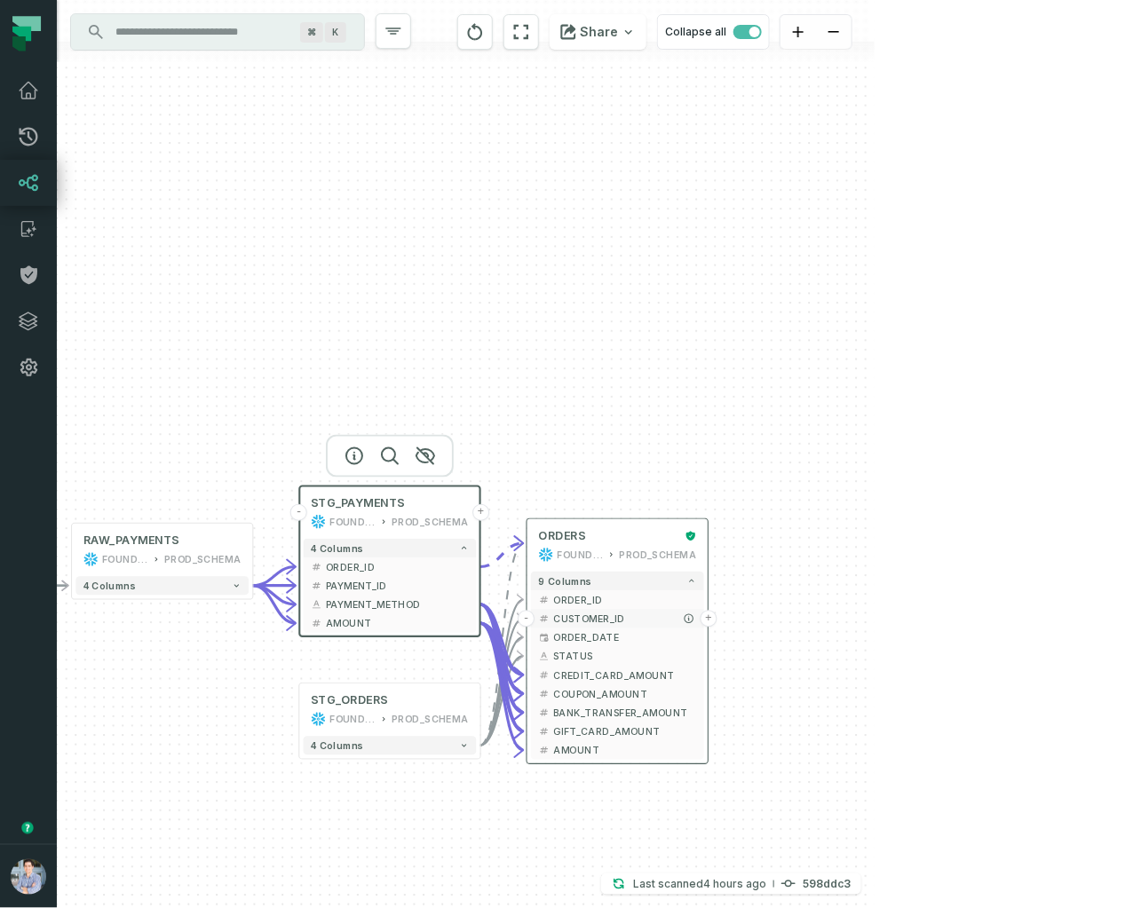
click at [710, 618] on button "+" at bounding box center [709, 619] width 17 height 17
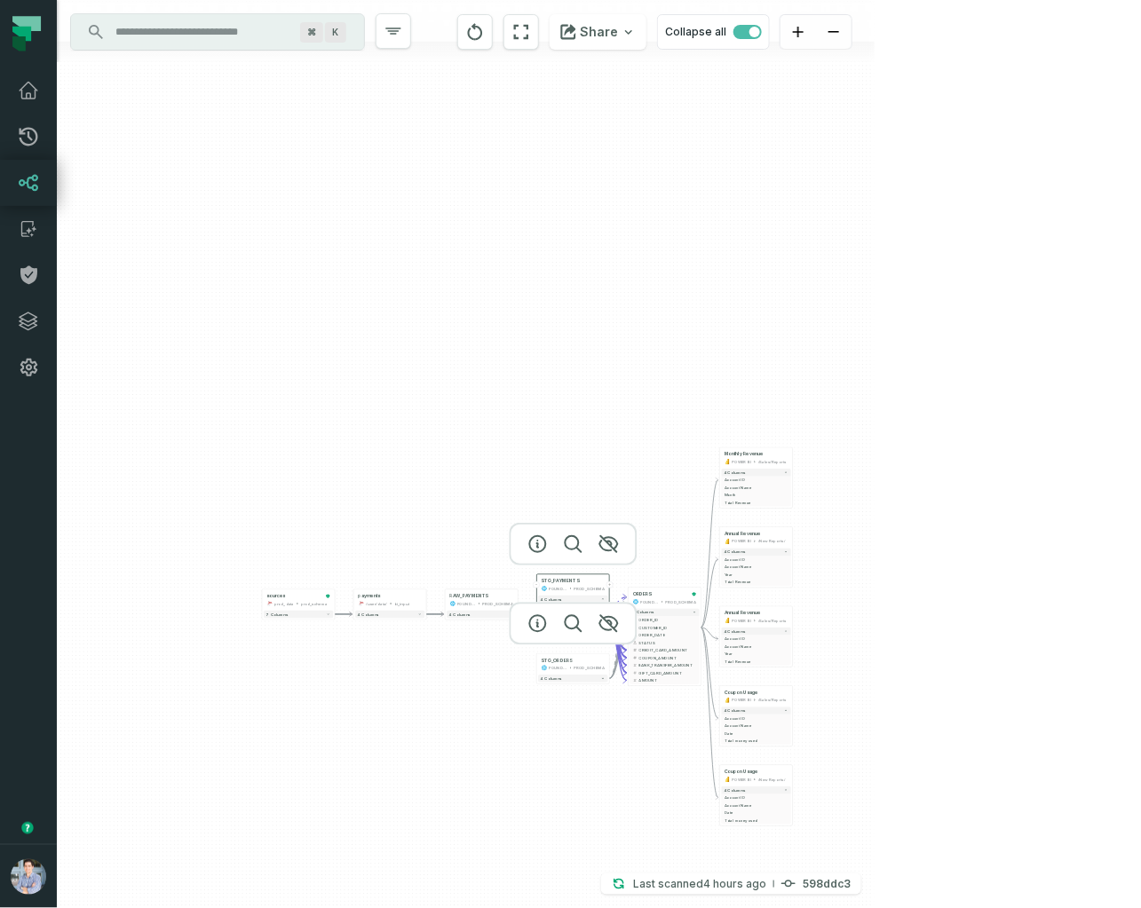
drag, startPoint x: 459, startPoint y: 692, endPoint x: 537, endPoint y: 652, distance: 87.8
click at [537, 646] on div at bounding box center [574, 624] width 128 height 43
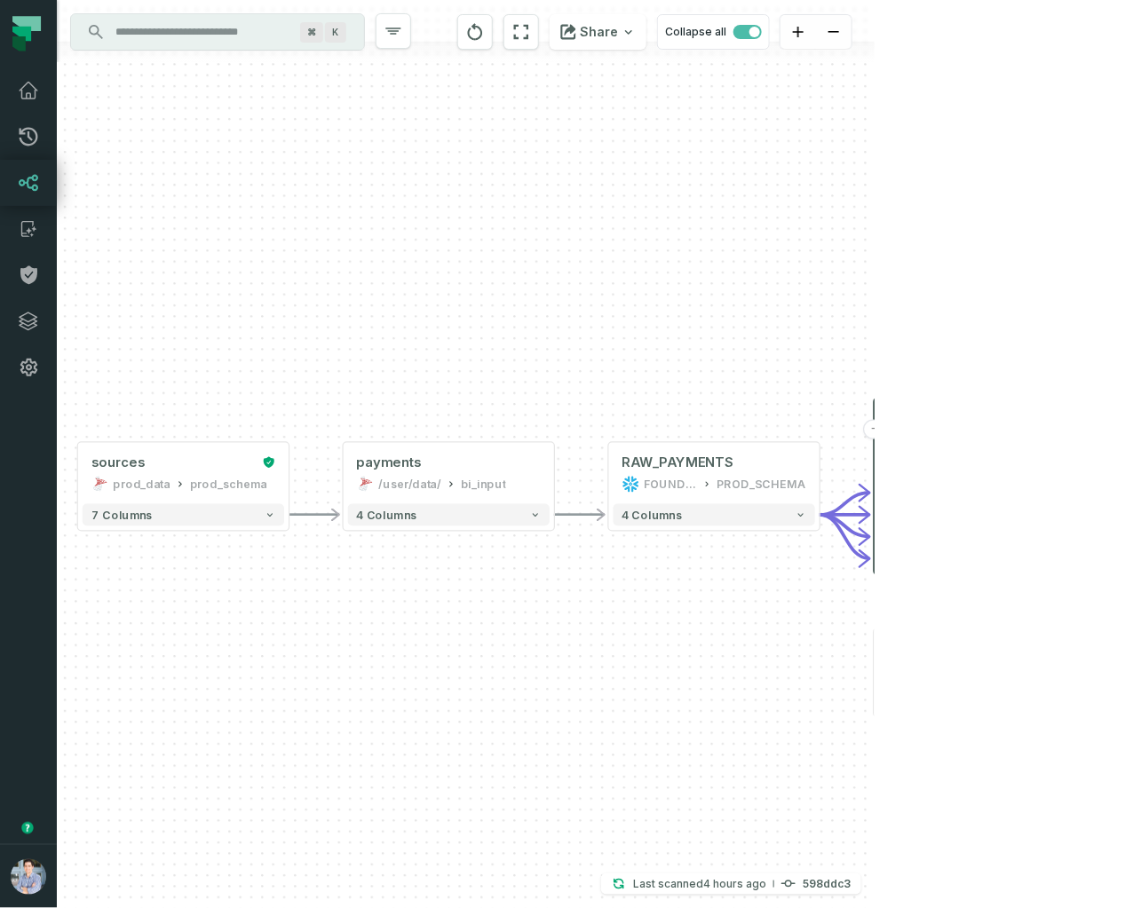
drag, startPoint x: 384, startPoint y: 646, endPoint x: 655, endPoint y: 624, distance: 272.6
click at [655, 624] on div "+ Monthly Revenue POWER BI /Sales/Reports 4 columns + Account ID + Account Name…" at bounding box center [466, 454] width 818 height 908
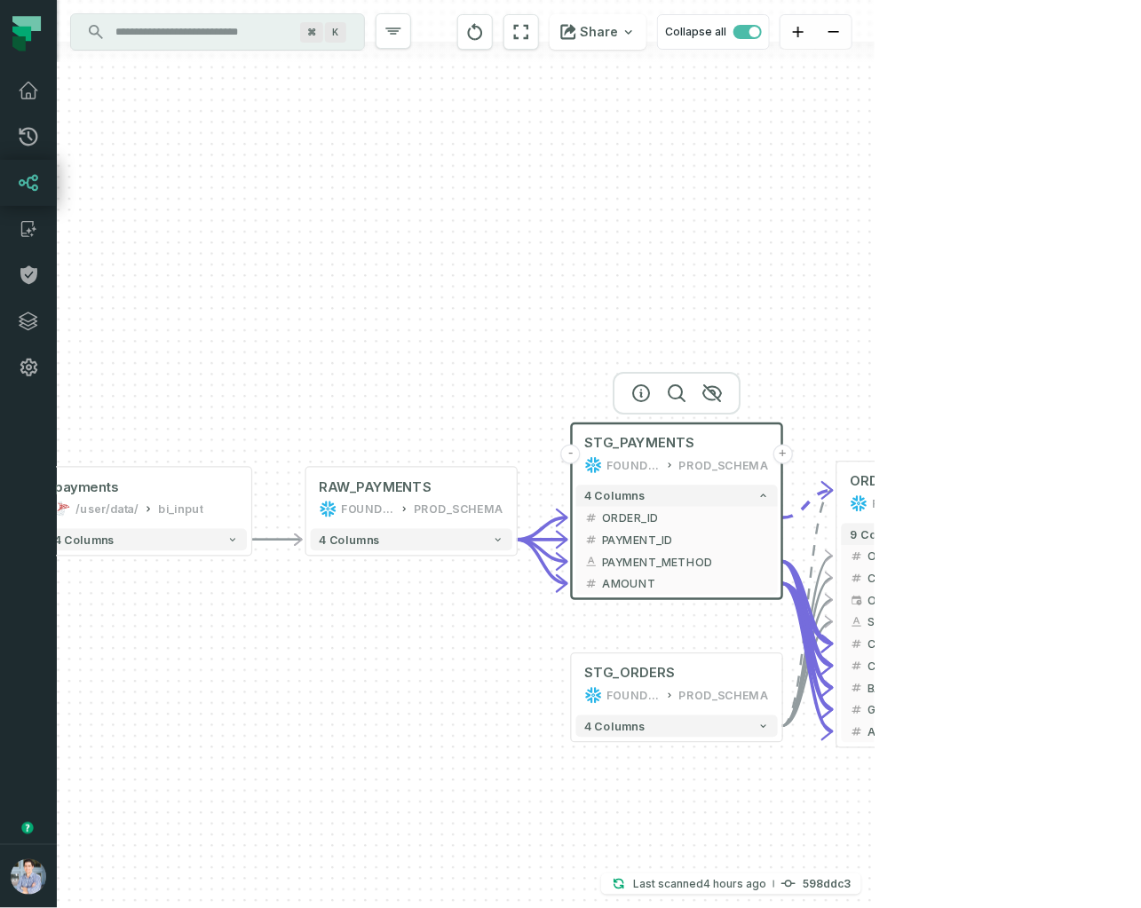
drag, startPoint x: 693, startPoint y: 606, endPoint x: 210, endPoint y: 661, distance: 485.3
click at [210, 661] on div "+ Monthly Revenue POWER BI /Sales/Reports 4 columns + Account ID + Account Name…" at bounding box center [466, 454] width 818 height 908
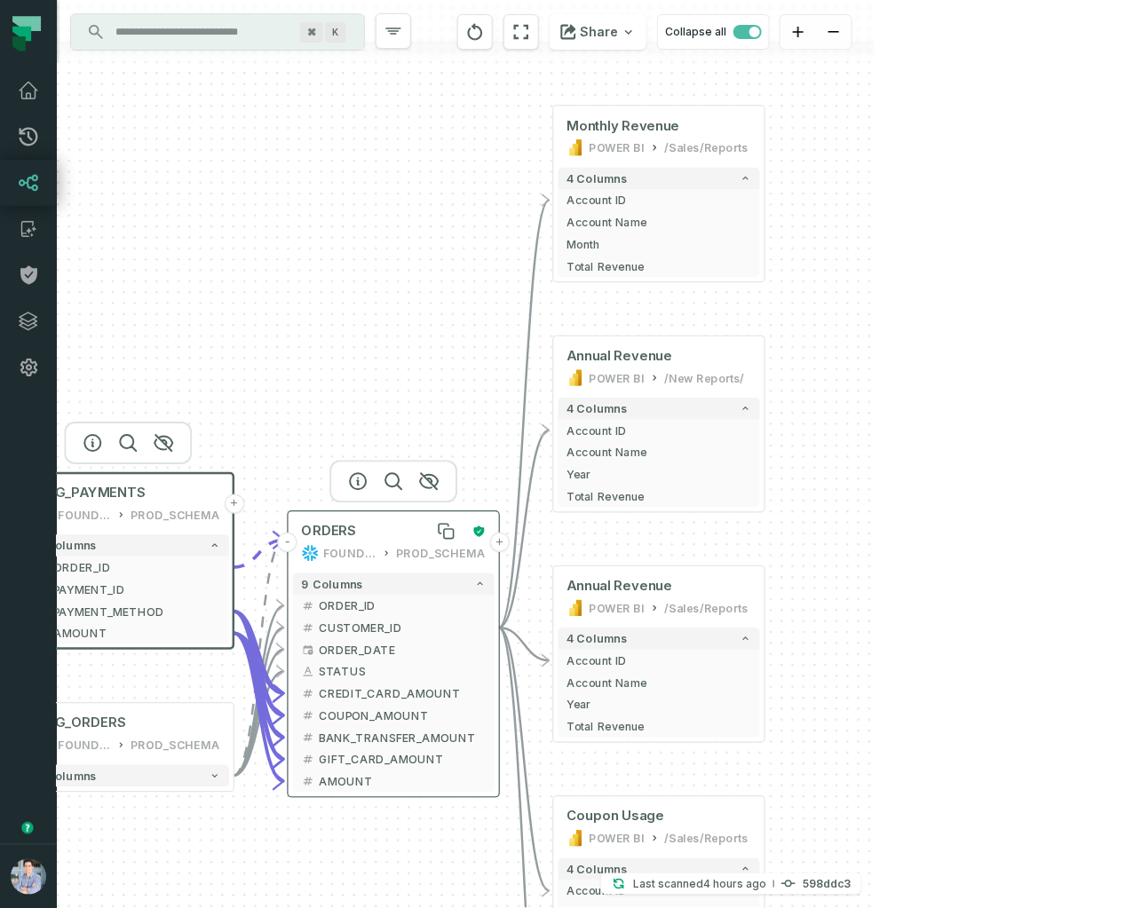
drag, startPoint x: 563, startPoint y: 533, endPoint x: 405, endPoint y: 537, distance: 158.1
click at [403, 537] on div "ORDERS" at bounding box center [383, 532] width 163 height 18
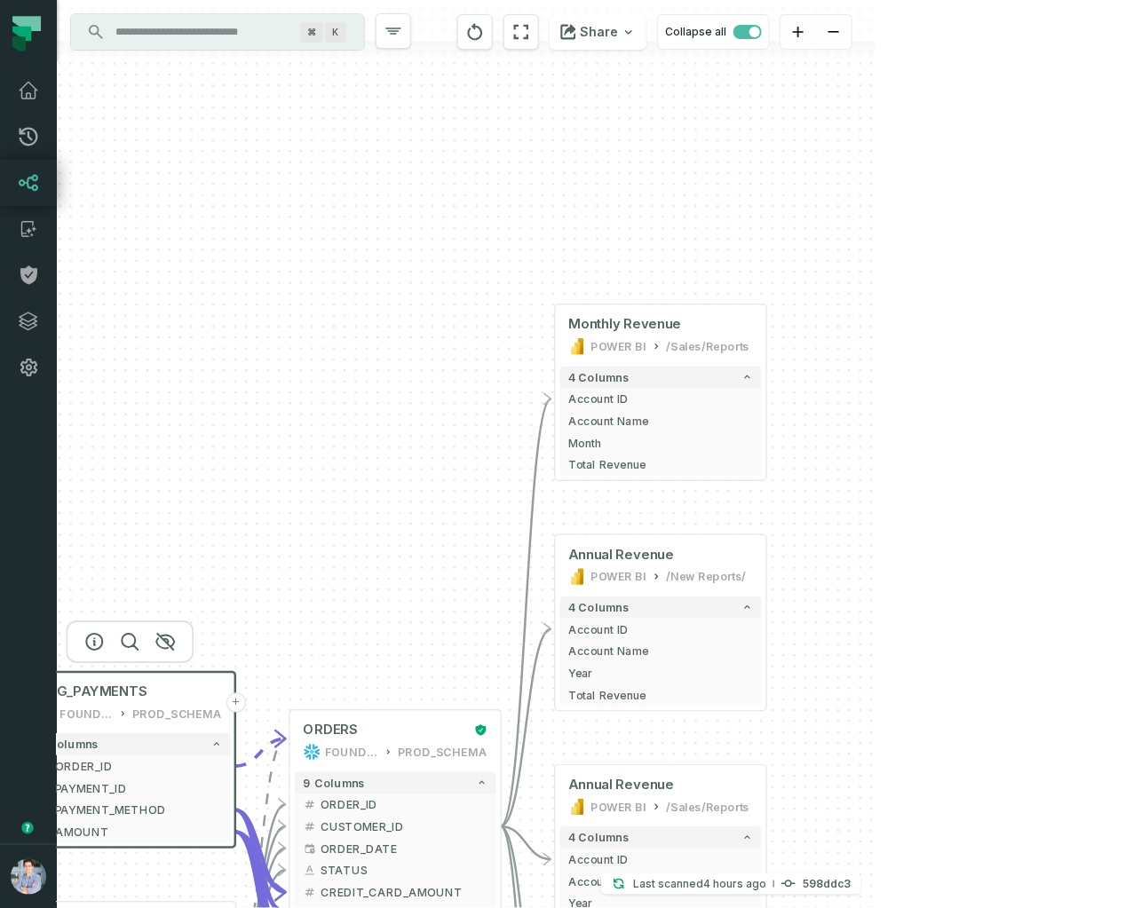
drag, startPoint x: 429, startPoint y: 203, endPoint x: 430, endPoint y: 418, distance: 214.9
click at [429, 419] on div "+ Monthly Revenue POWER BI /Sales/Reports 4 columns + Account ID + Account Name…" at bounding box center [466, 454] width 818 height 908
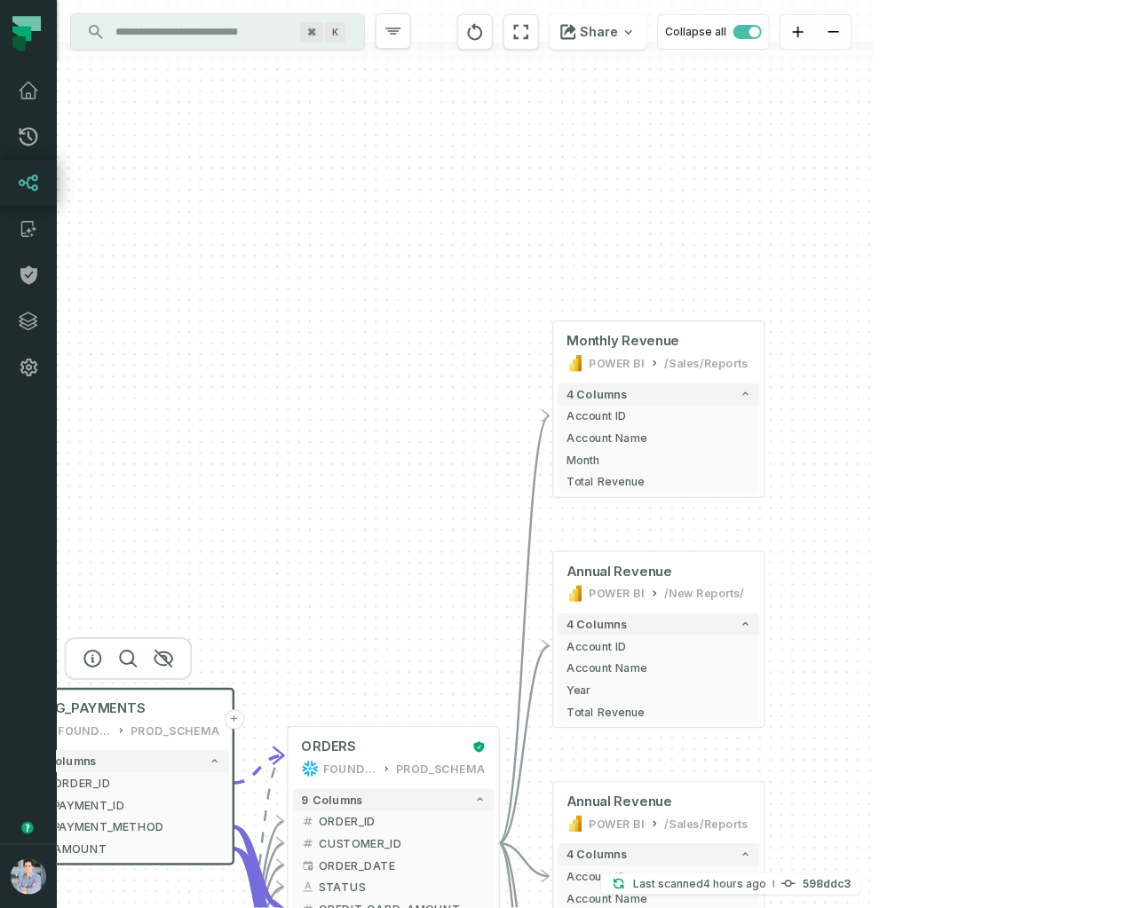
click at [244, 720] on div "+ Monthly Revenue POWER BI /Sales/Reports 4 columns + Account ID + Account Name…" at bounding box center [466, 454] width 818 height 908
click at [239, 719] on div "+ Monthly Revenue POWER BI /Sales/Reports 4 columns + Account ID + Account Name…" at bounding box center [466, 454] width 818 height 908
click at [235, 721] on button "+" at bounding box center [235, 720] width 20 height 20
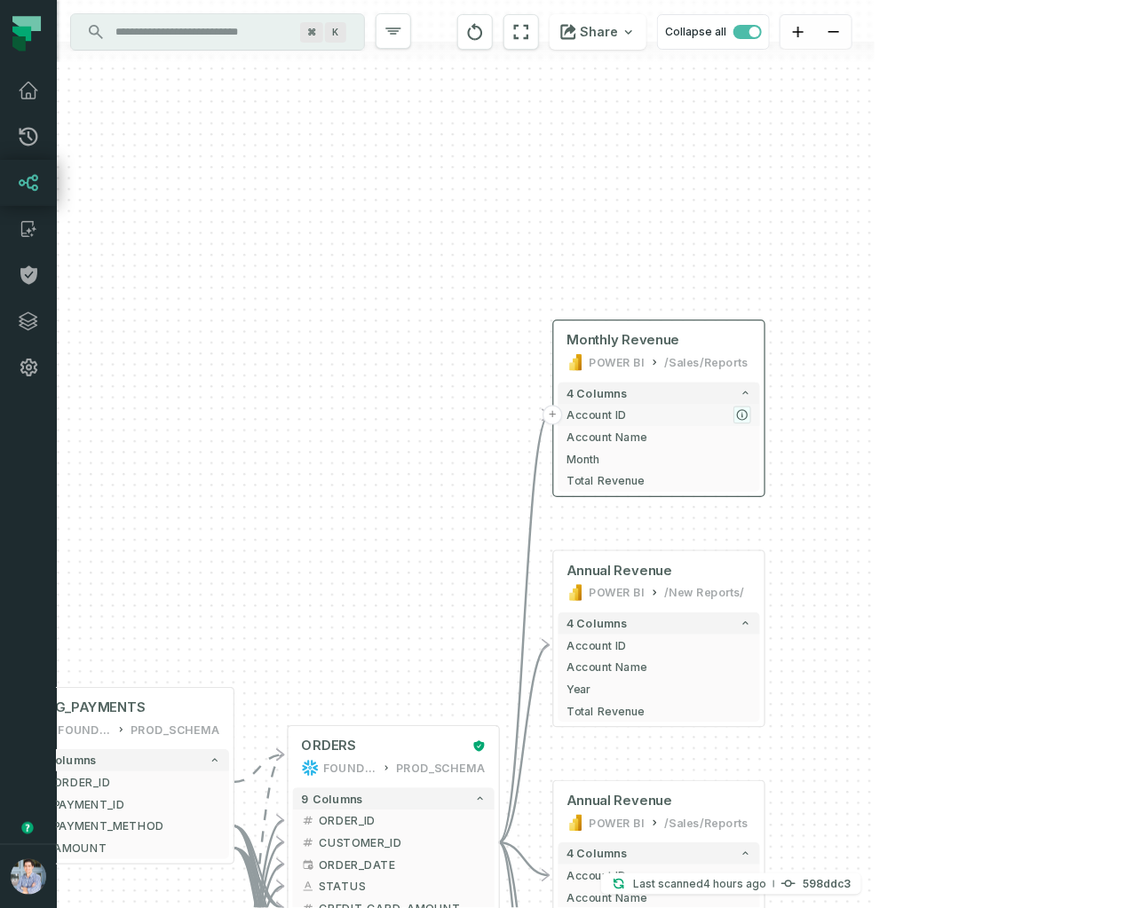
click at [749, 420] on icon "button" at bounding box center [742, 414] width 13 height 13
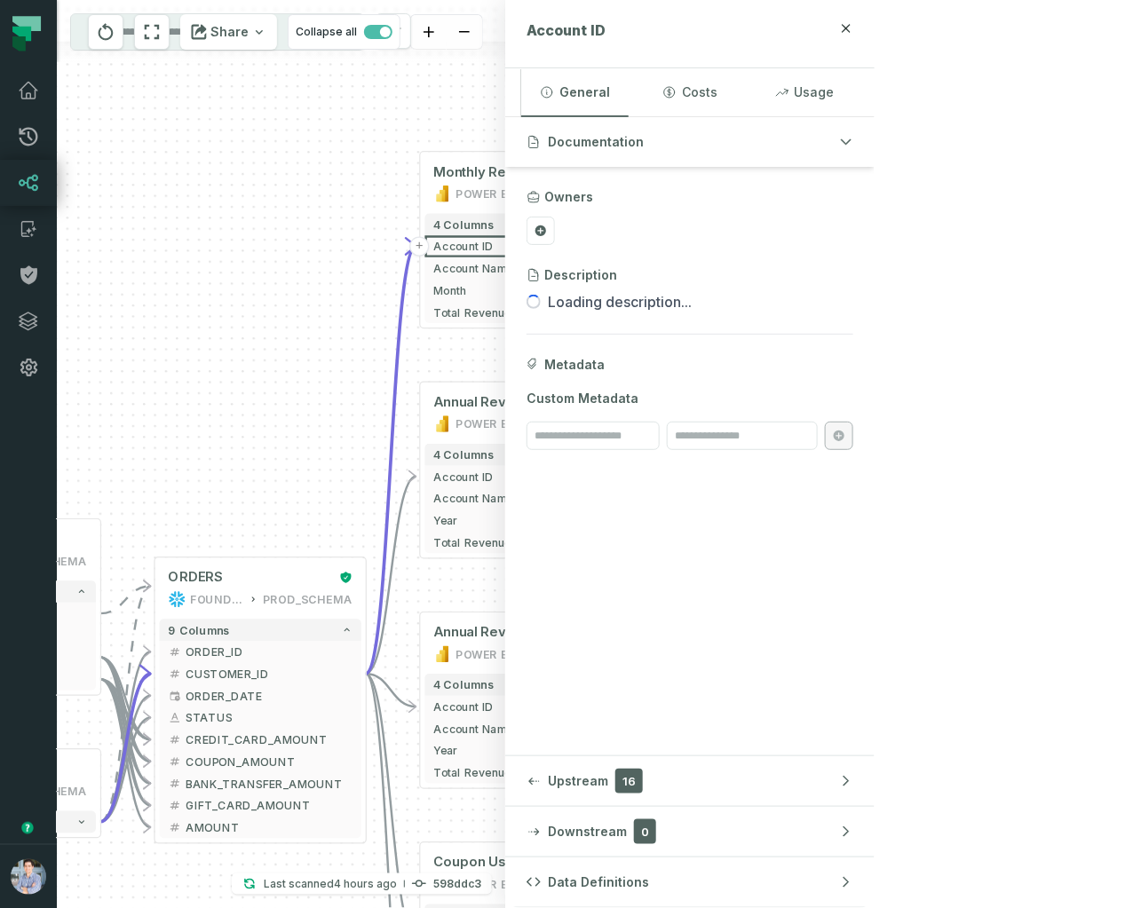
drag, startPoint x: 371, startPoint y: 534, endPoint x: 237, endPoint y: 368, distance: 213.4
click at [237, 368] on div "+ Monthly Revenue POWER BI /Sales/Reports 4 columns + Account ID + Account Name…" at bounding box center [281, 454] width 448 height 908
click at [477, 176] on span "Monthly Revenue" at bounding box center [488, 175] width 113 height 18
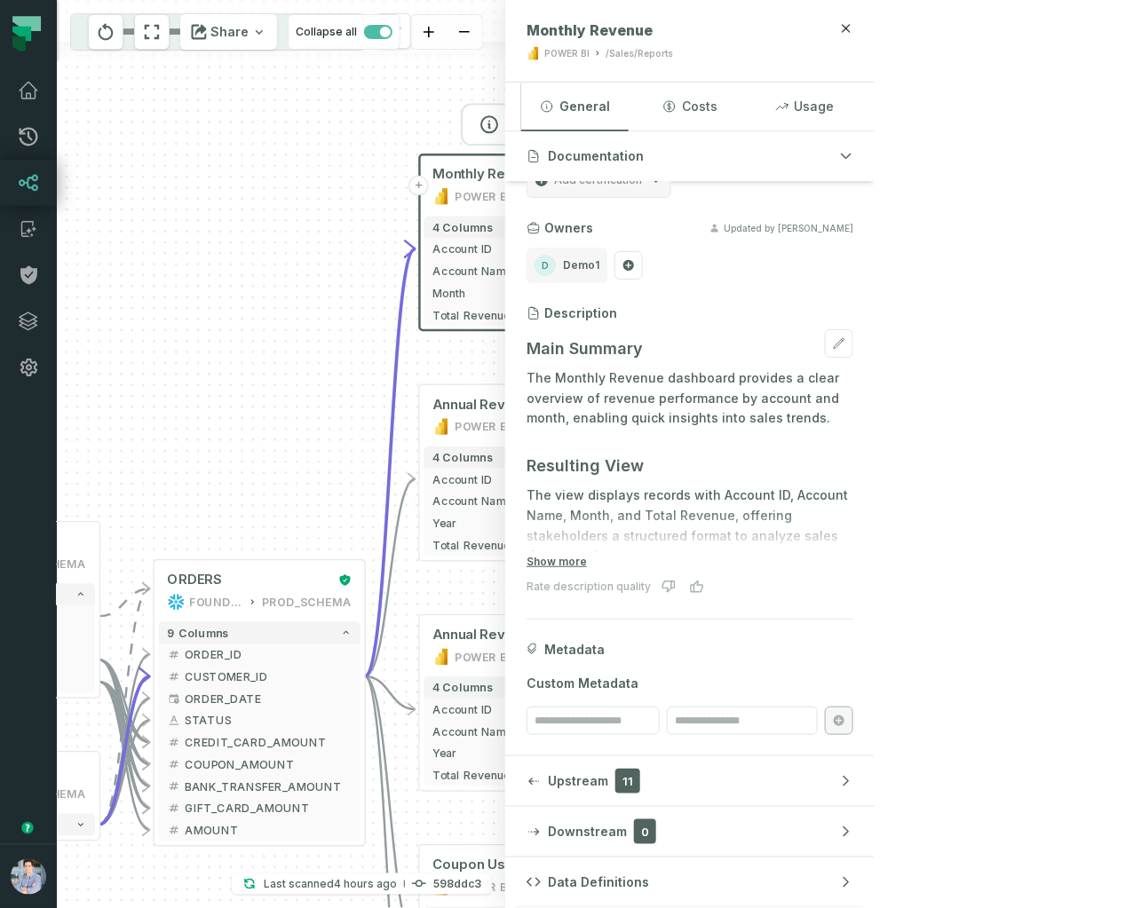
scroll to position [36, 0]
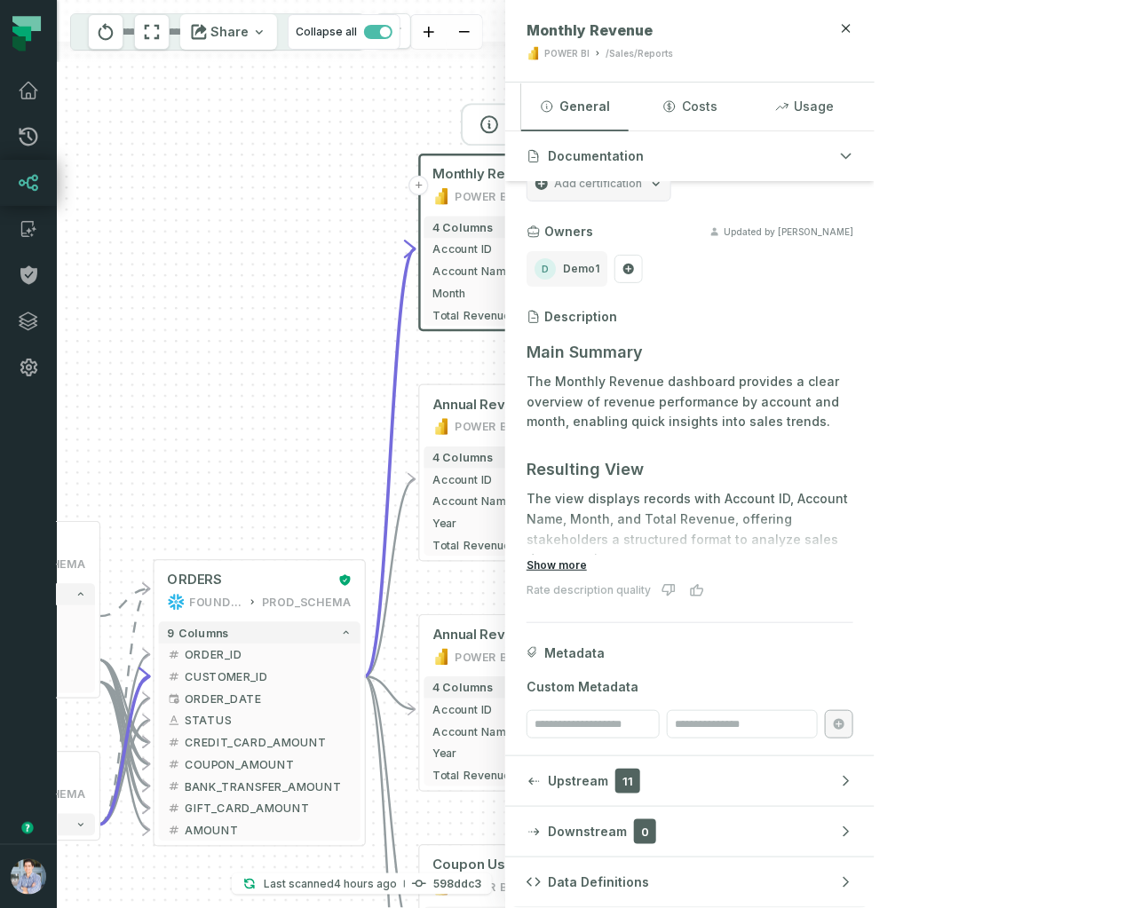
click at [587, 559] on button "Show more" at bounding box center [557, 566] width 60 height 14
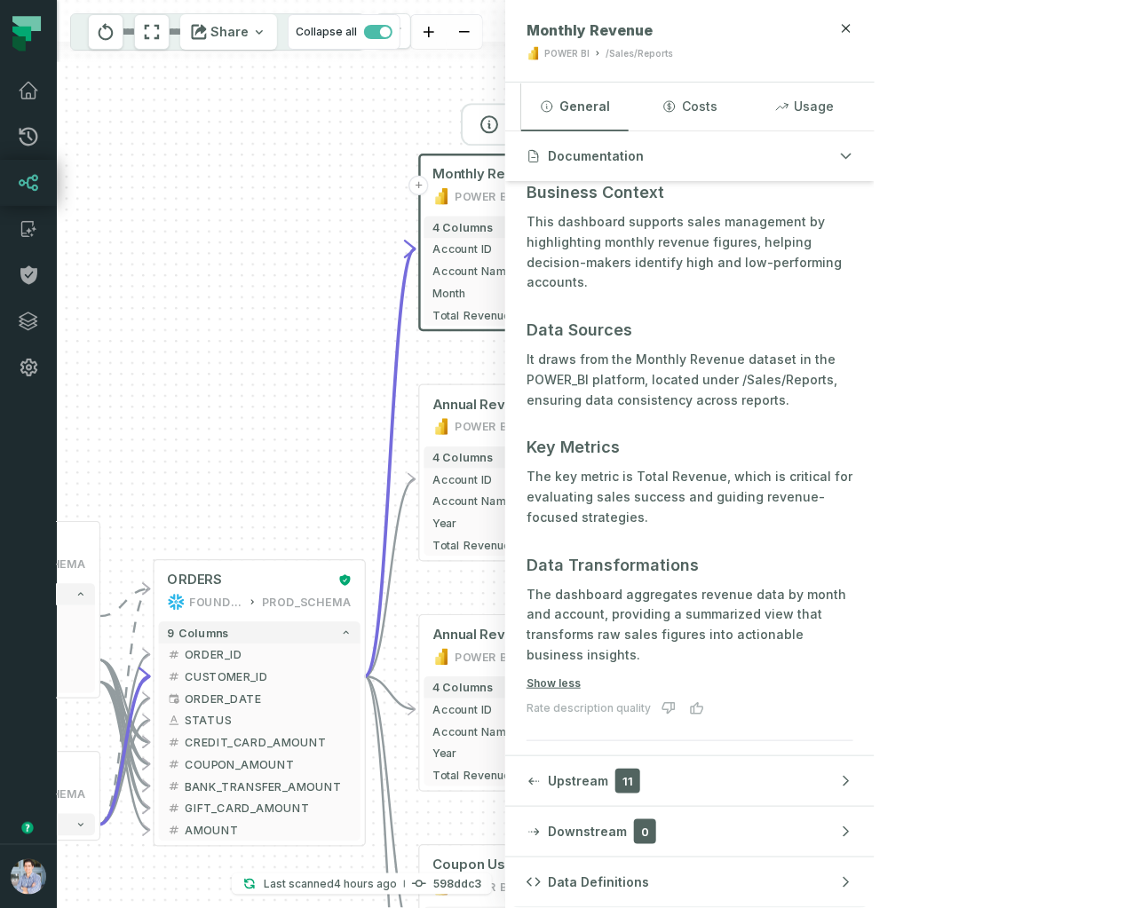
scroll to position [552, 0]
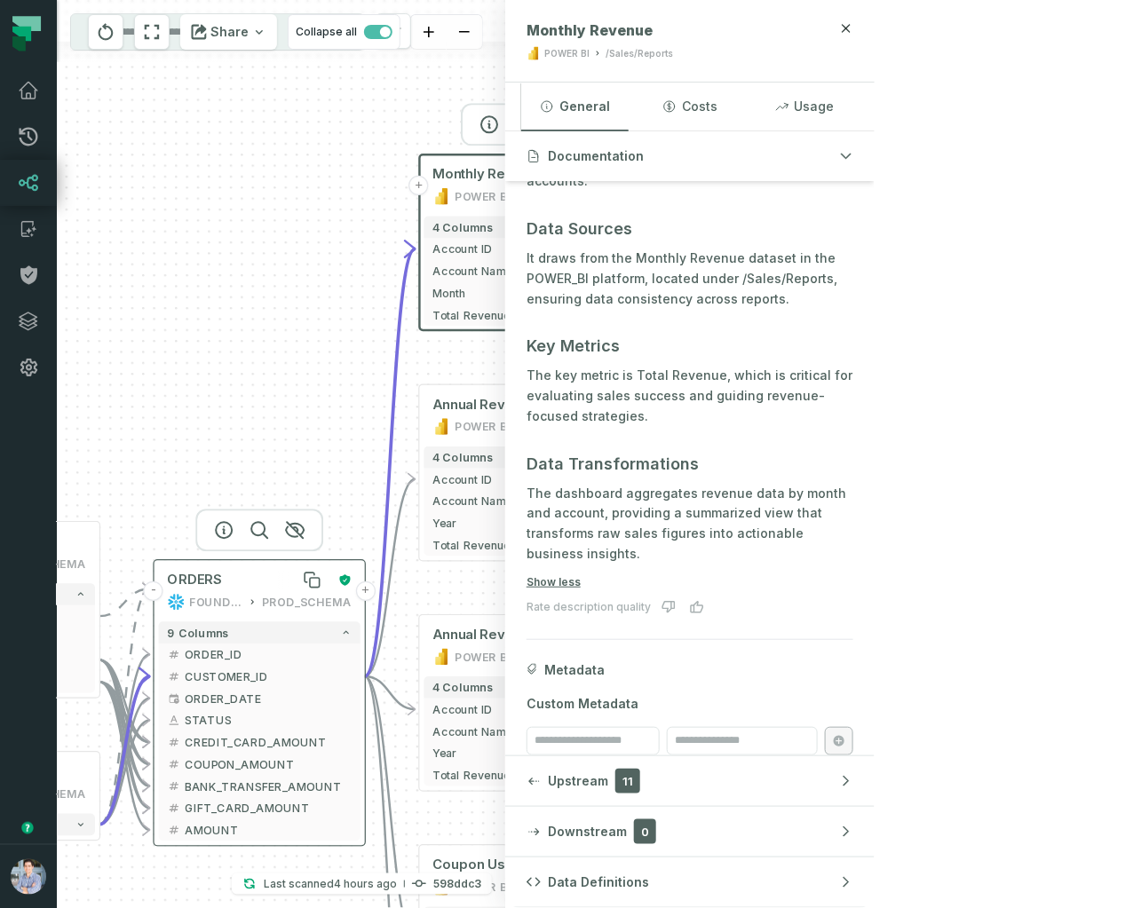
click at [251, 575] on div "ORDERS" at bounding box center [249, 581] width 163 height 18
click at [251, 575] on div "ORDERS" at bounding box center [249, 580] width 163 height 18
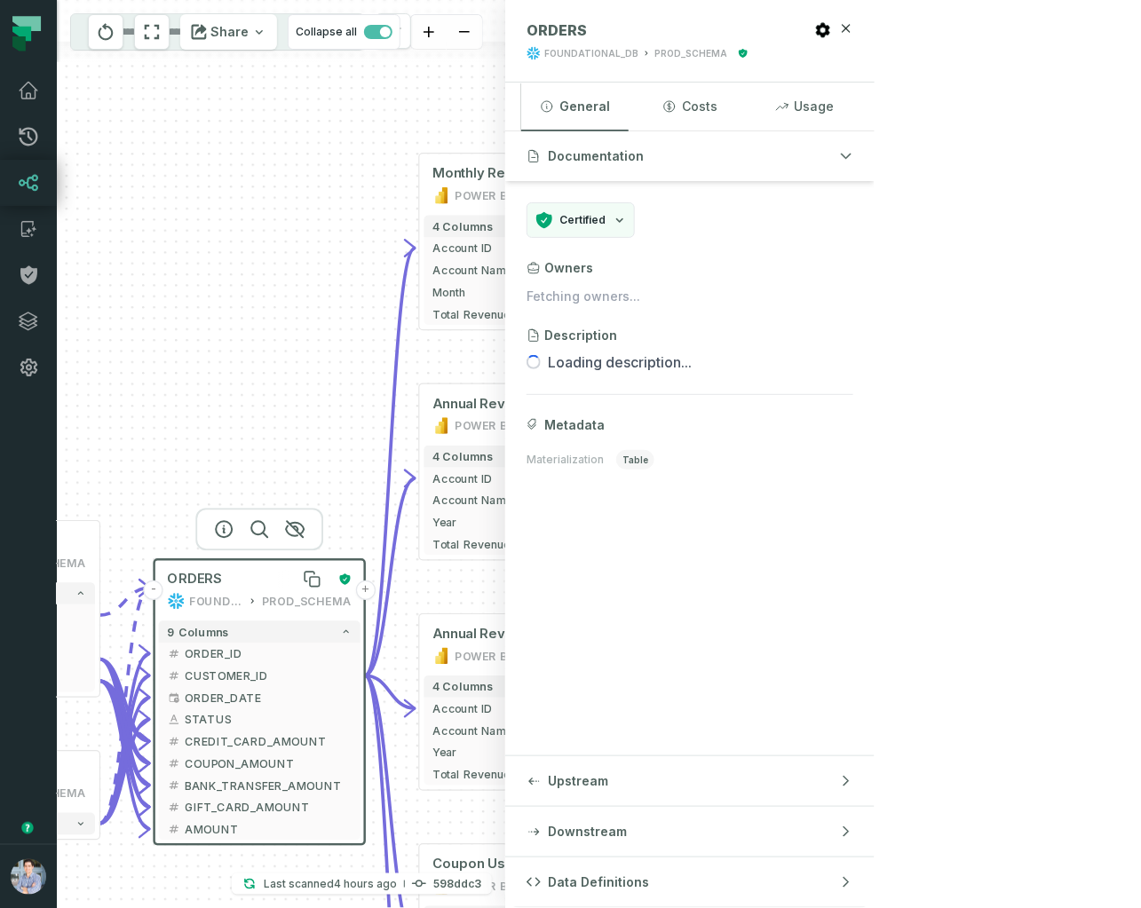
scroll to position [0, 0]
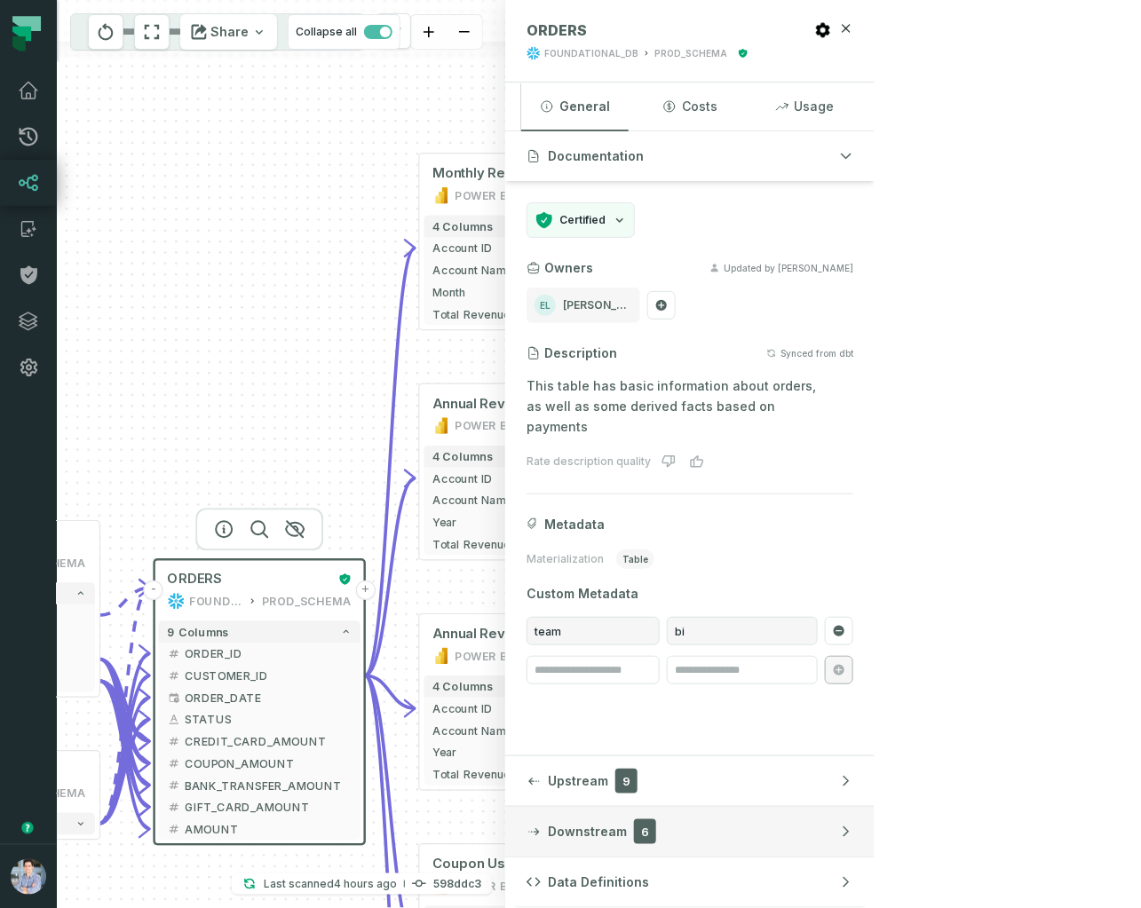
click at [875, 843] on button "Downstream 6" at bounding box center [689, 832] width 369 height 50
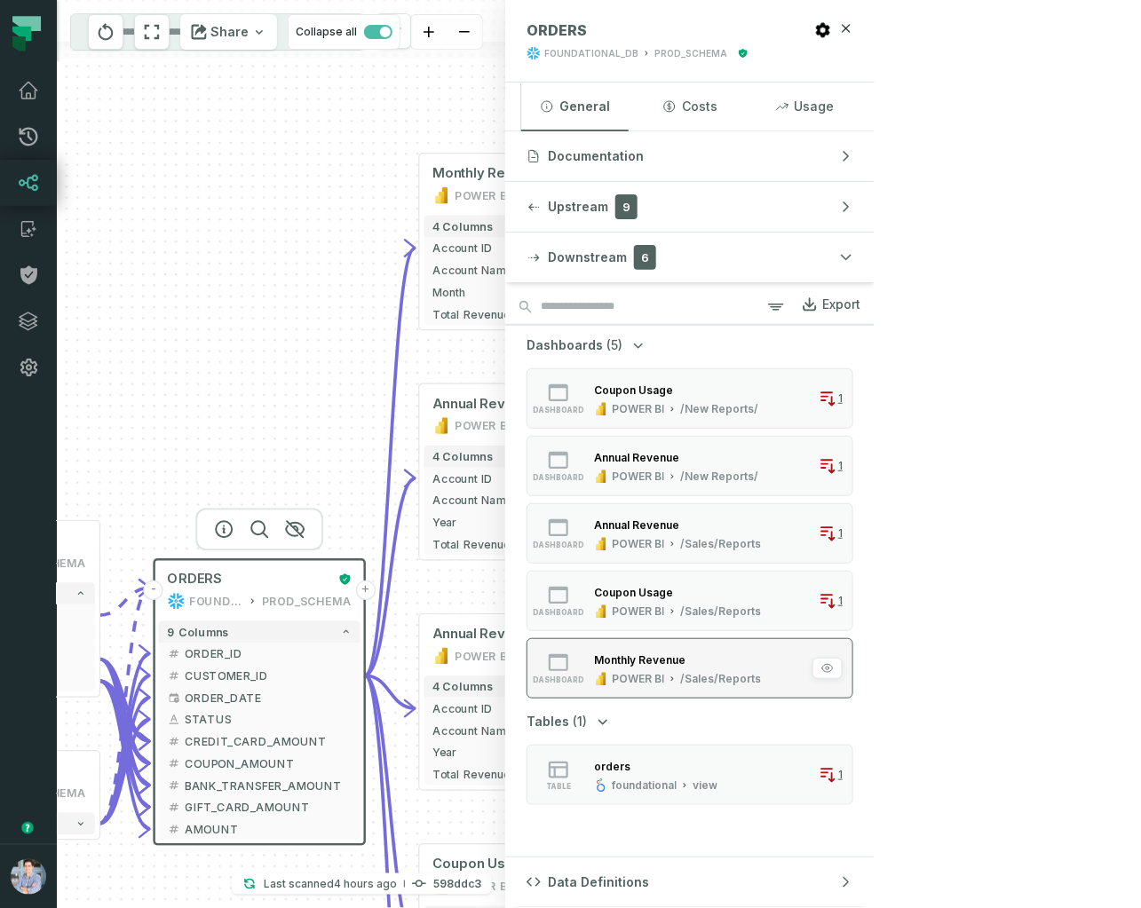
click at [686, 657] on div "Monthly Revenue" at bounding box center [639, 660] width 91 height 13
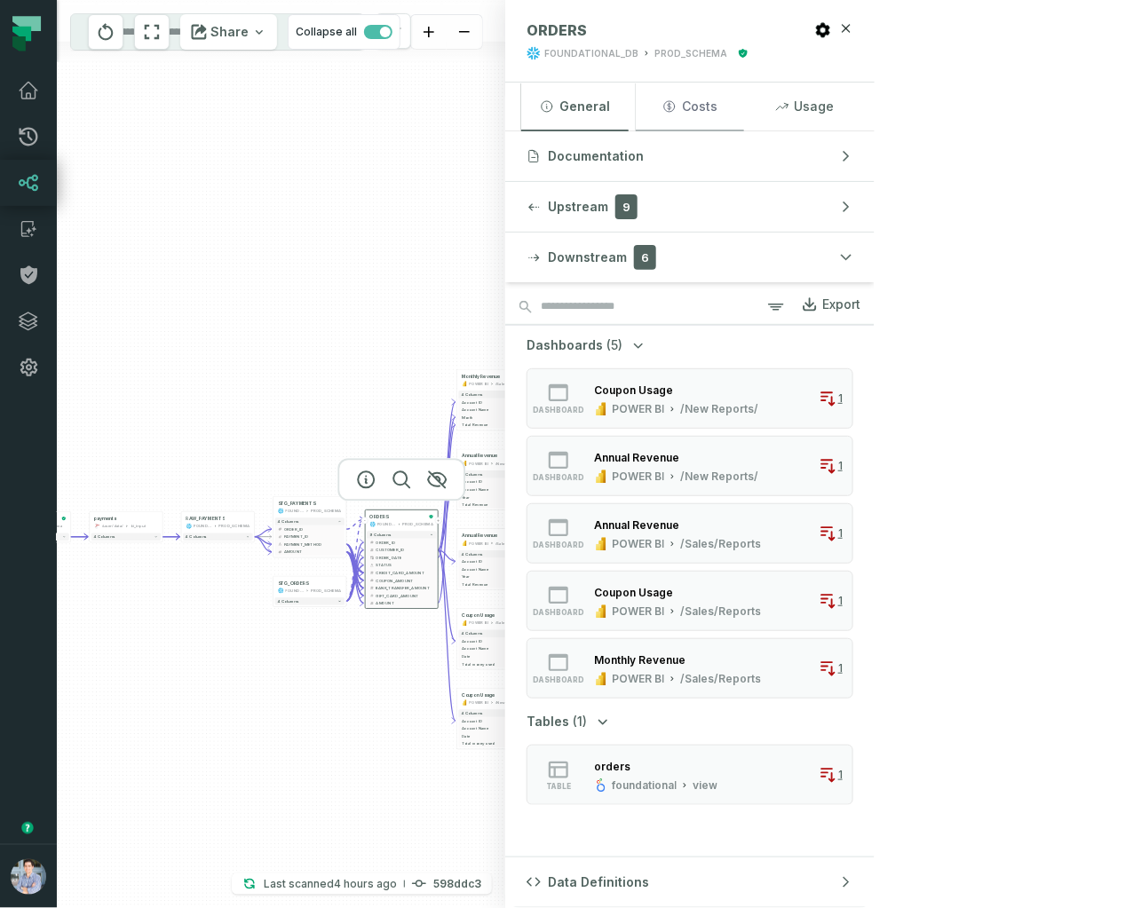
click at [743, 91] on button "Costs" at bounding box center [689, 107] width 107 height 48
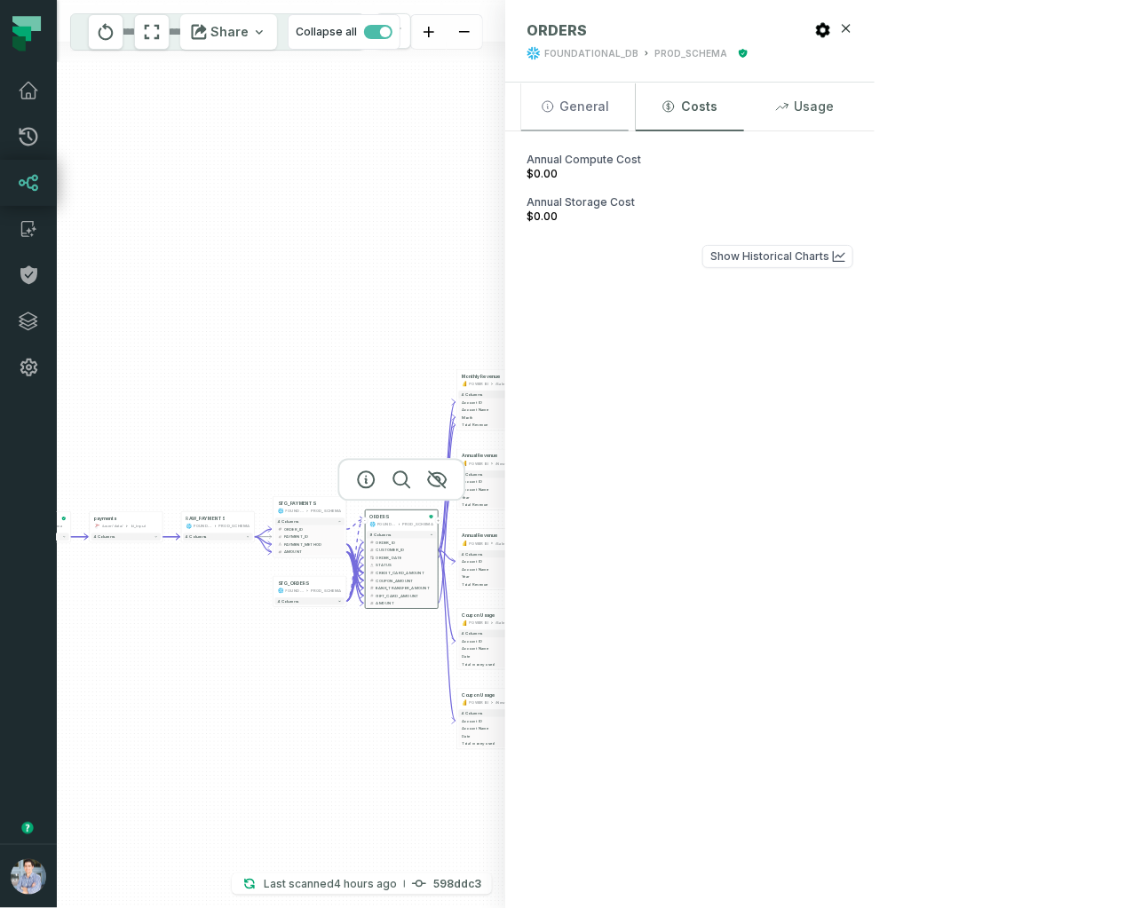
click at [629, 96] on button "General" at bounding box center [574, 107] width 107 height 48
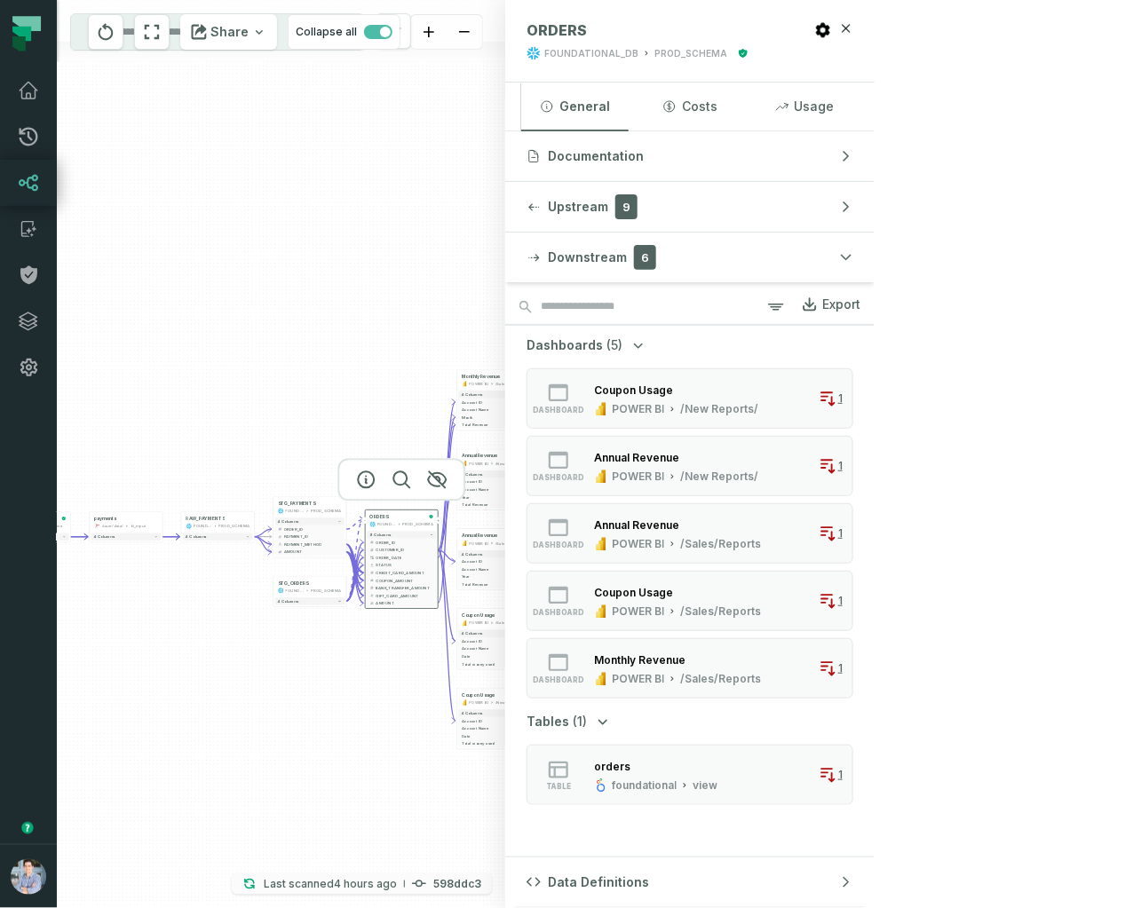
click at [397, 890] on p "Last scanned [DATE] 7:18:08 PM" at bounding box center [330, 885] width 133 height 18
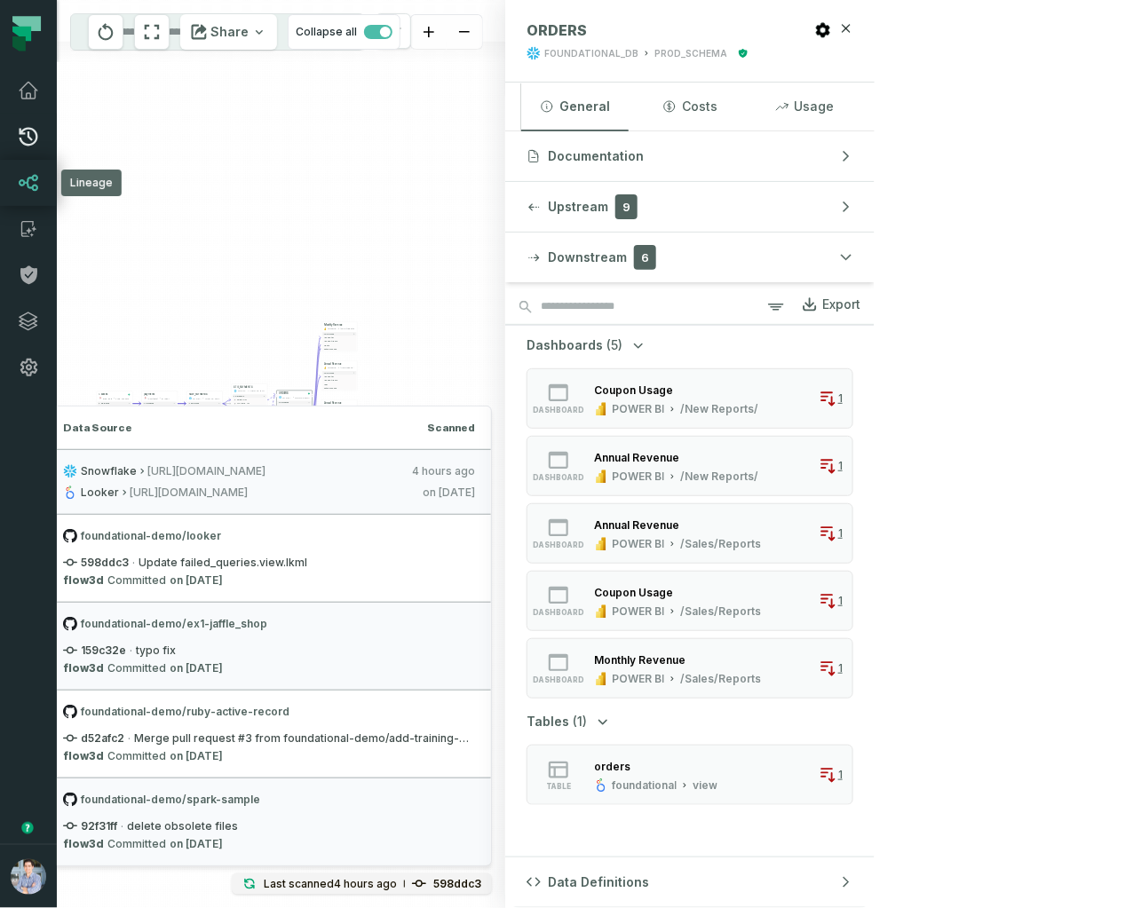
click at [40, 151] on link "Pull Requests" at bounding box center [28, 137] width 57 height 46
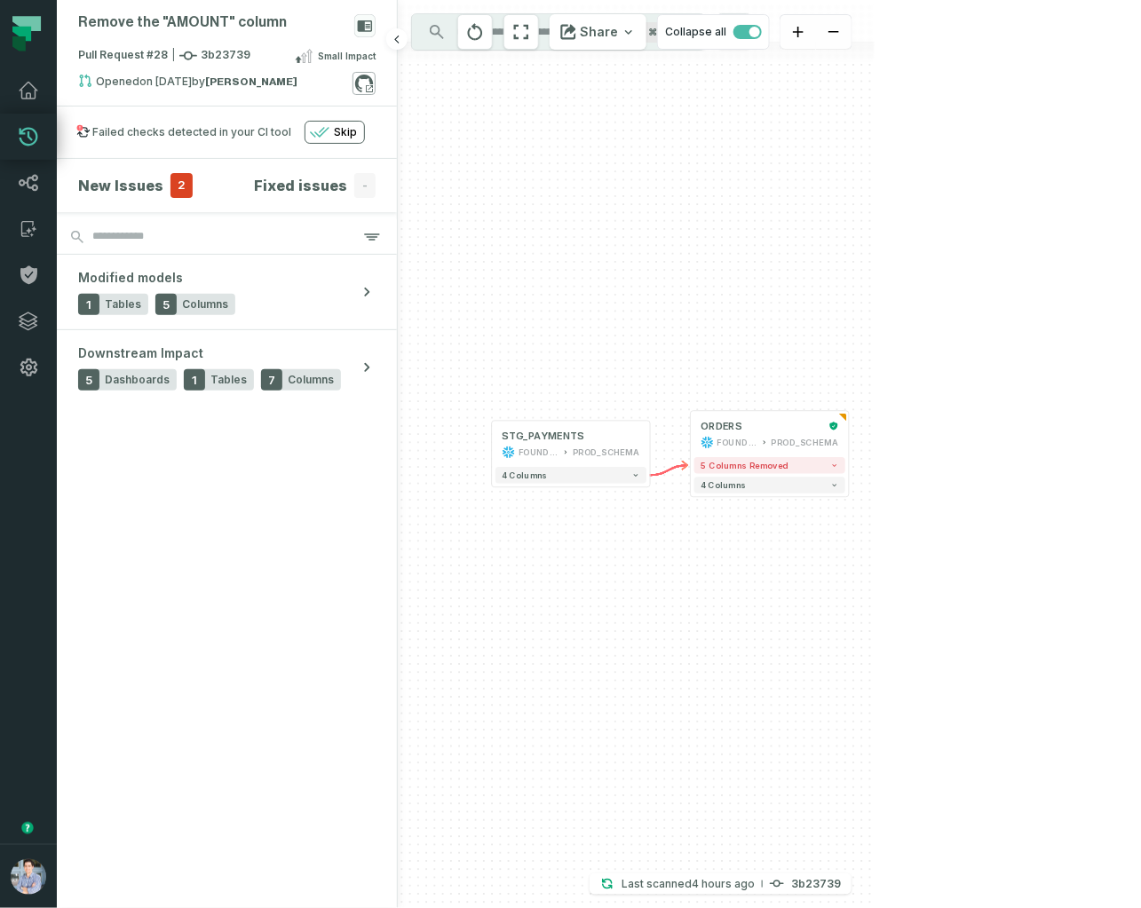
click at [360, 83] on icon at bounding box center [364, 83] width 23 height 23
click at [26, 90] on icon at bounding box center [28, 90] width 21 height 21
